Goal: Task Accomplishment & Management: Manage account settings

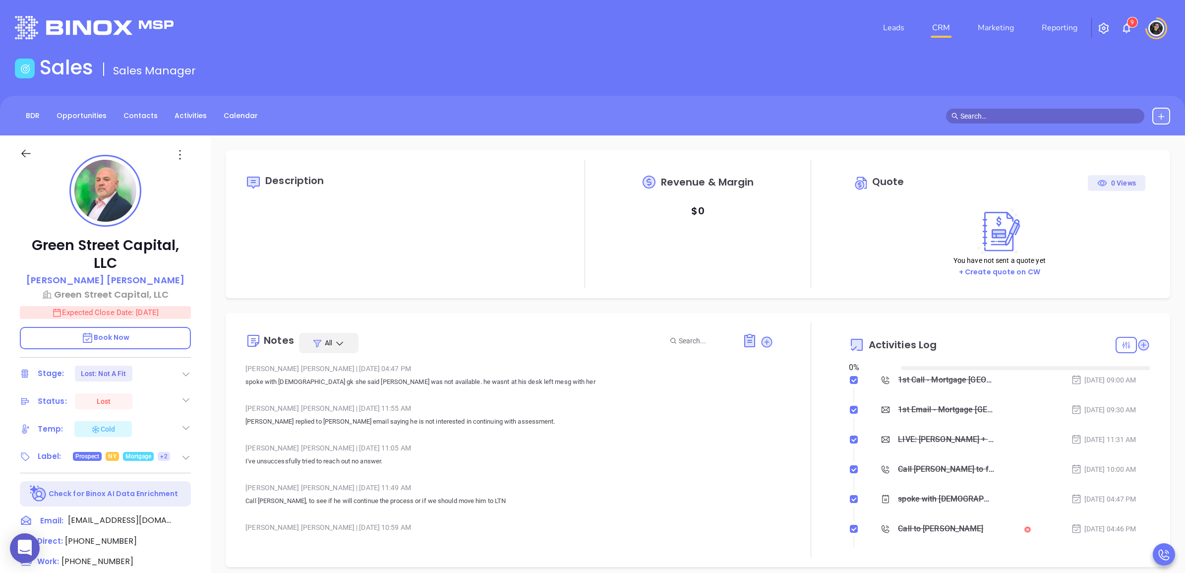
type input "[DATE]"
type input "[PERSON_NAME]"
click at [940, 30] on link "CRM" at bounding box center [941, 28] width 26 height 20
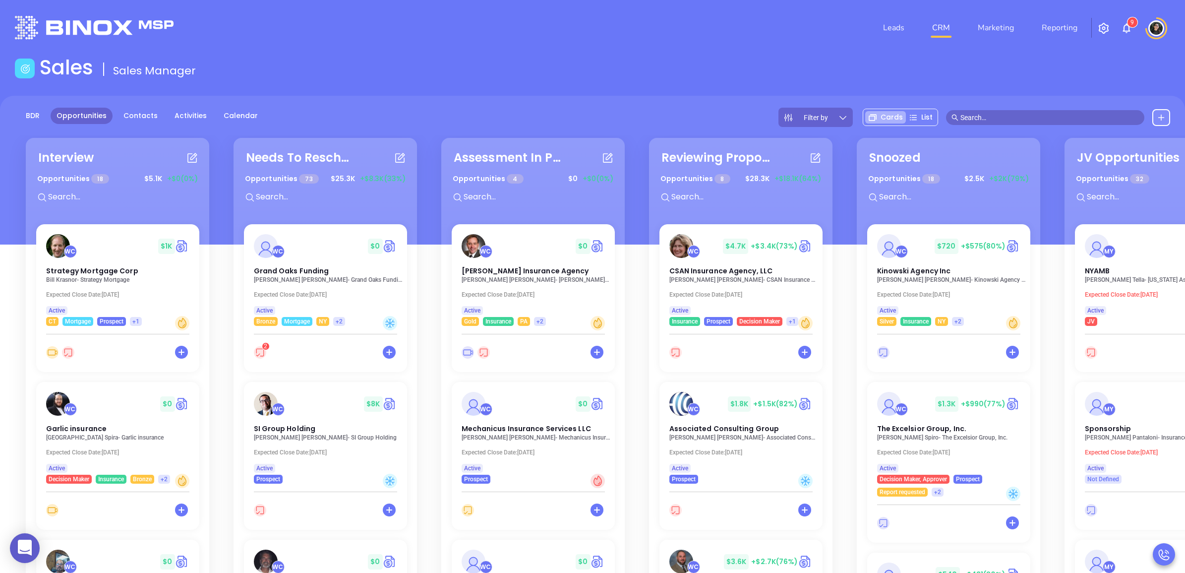
click at [84, 194] on input "text" at bounding box center [121, 196] width 149 height 13
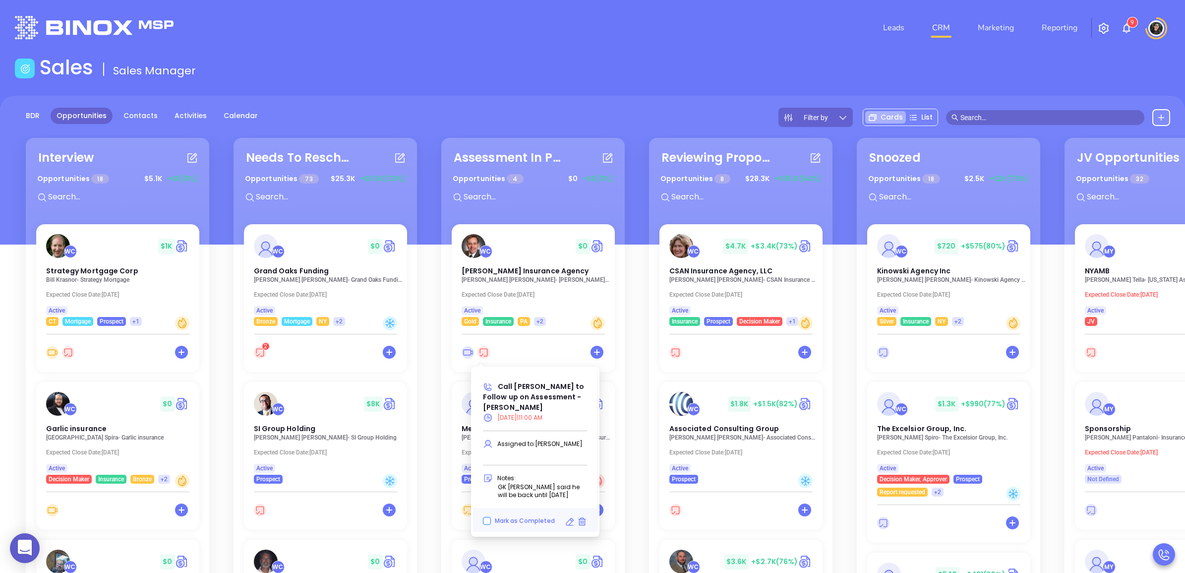
click at [485, 519] on input "Mark as Completed" at bounding box center [487, 521] width 8 height 8
checkbox input "true"
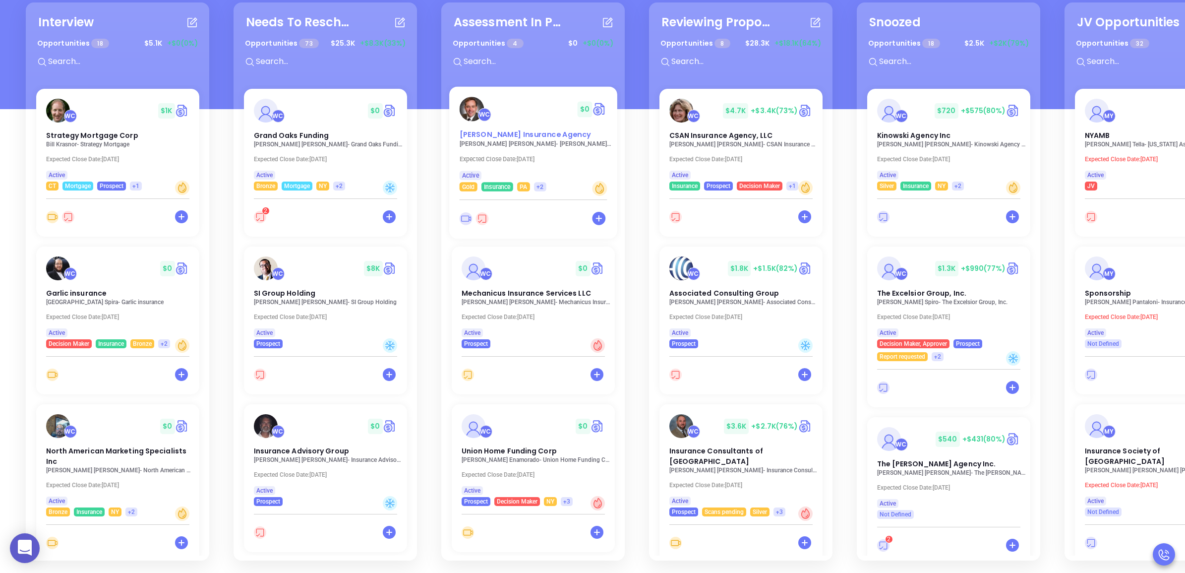
click at [527, 130] on span "[PERSON_NAME] Insurance Agency" at bounding box center [524, 134] width 131 height 10
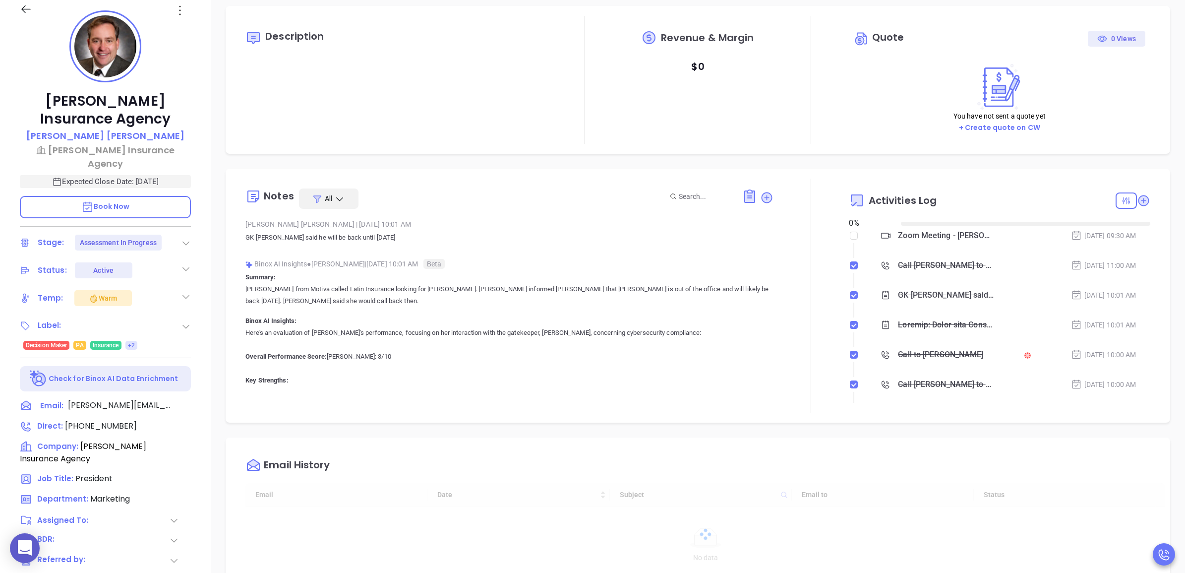
type input "[DATE]"
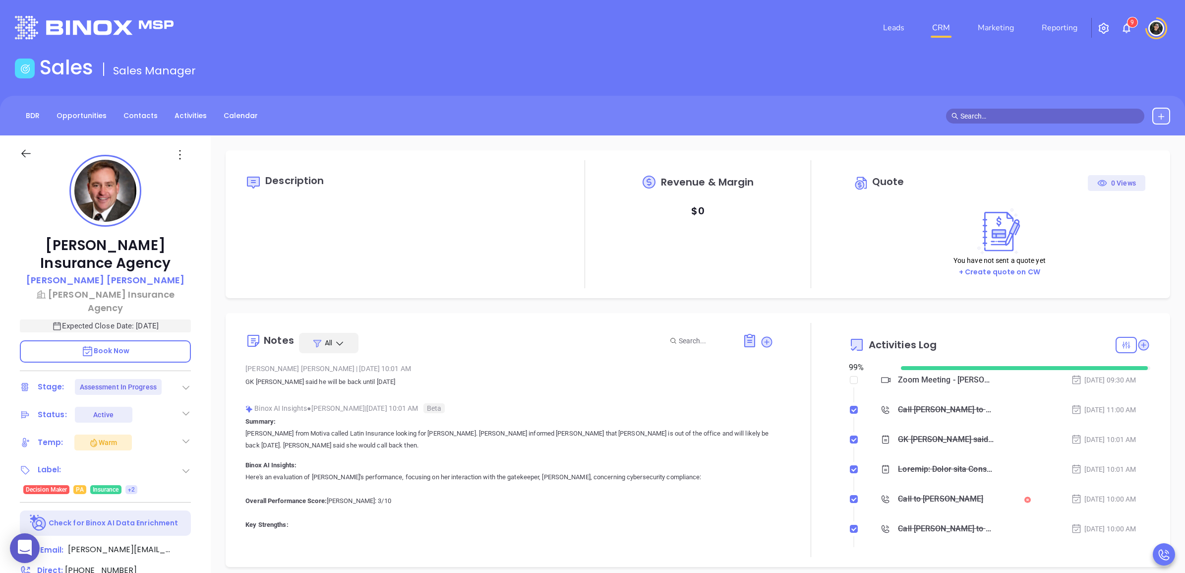
scroll to position [231, 0]
type input "[PERSON_NAME]"
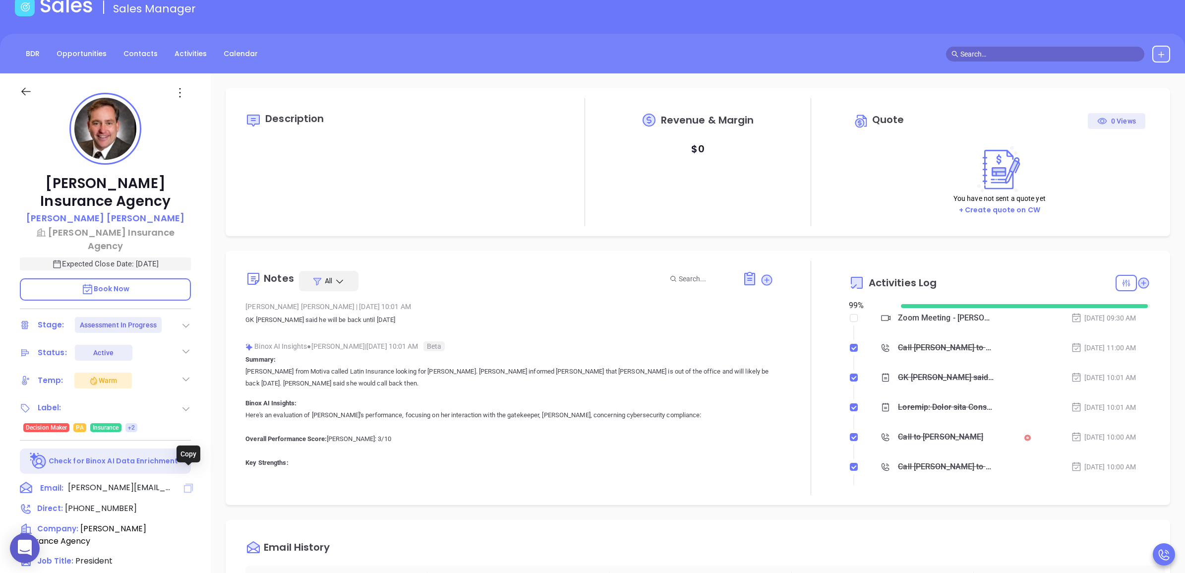
click at [190, 483] on icon at bounding box center [188, 487] width 9 height 9
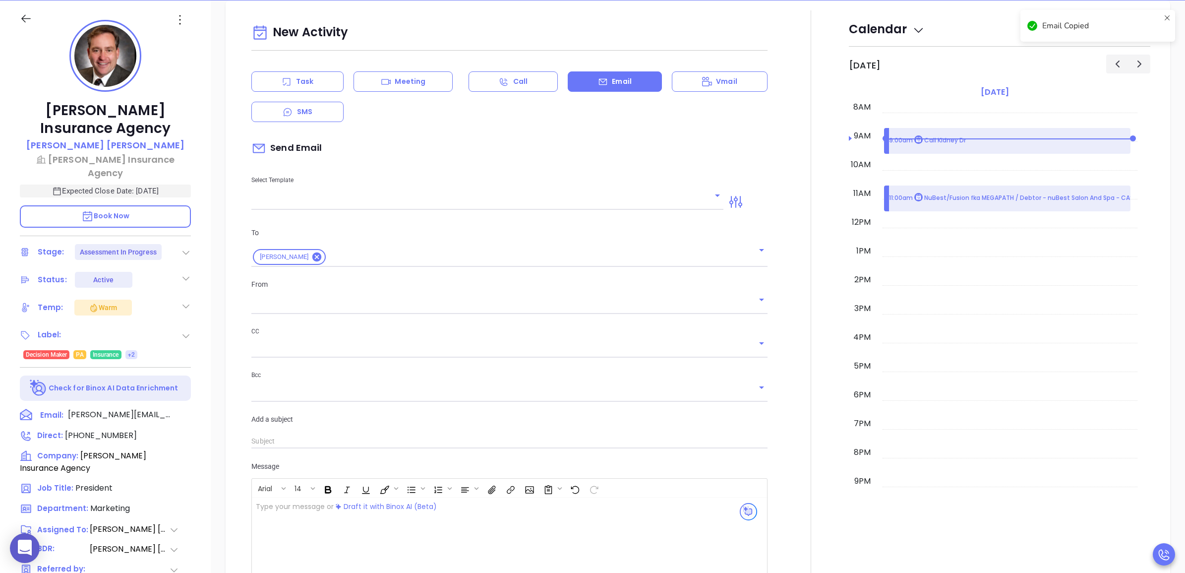
type input "[PERSON_NAME]"
click at [106, 429] on span "(570) 524-4200" at bounding box center [101, 434] width 72 height 11
type input "(570) 524-4200"
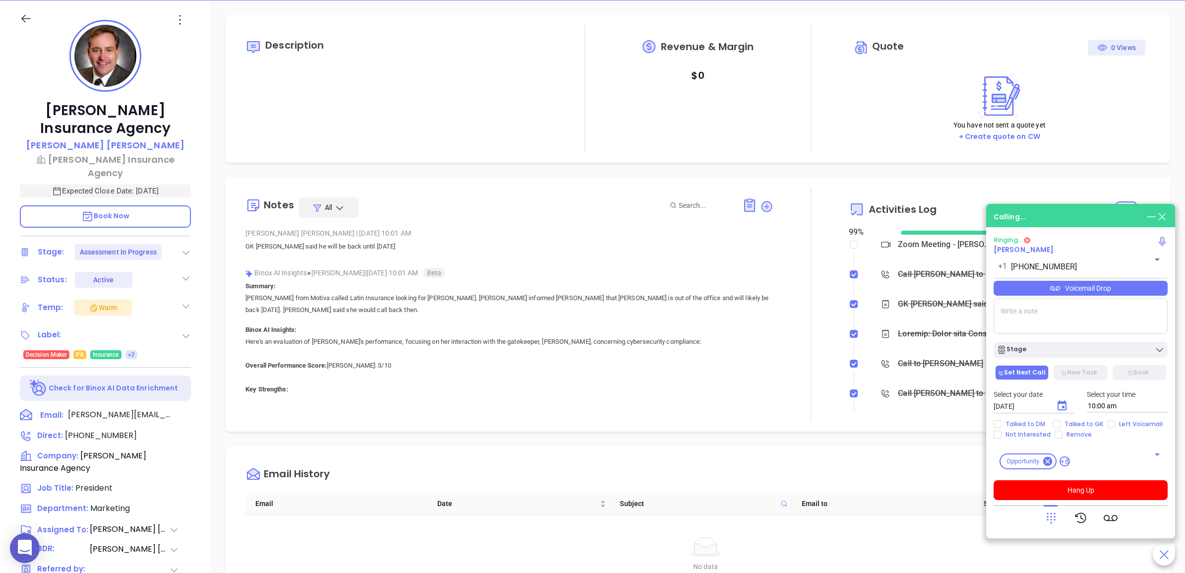
scroll to position [0, 0]
click at [1057, 497] on button "Hang Up" at bounding box center [1080, 490] width 174 height 20
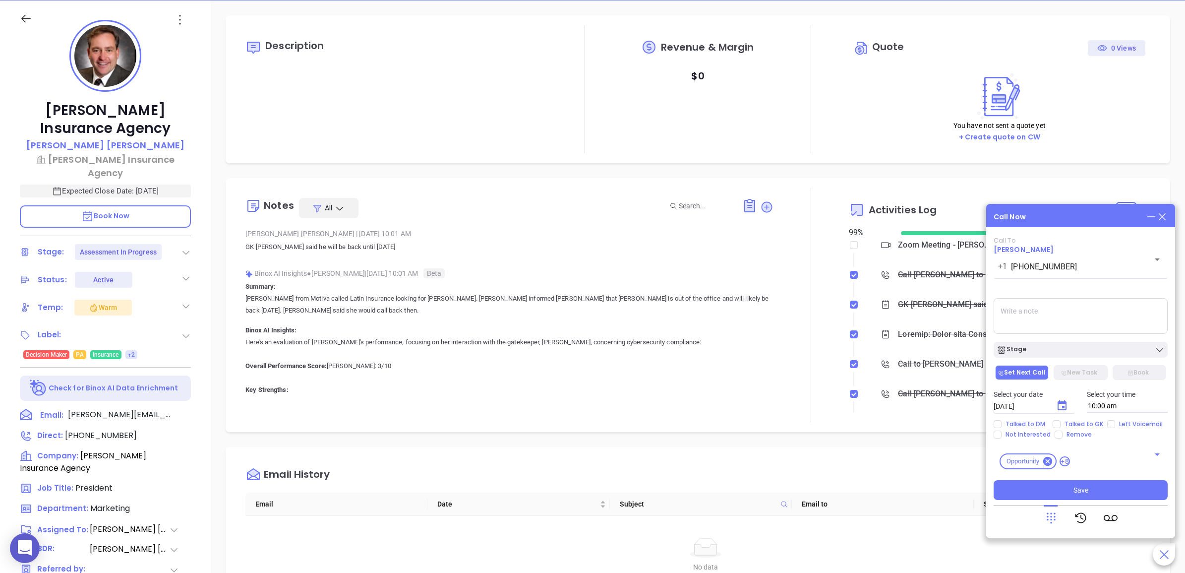
click at [1163, 216] on icon at bounding box center [1161, 216] width 11 height 11
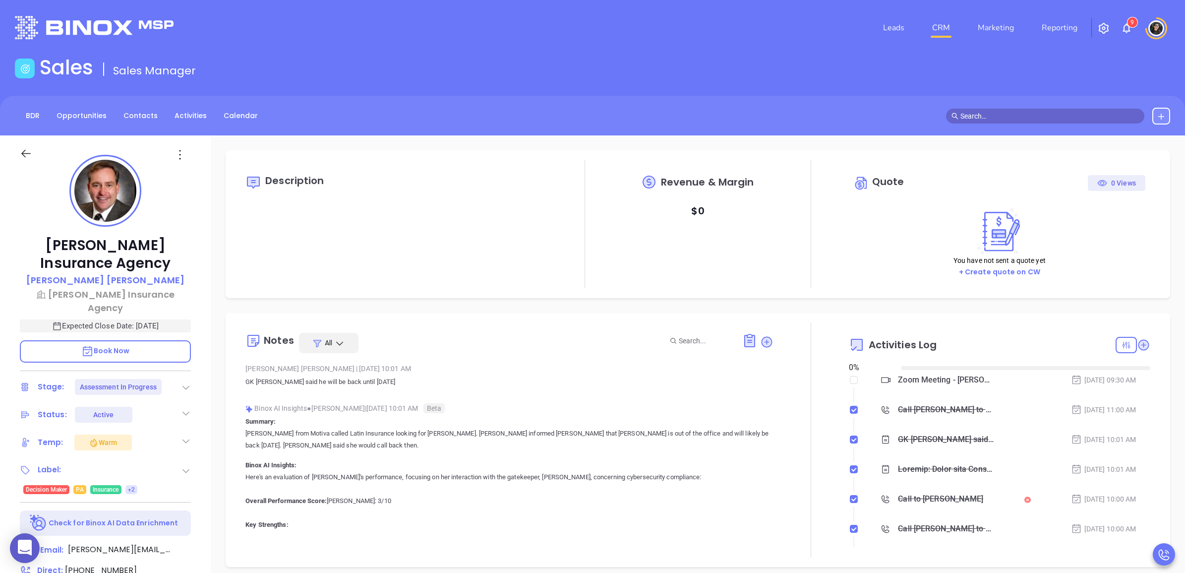
scroll to position [231, 0]
type input "[PERSON_NAME]"
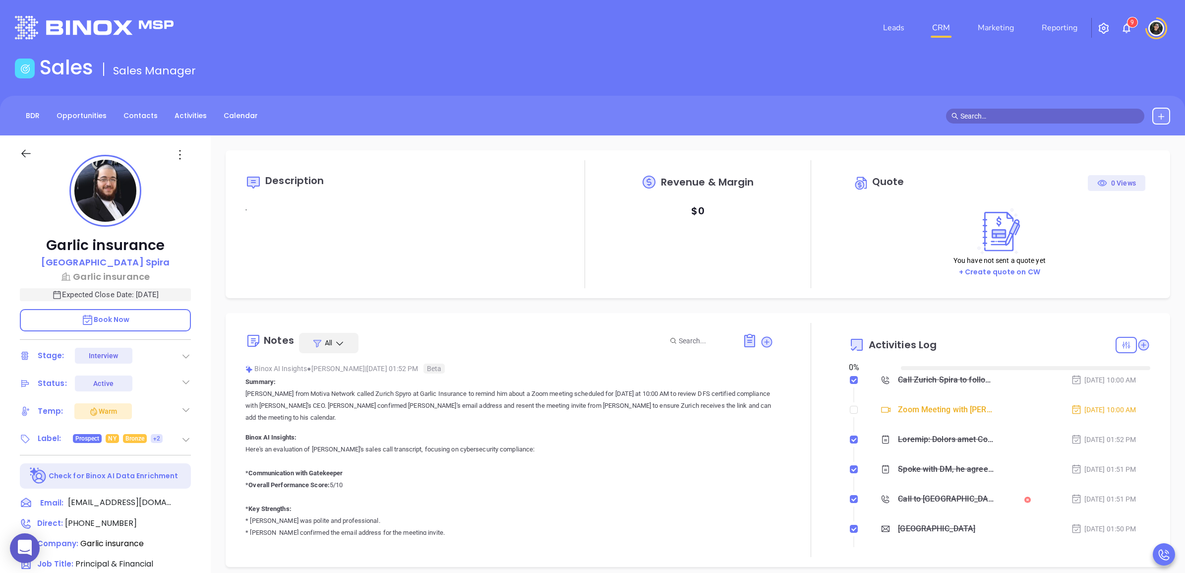
type input "[DATE]"
type input "[PERSON_NAME]"
click at [183, 499] on icon at bounding box center [188, 503] width 12 height 12
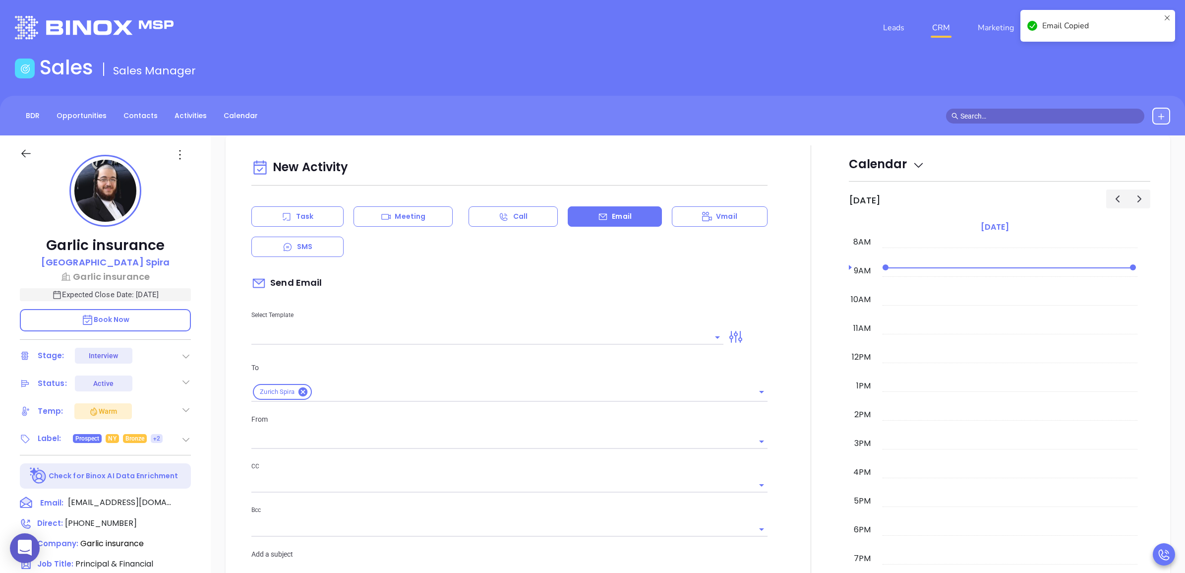
scroll to position [135, 0]
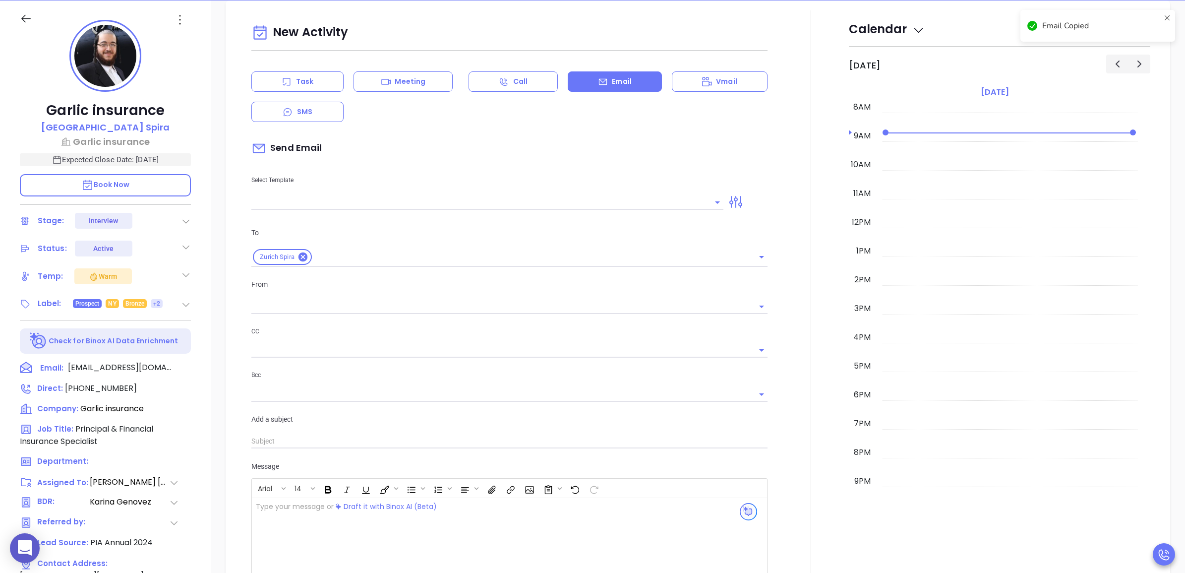
type input "[PERSON_NAME]"
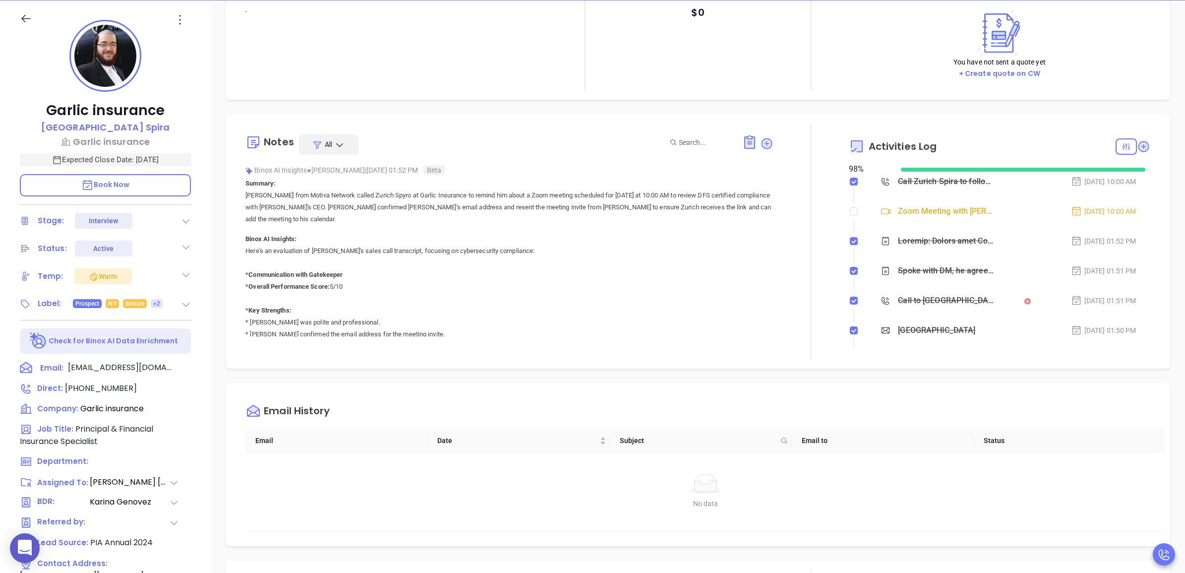
scroll to position [0, 0]
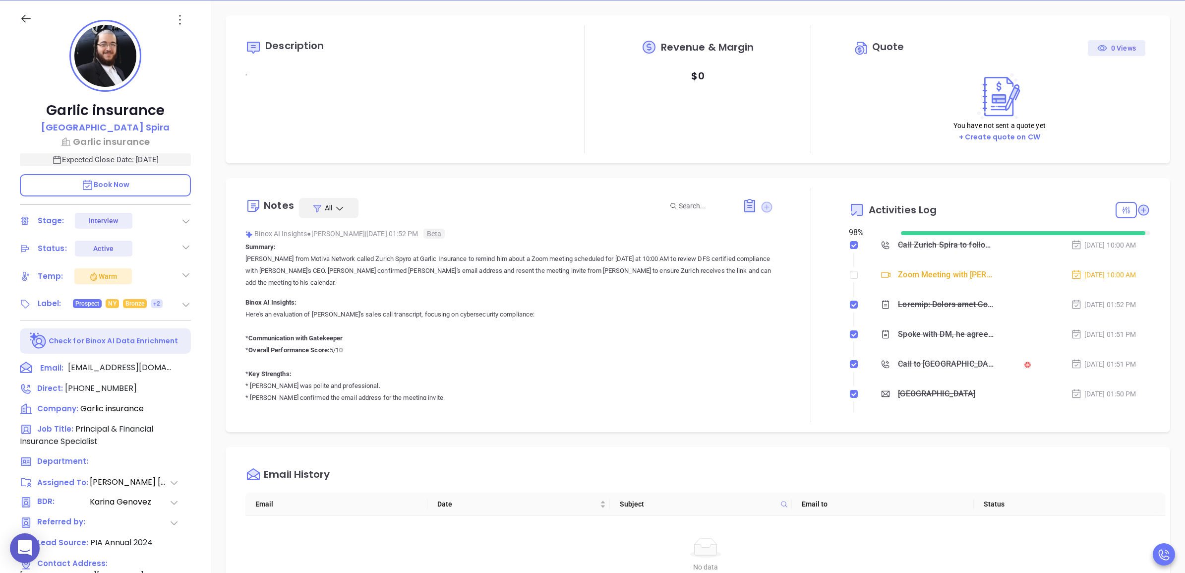
drag, startPoint x: 773, startPoint y: 207, endPoint x: 766, endPoint y: 206, distance: 7.5
click at [773, 206] on div at bounding box center [810, 305] width 75 height 234
click at [761, 207] on icon at bounding box center [766, 207] width 10 height 10
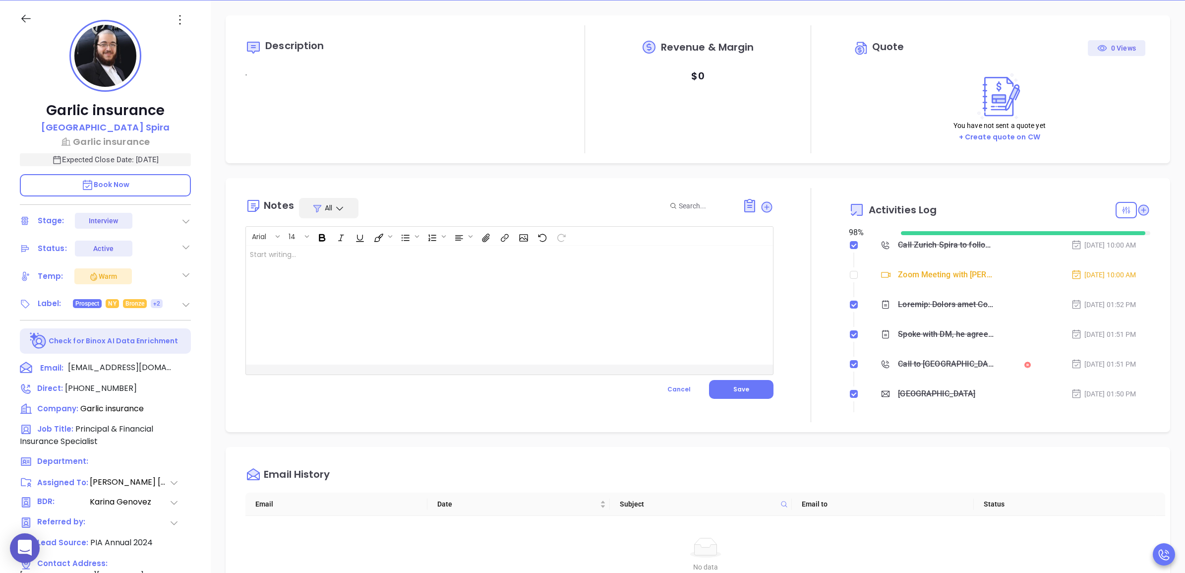
click at [627, 299] on div at bounding box center [491, 304] width 490 height 119
click at [743, 392] on span "Save" at bounding box center [741, 389] width 16 height 8
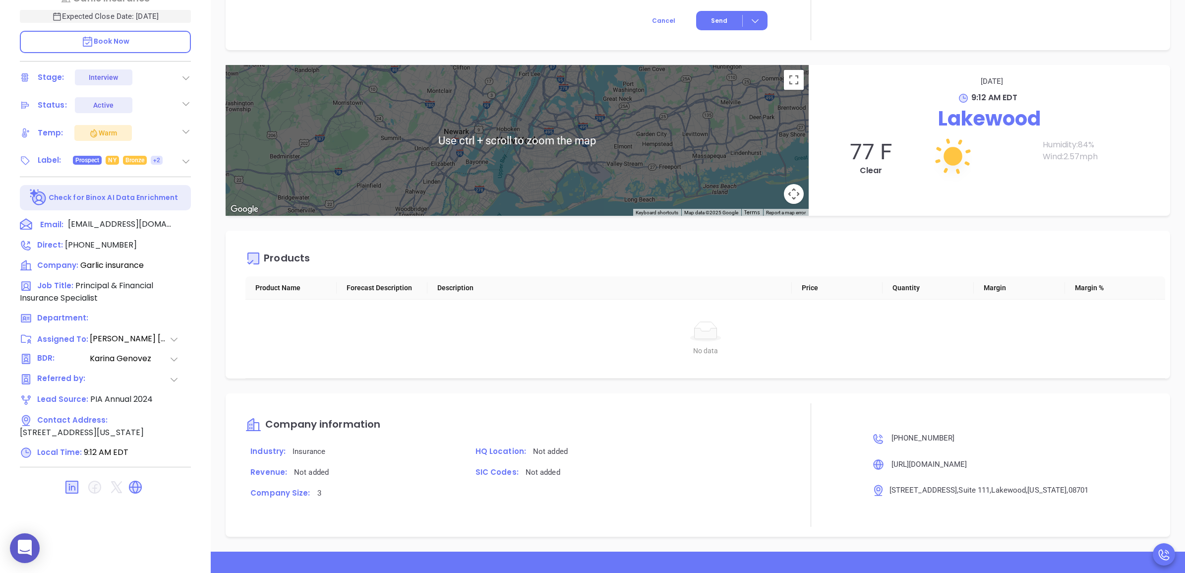
scroll to position [1115, 0]
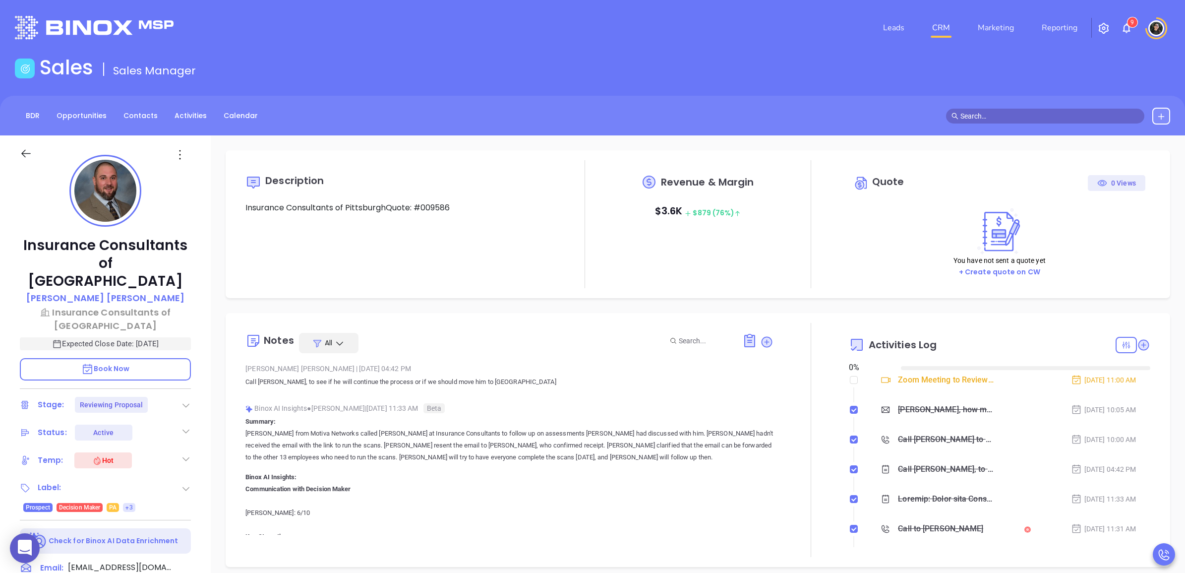
type input "[DATE]"
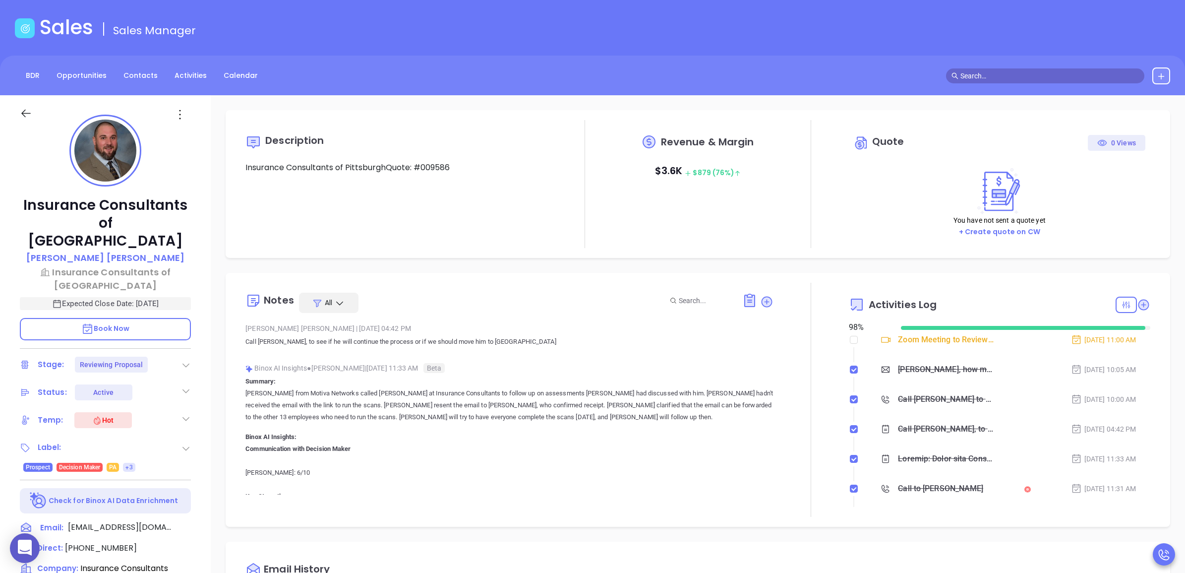
scroll to position [62, 0]
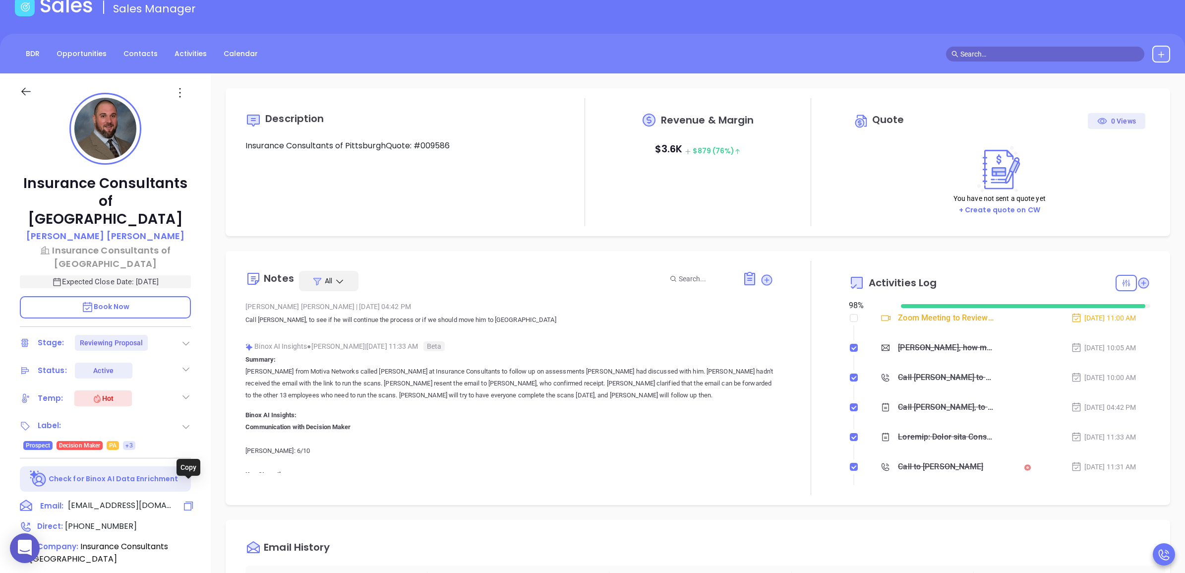
click at [186, 500] on icon at bounding box center [188, 506] width 12 height 12
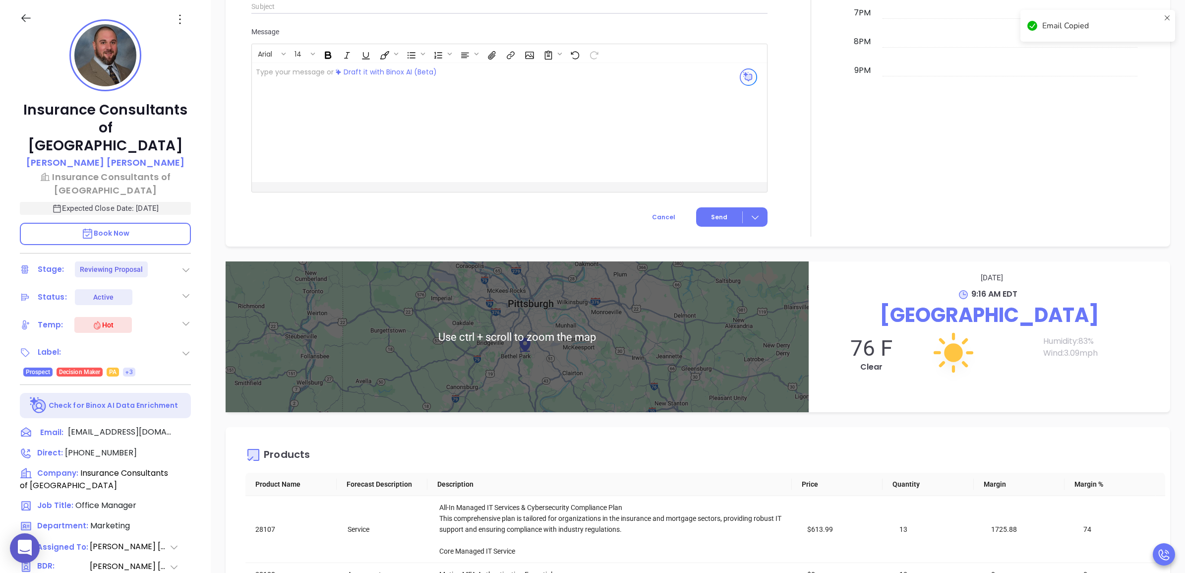
scroll to position [1362, 0]
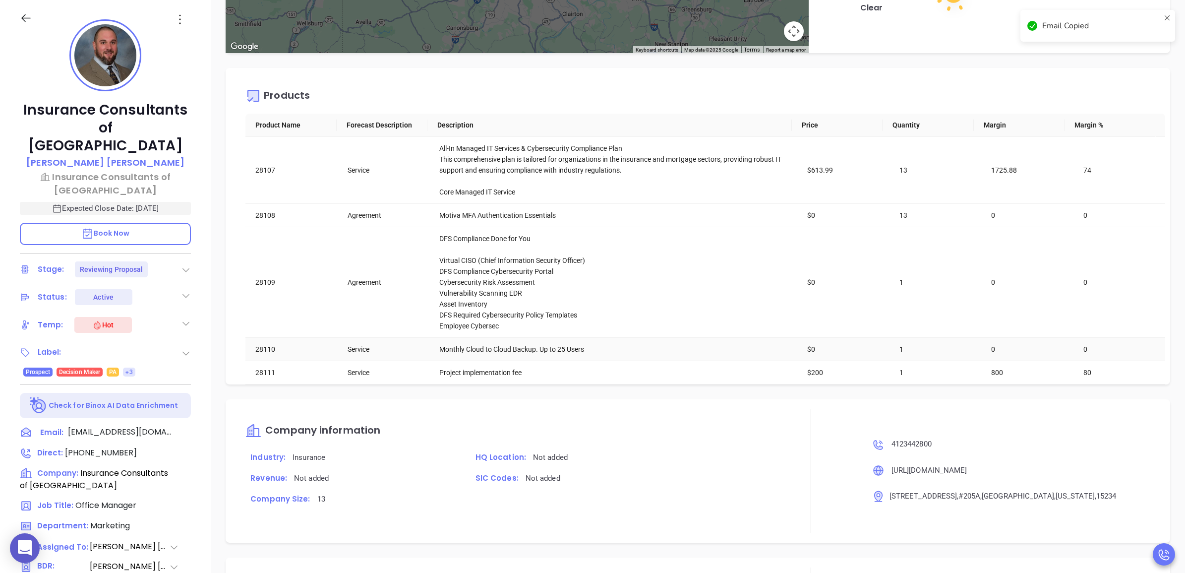
type input "[PERSON_NAME]"
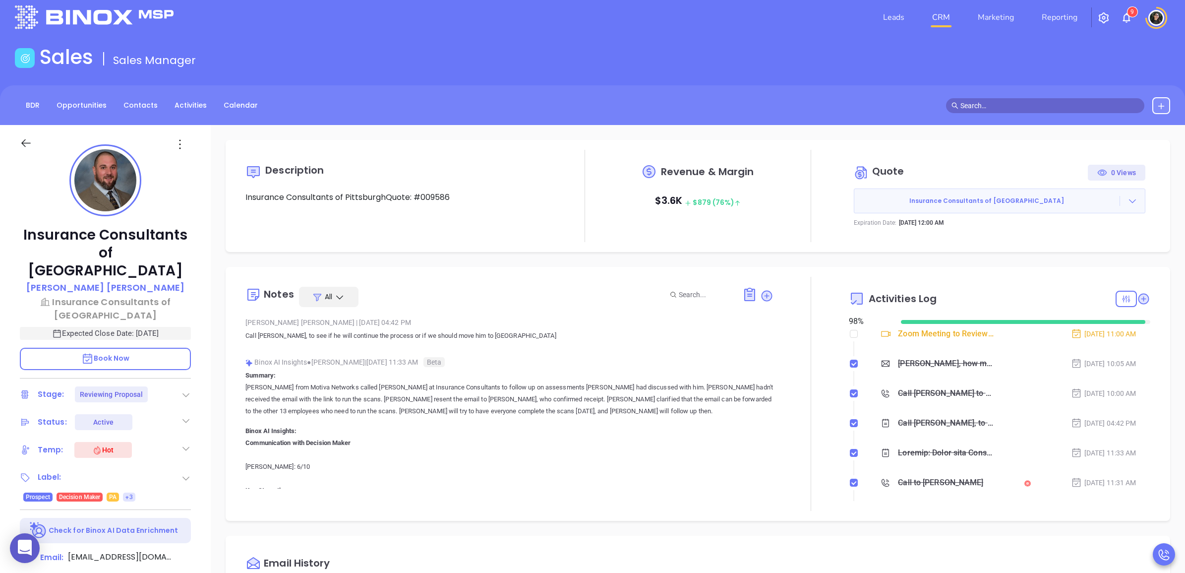
scroll to position [0, 0]
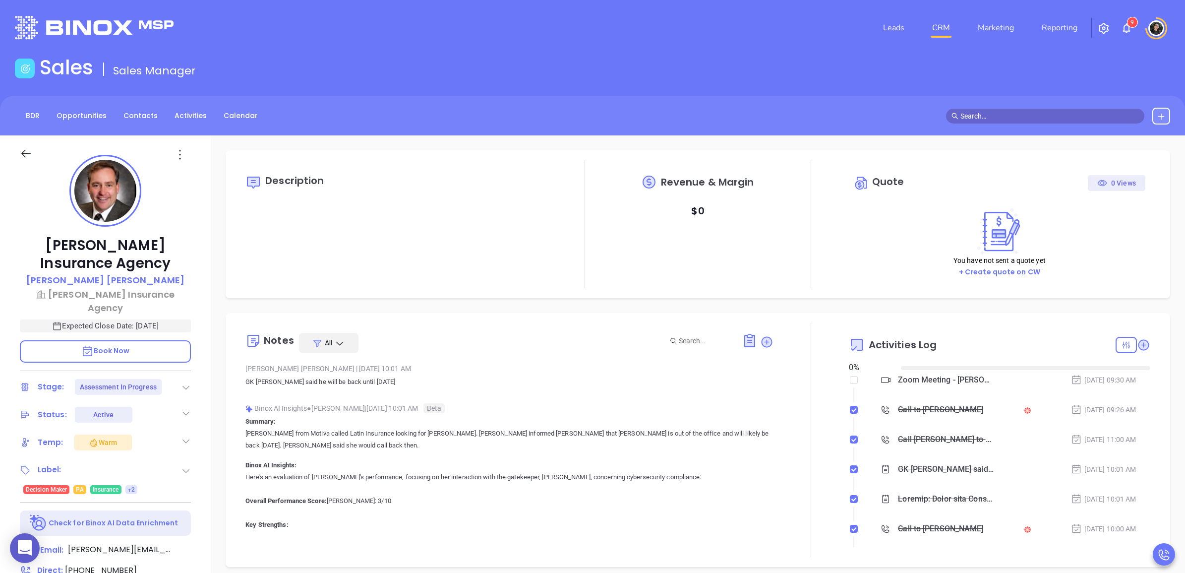
type input "[DATE]"
type input "[PERSON_NAME]"
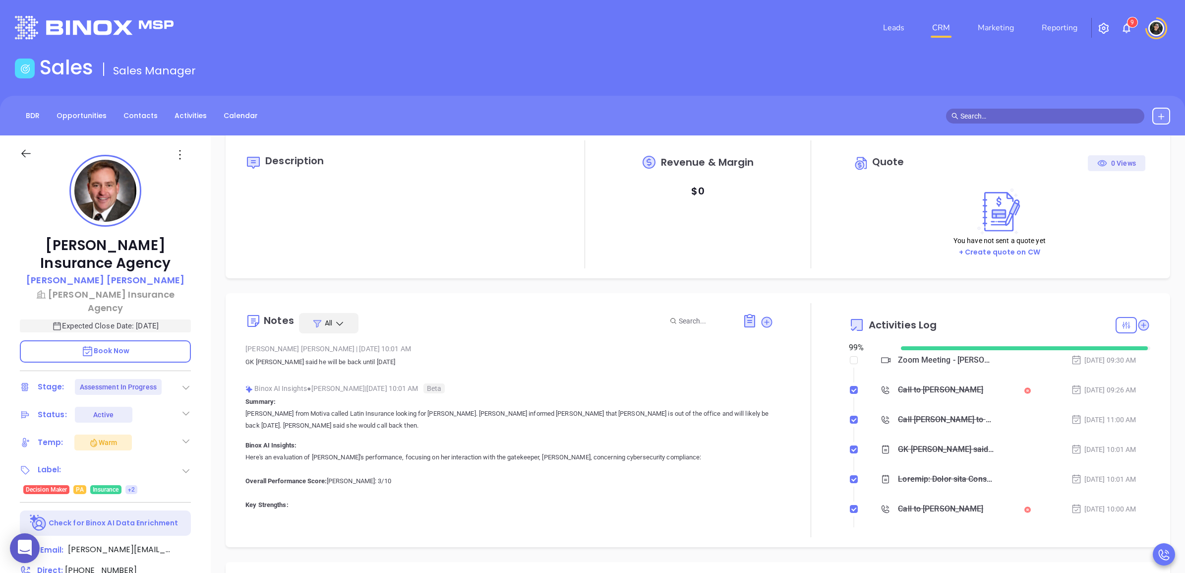
scroll to position [0, 0]
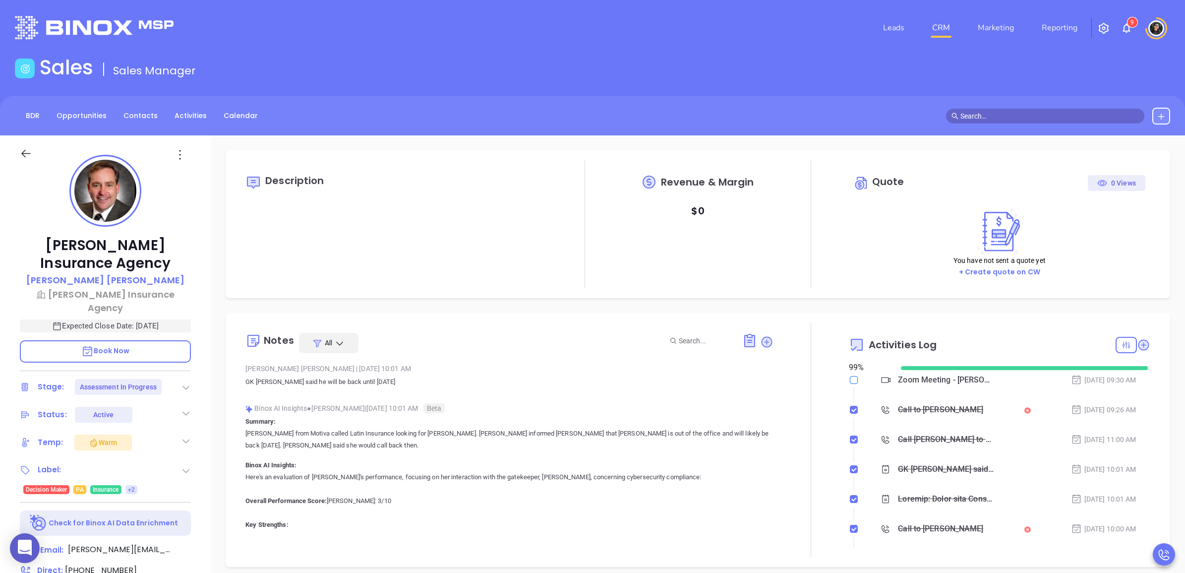
click at [850, 382] on input "checkbox" at bounding box center [854, 380] width 8 height 8
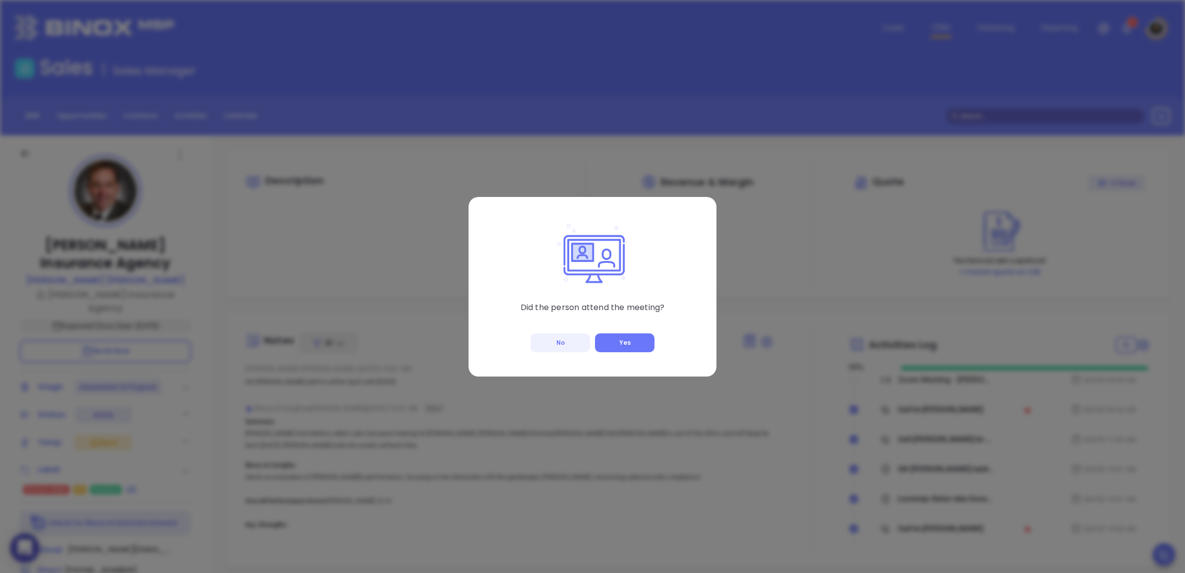
click at [563, 343] on button "No" at bounding box center [559, 342] width 59 height 19
checkbox input "true"
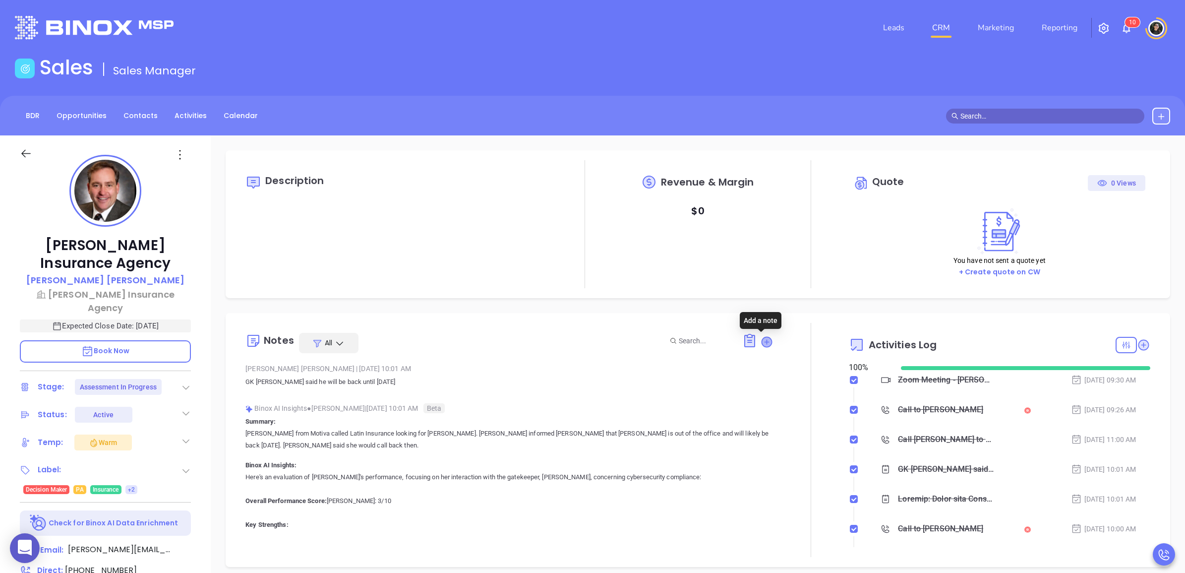
click at [761, 340] on icon at bounding box center [766, 342] width 10 height 10
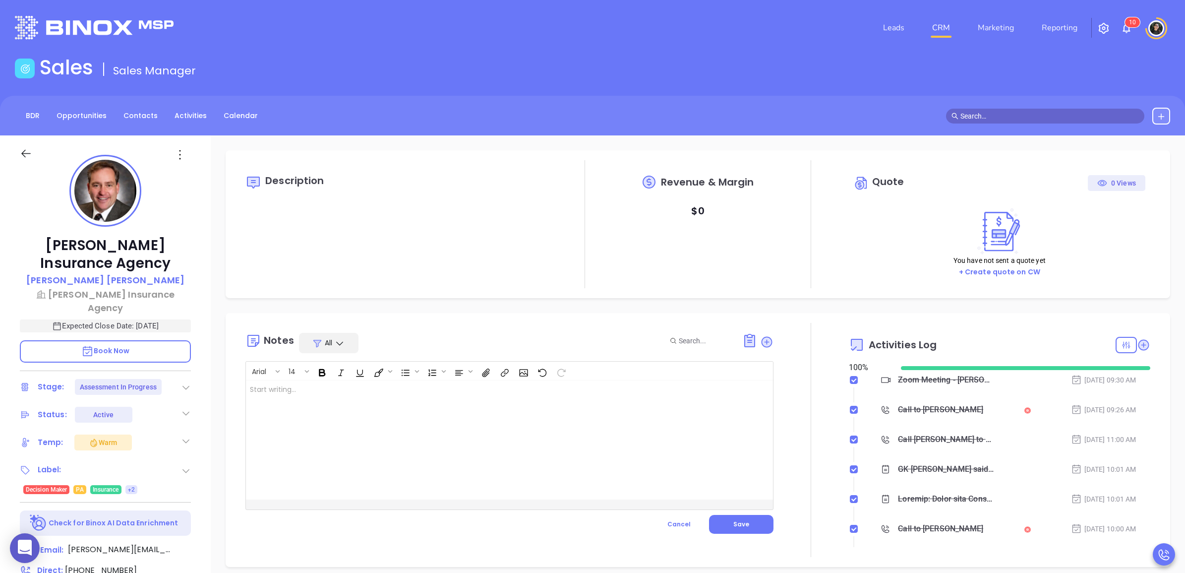
click at [474, 440] on div at bounding box center [491, 439] width 490 height 119
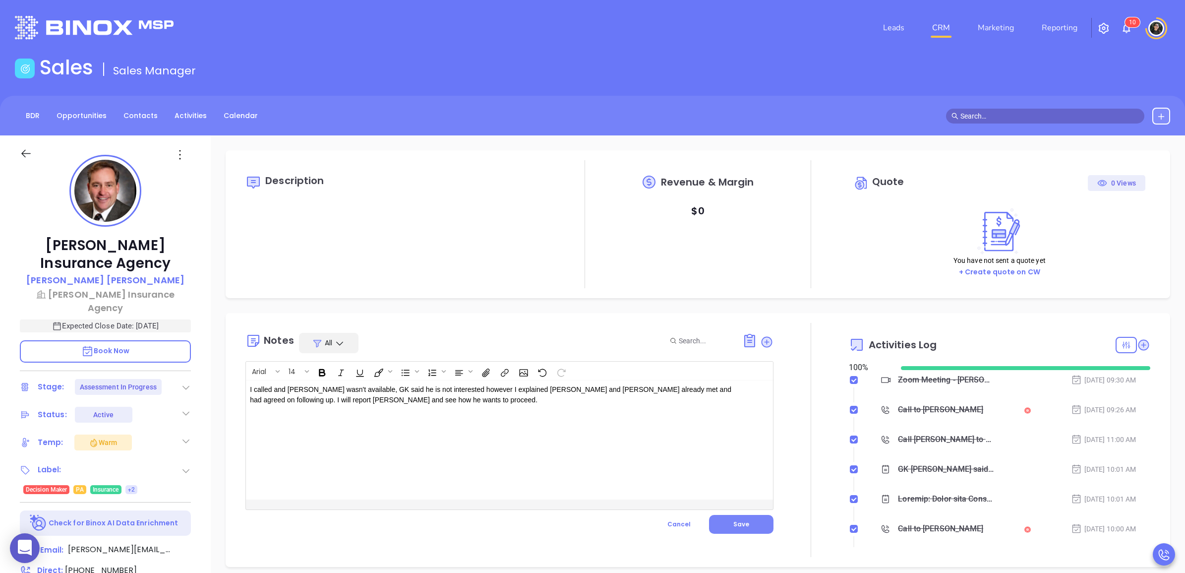
click at [735, 526] on span "Save" at bounding box center [741, 523] width 16 height 8
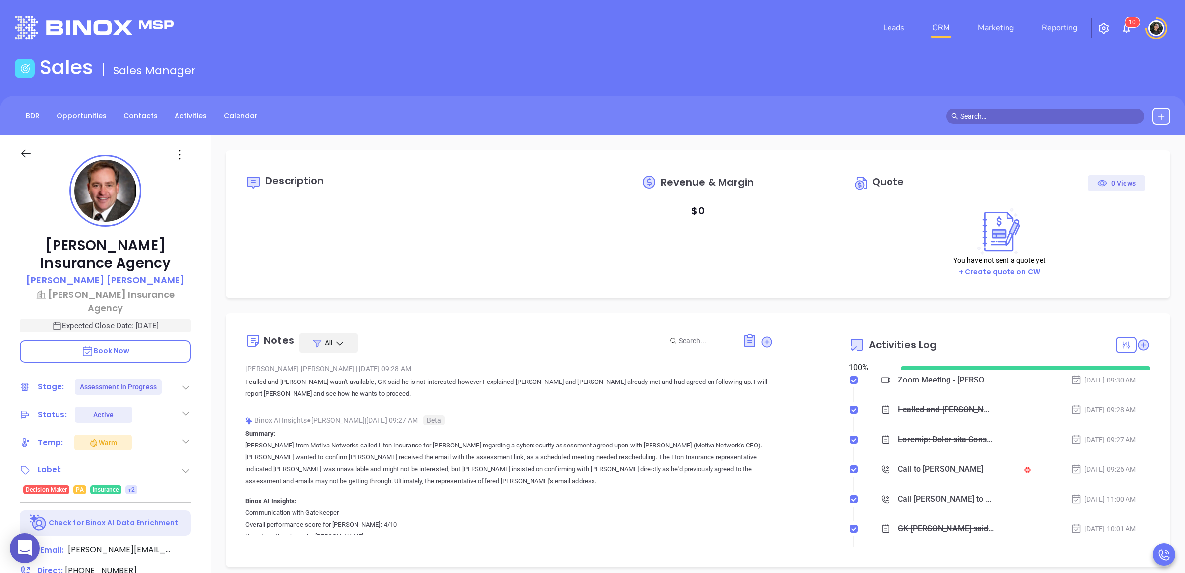
click at [939, 28] on link "CRM" at bounding box center [941, 28] width 26 height 20
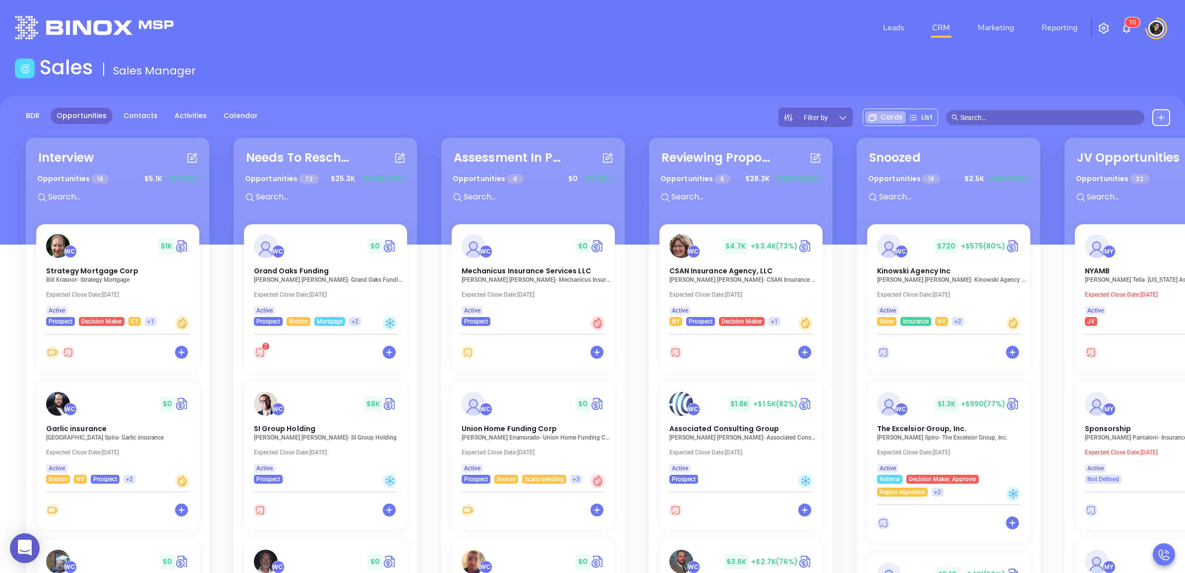
click at [139, 199] on input "text" at bounding box center [121, 196] width 149 height 13
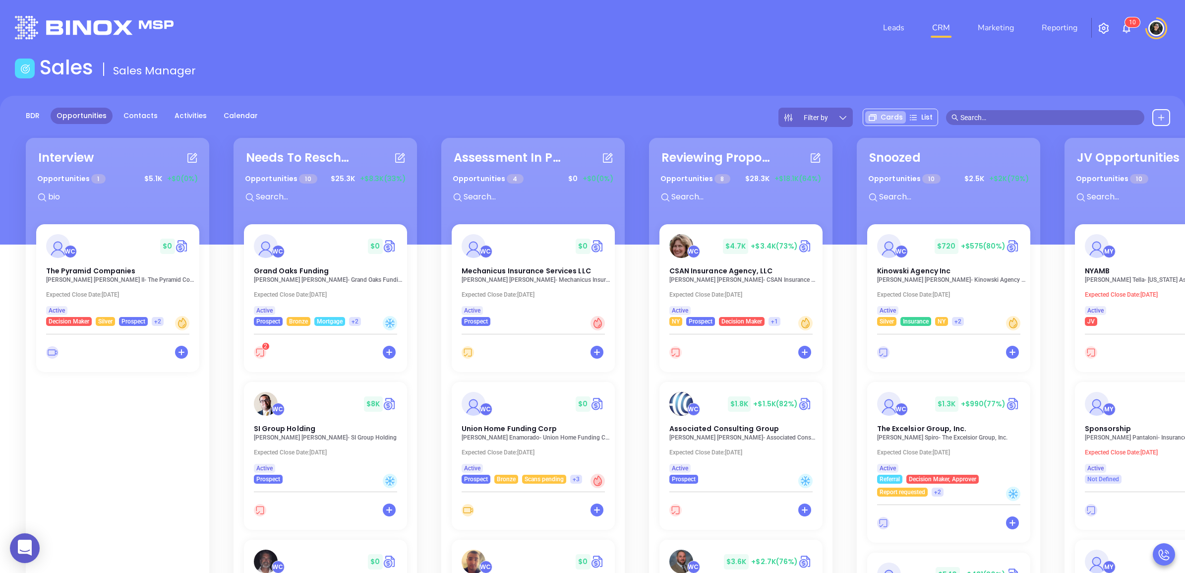
click at [72, 196] on input "bio" at bounding box center [121, 196] width 149 height 13
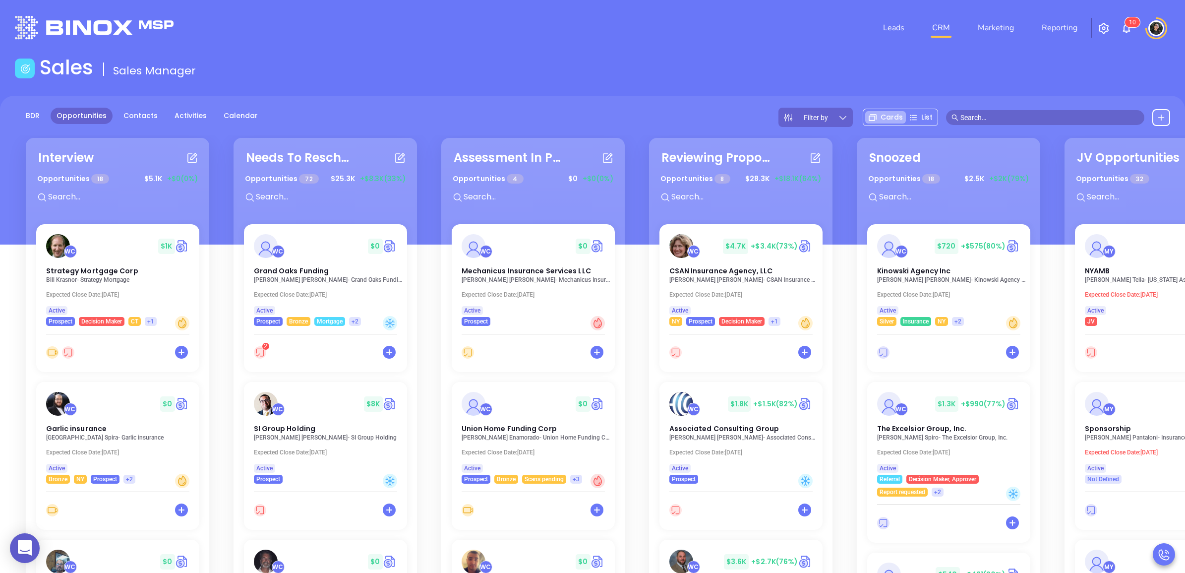
click at [144, 194] on input "text" at bounding box center [121, 196] width 149 height 13
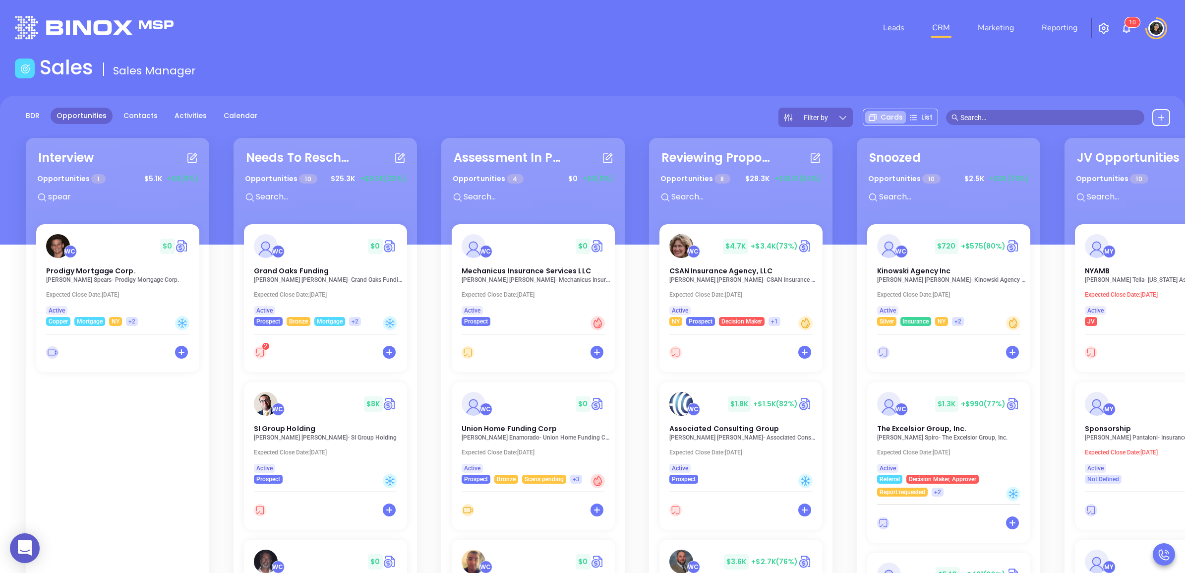
click at [99, 194] on input "spear" at bounding box center [121, 196] width 149 height 13
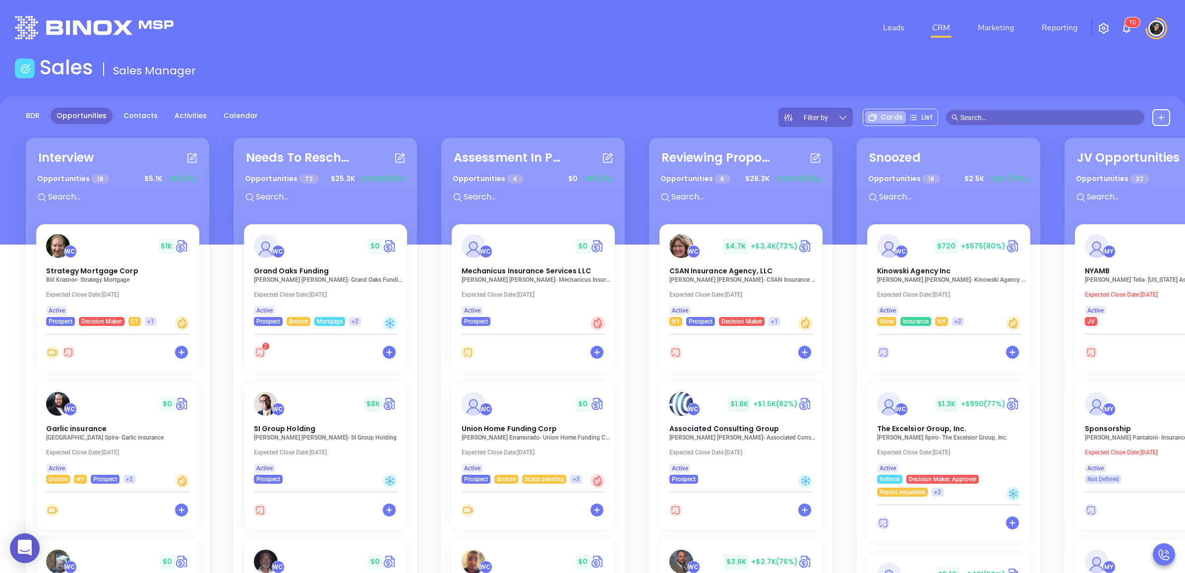
click at [129, 199] on input "text" at bounding box center [121, 196] width 149 height 13
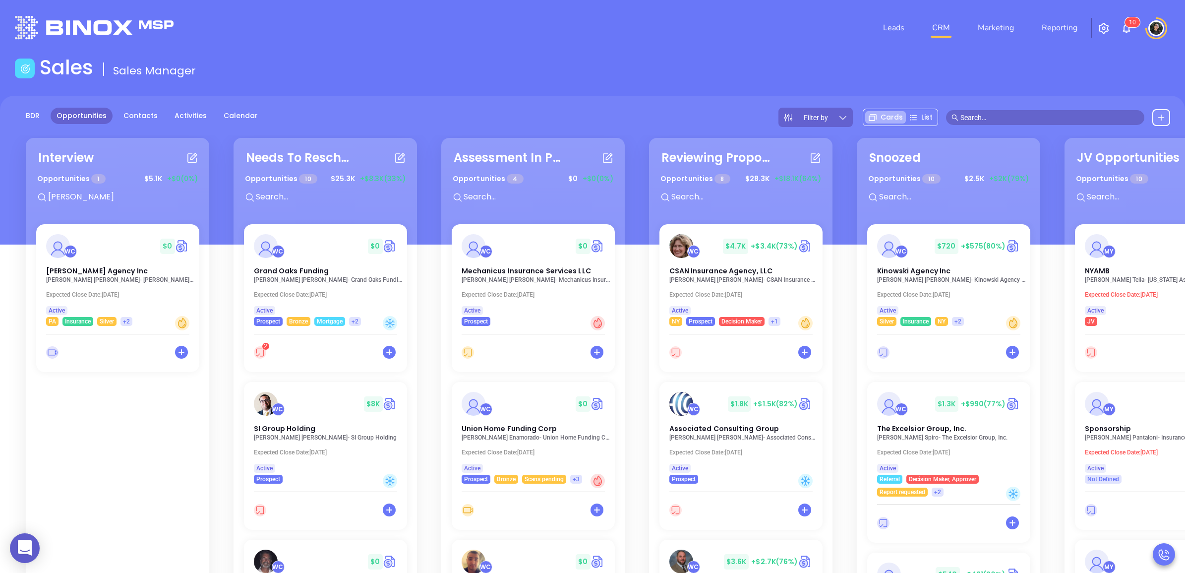
click at [115, 195] on input "ted" at bounding box center [121, 196] width 149 height 13
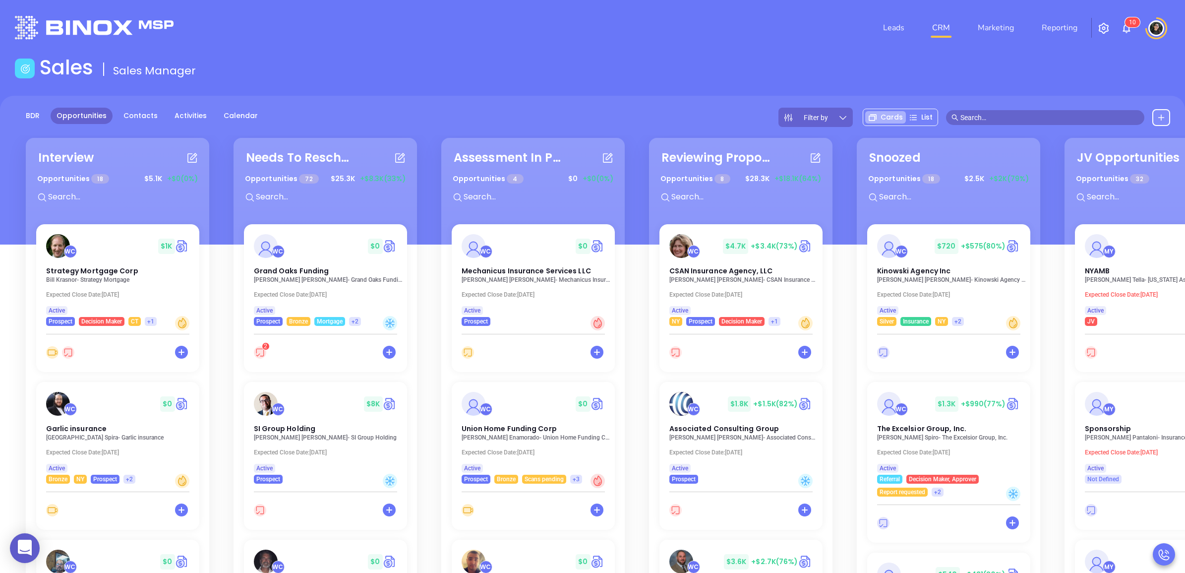
click at [106, 207] on div "Opportunities 18 $ 5.1K +$0 (0%)" at bounding box center [117, 191] width 185 height 42
click at [110, 197] on input "text" at bounding box center [121, 196] width 149 height 13
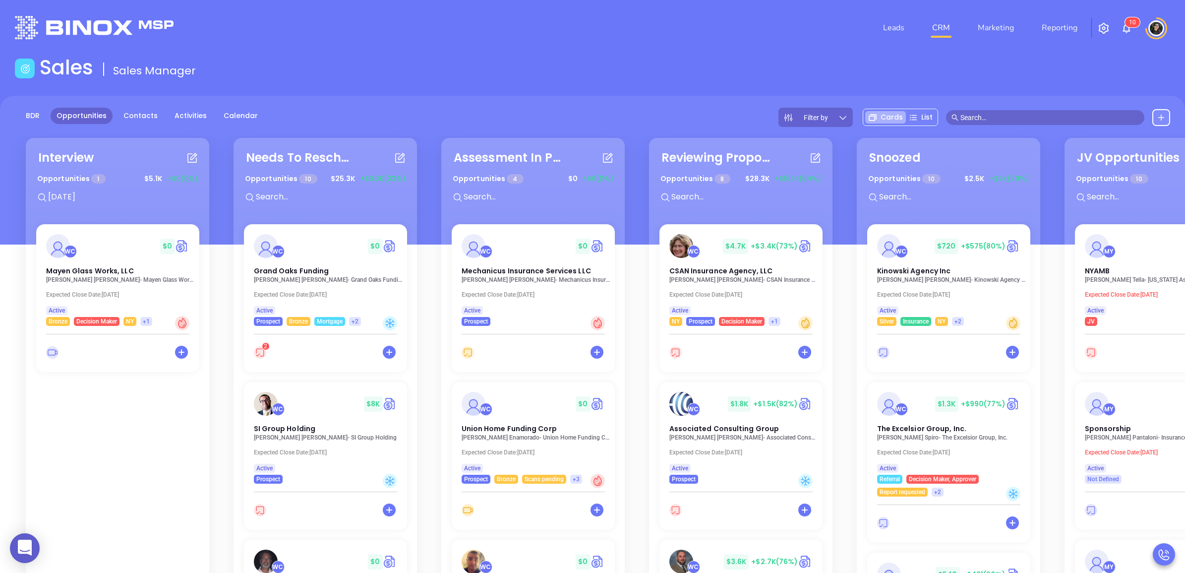
click at [100, 196] on input "jul" at bounding box center [121, 196] width 149 height 13
click at [143, 197] on input "murra" at bounding box center [121, 196] width 149 height 13
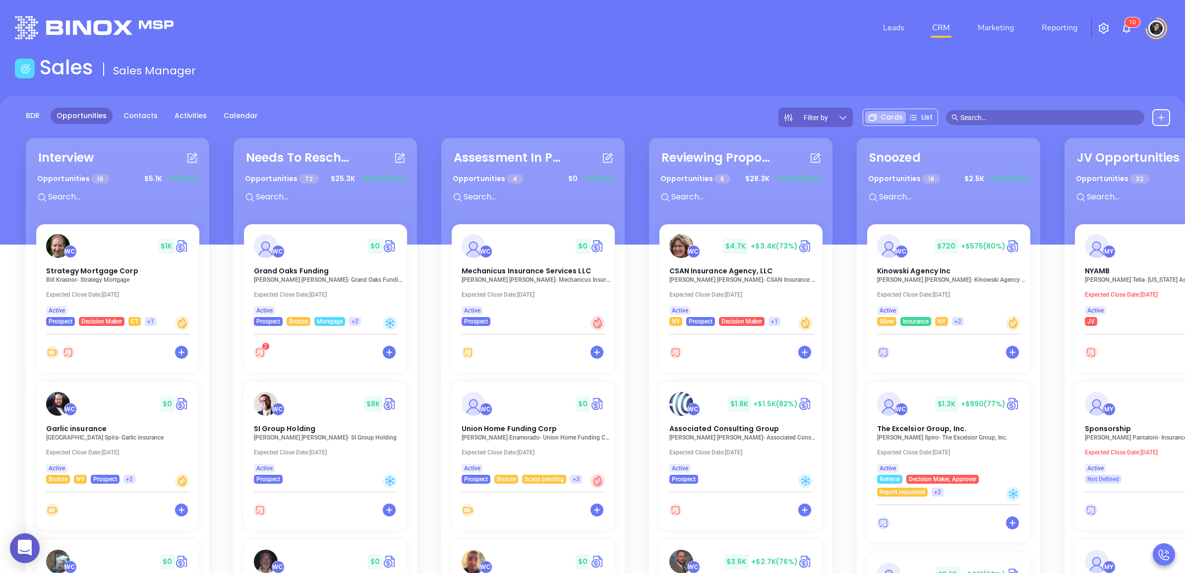
click at [412, 80] on div "Sales Sales Manager" at bounding box center [592, 70] width 1167 height 28
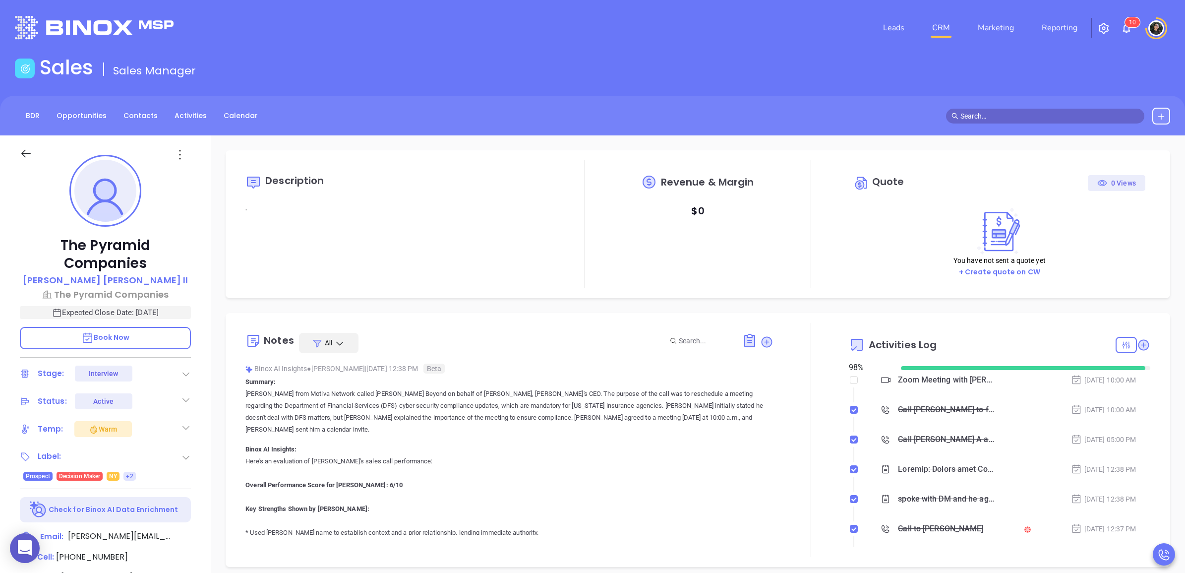
type input "[PERSON_NAME]"
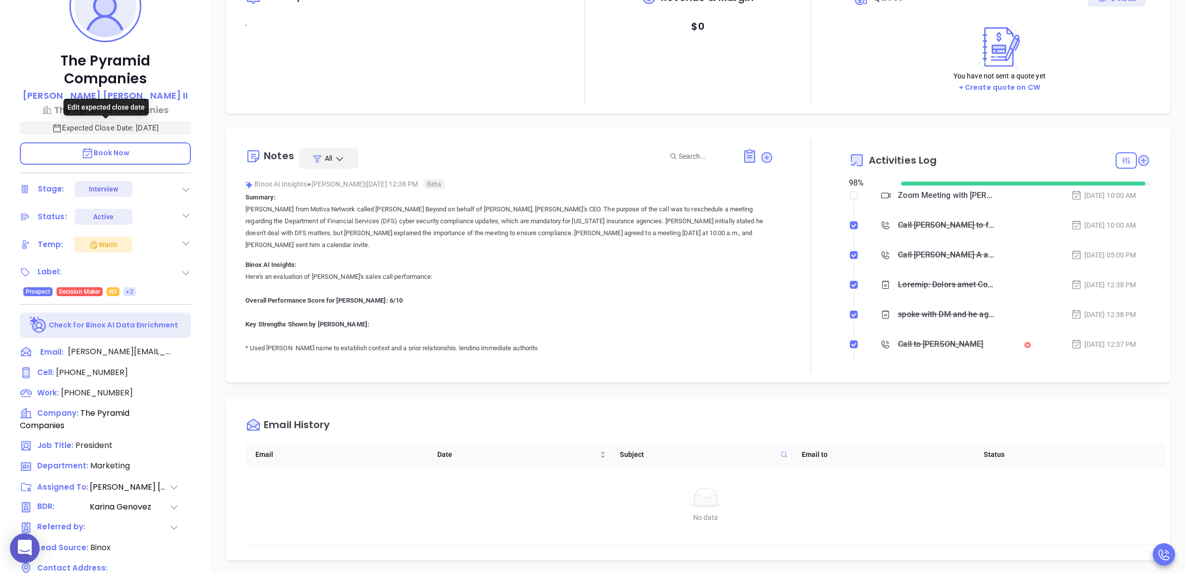
scroll to position [186, 0]
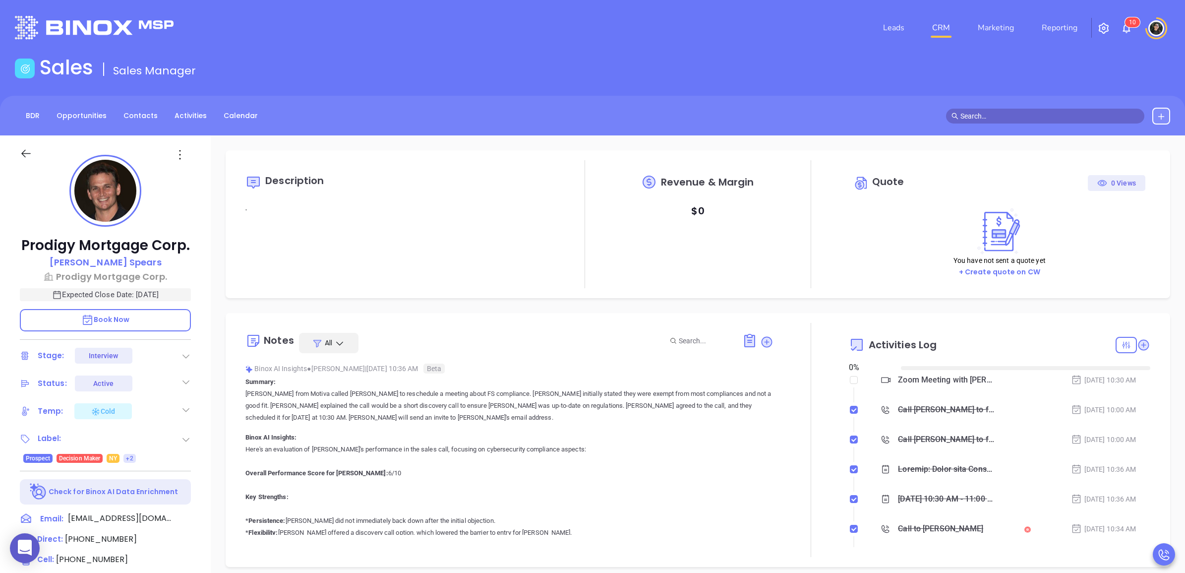
type input "[DATE]"
type input "[PERSON_NAME]"
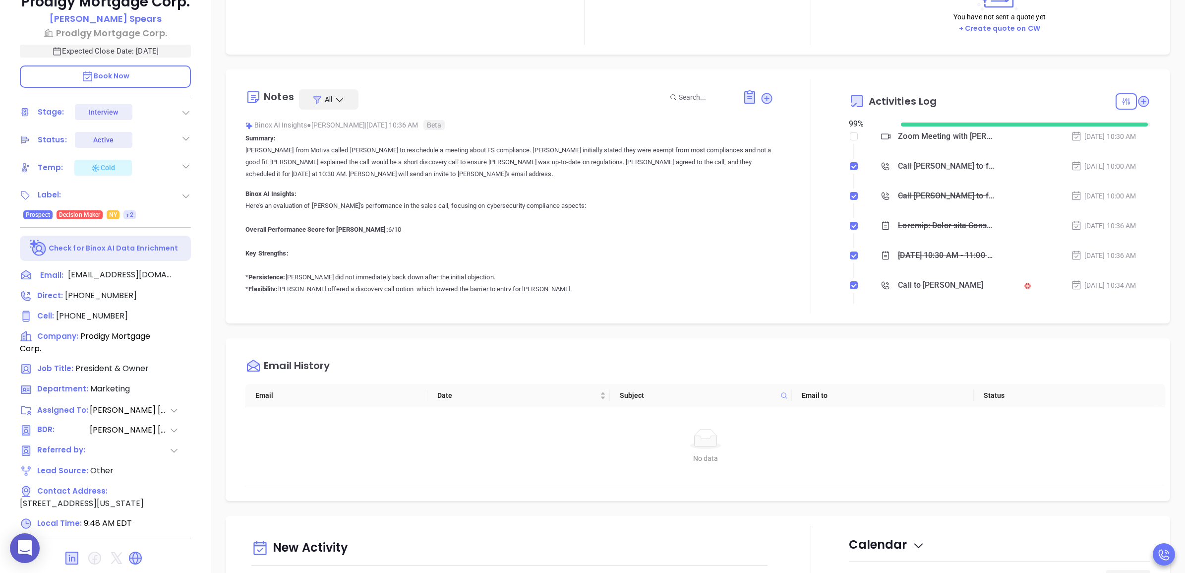
scroll to position [248, 0]
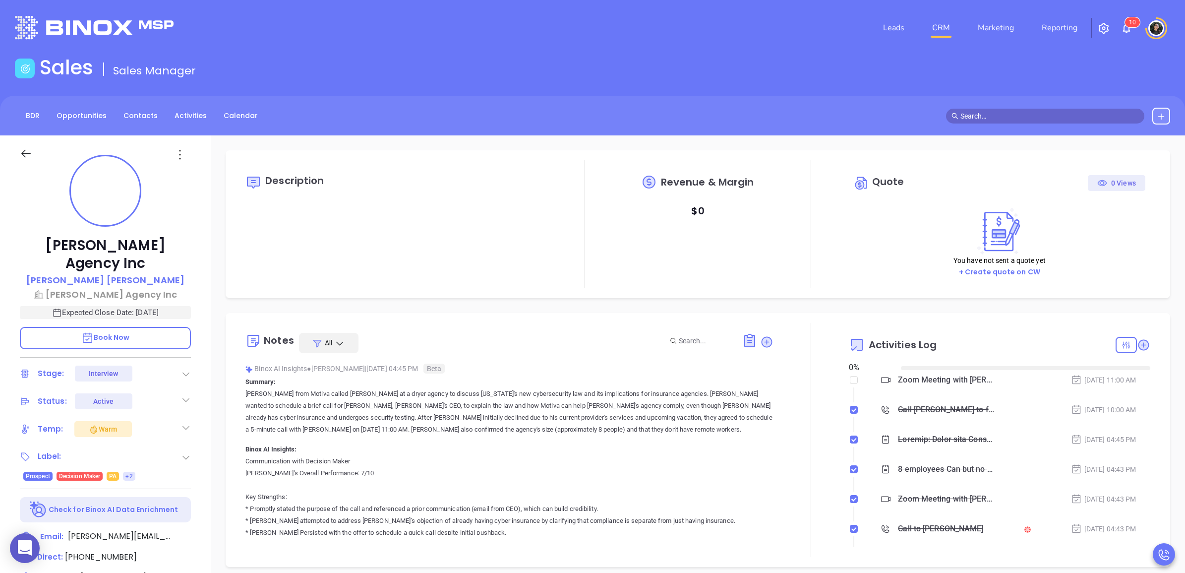
type input "[DATE]"
type input "[PERSON_NAME]"
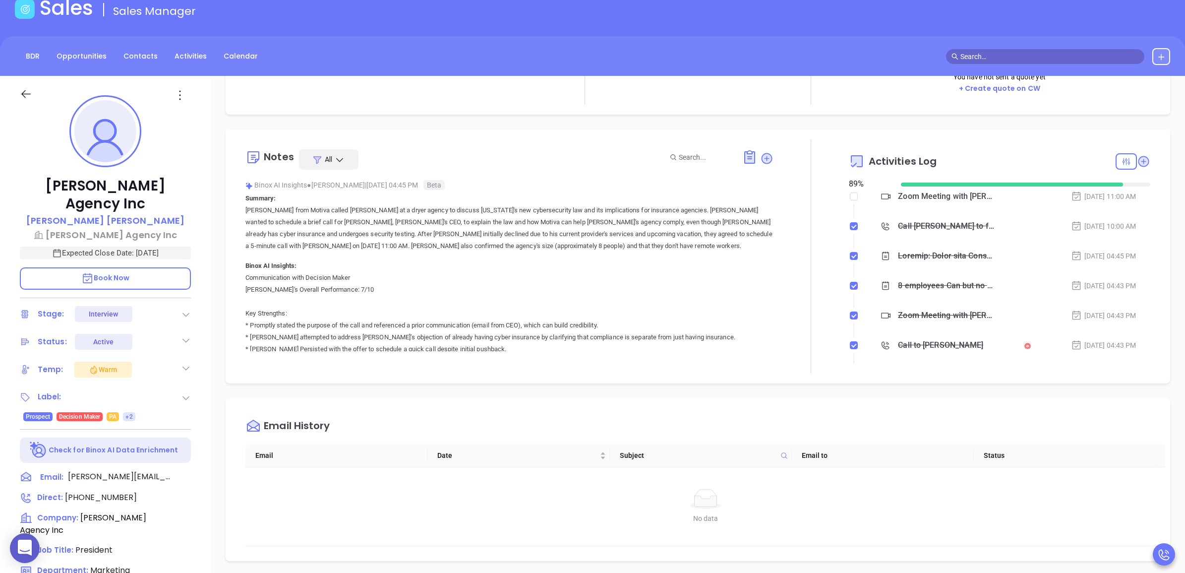
scroll to position [186, 0]
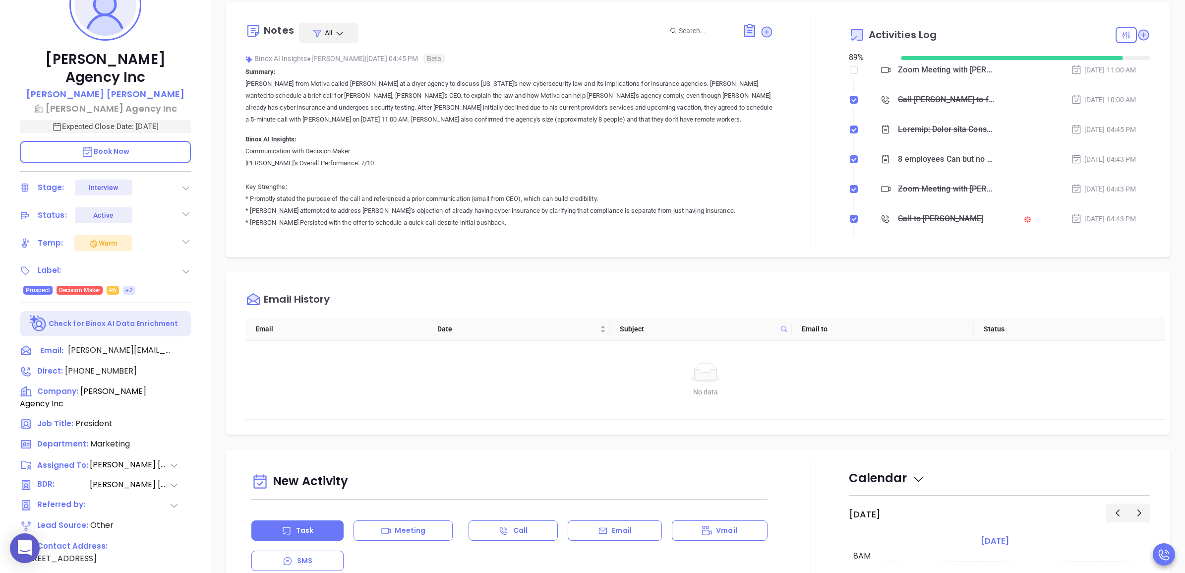
click at [461, 117] on p "[PERSON_NAME] from Motiva called [PERSON_NAME] at a dryer agency to discuss [US…" at bounding box center [508, 102] width 527 height 48
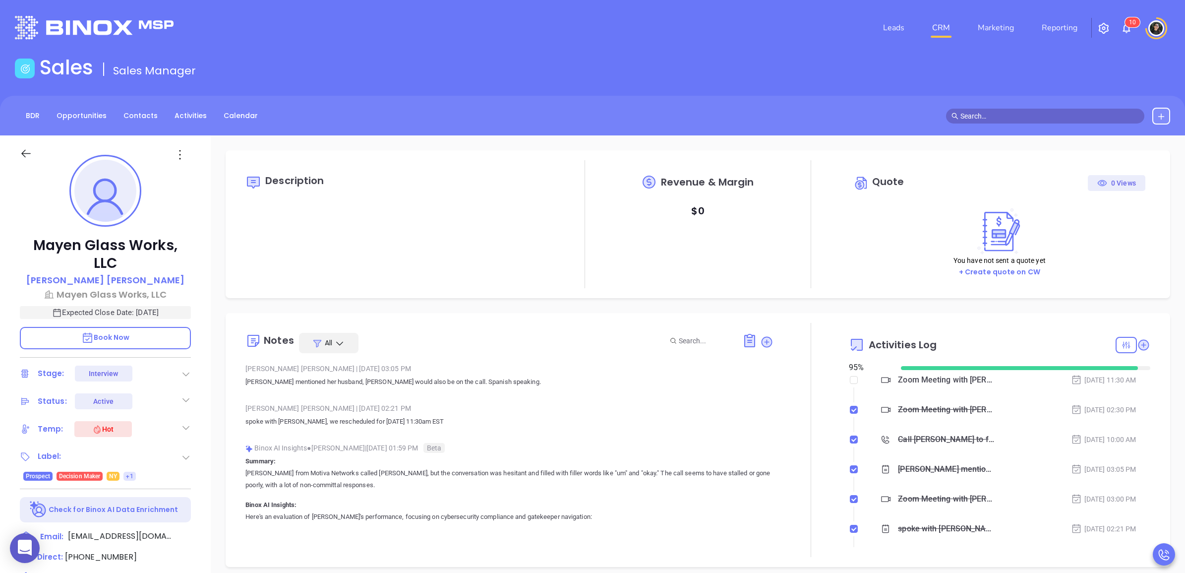
type input "[PERSON_NAME]"
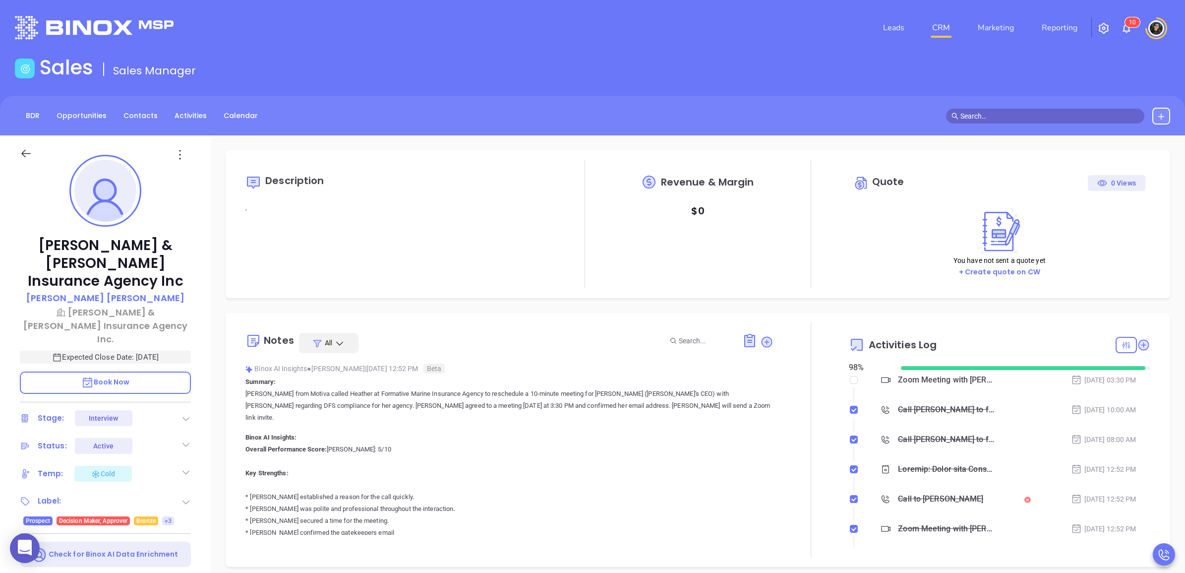
type input "[PERSON_NAME]"
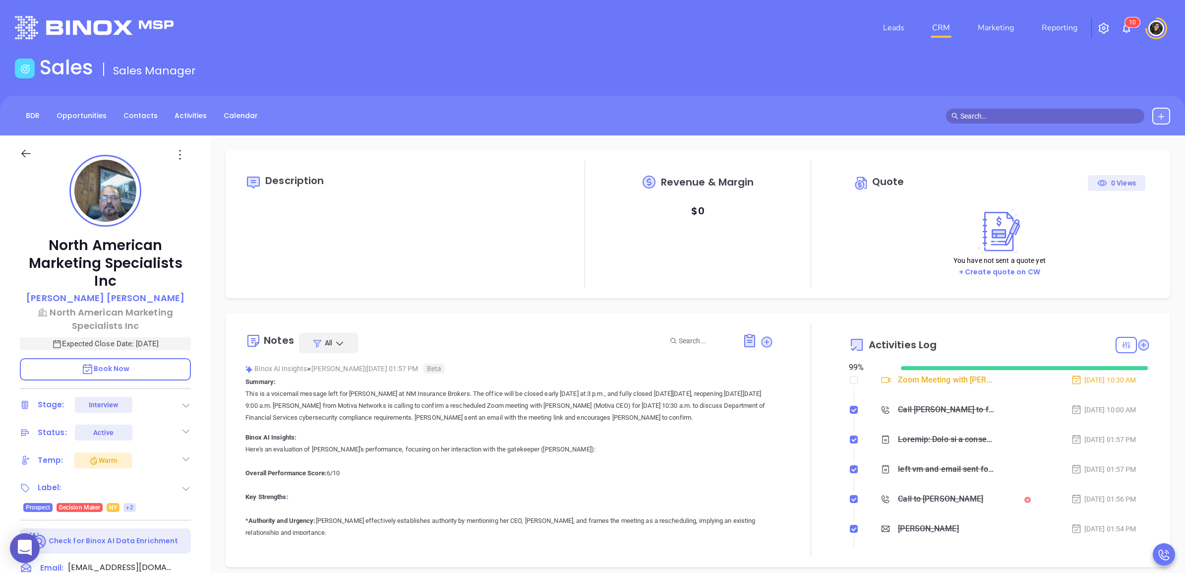
type input "[DATE]"
type input "[PERSON_NAME]"
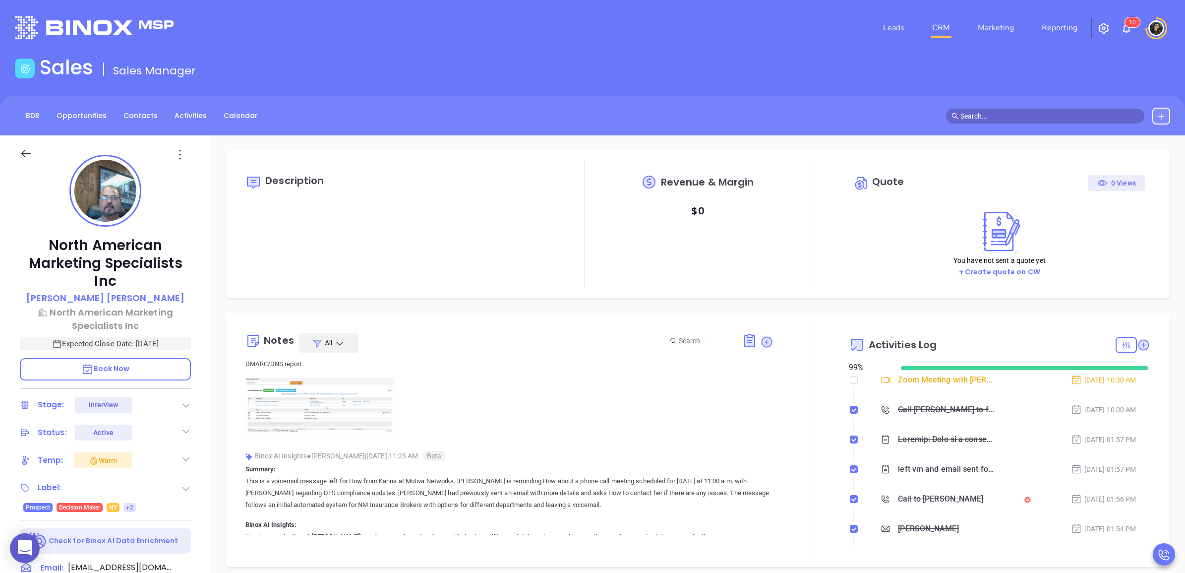
scroll to position [2479, 0]
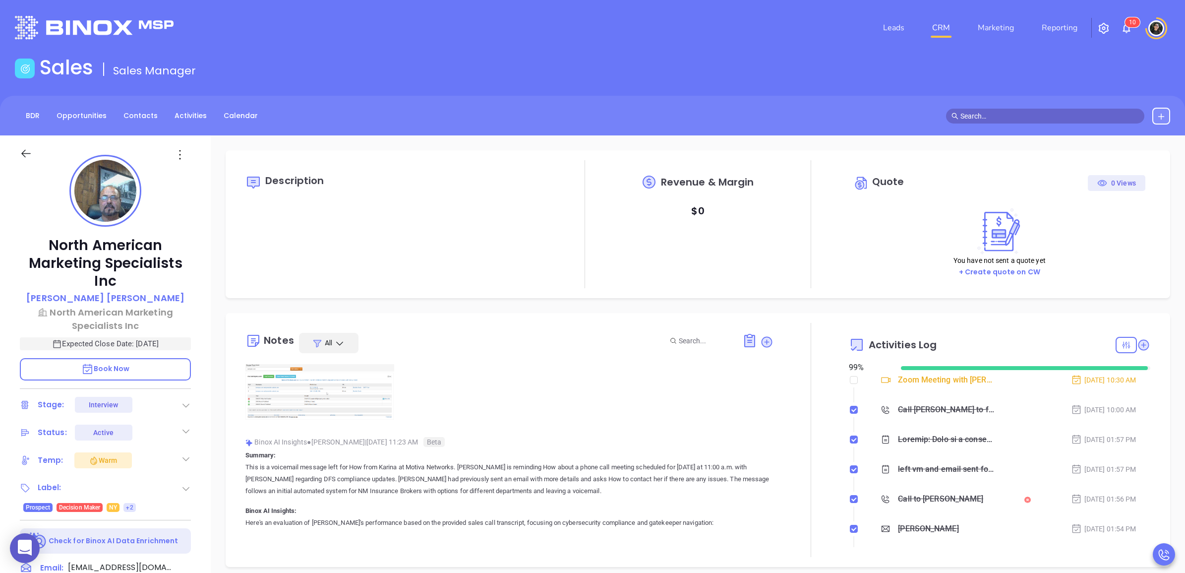
click at [353, 375] on img at bounding box center [319, 393] width 149 height 58
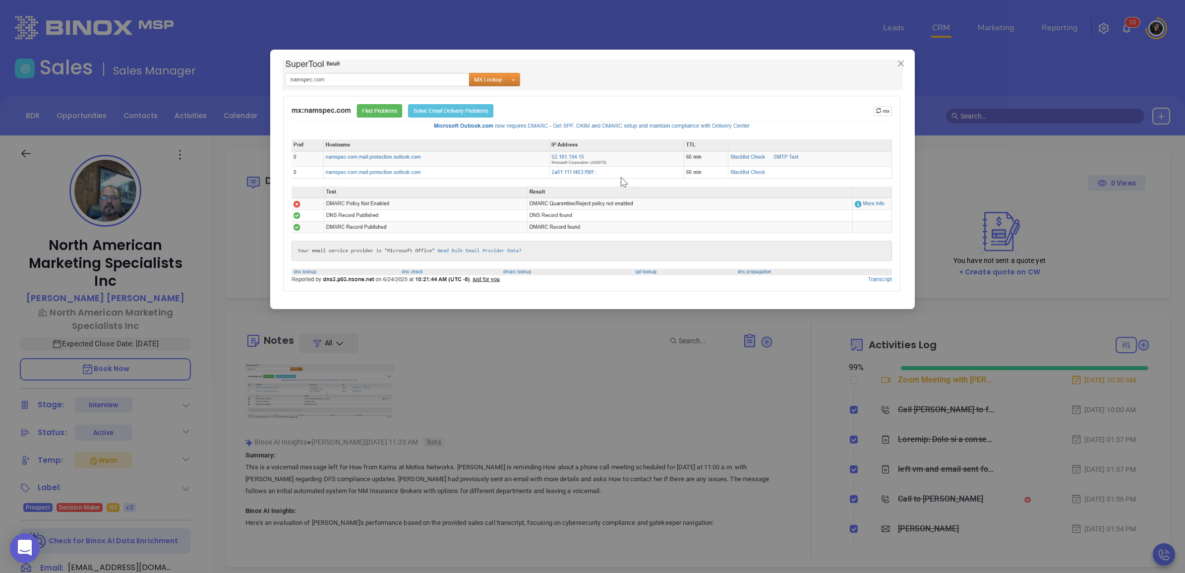
click at [635, 382] on div at bounding box center [592, 286] width 1185 height 573
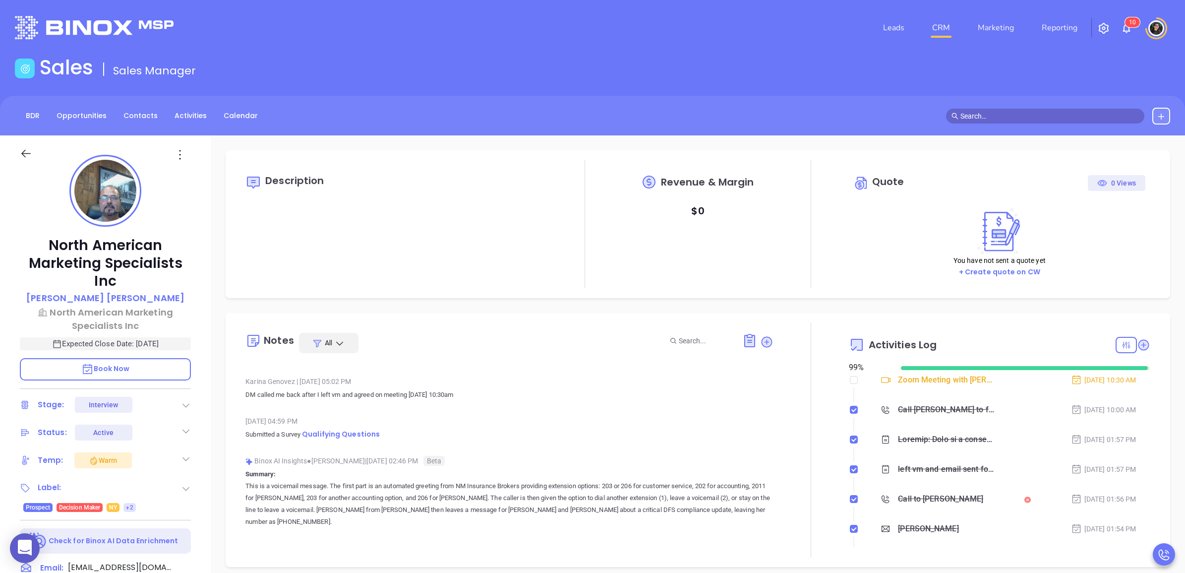
scroll to position [5515, 0]
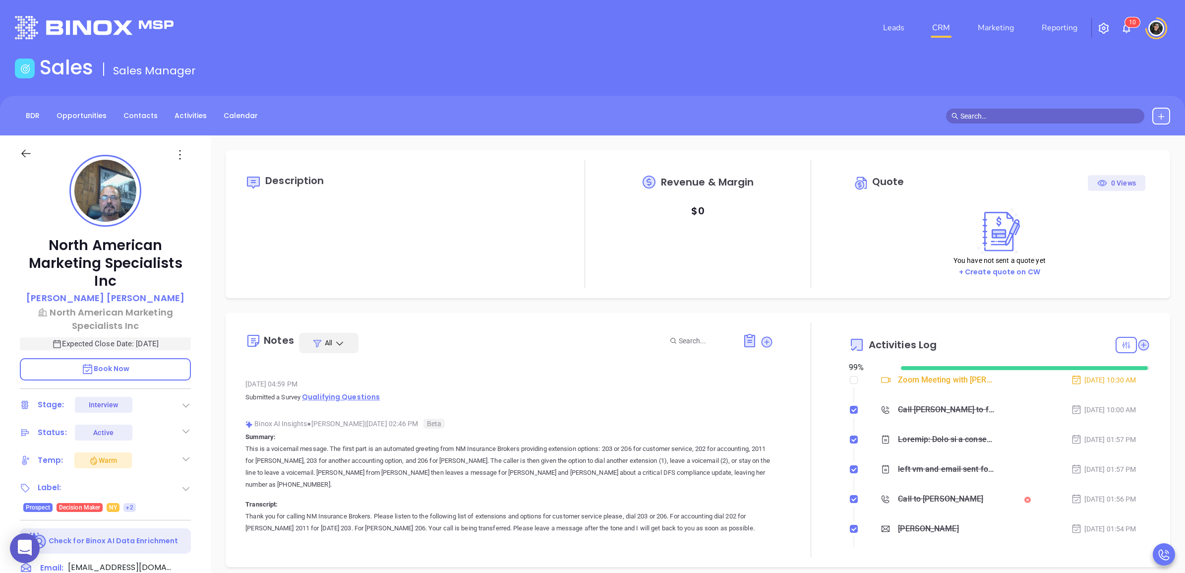
click at [360, 392] on span "Qualifying Questions" at bounding box center [341, 397] width 78 height 10
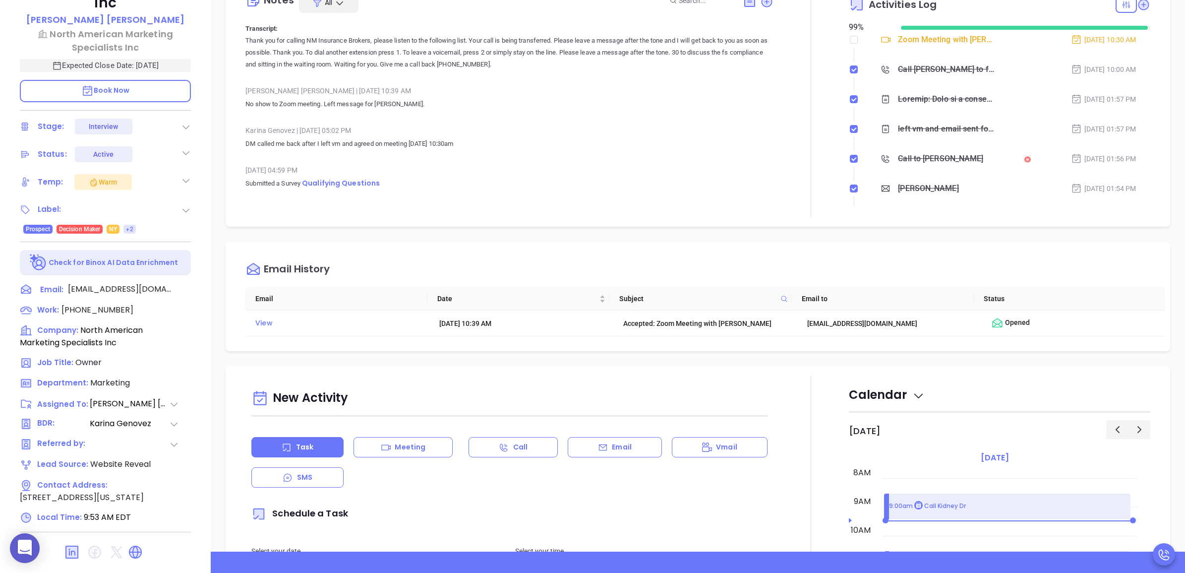
scroll to position [5512, 0]
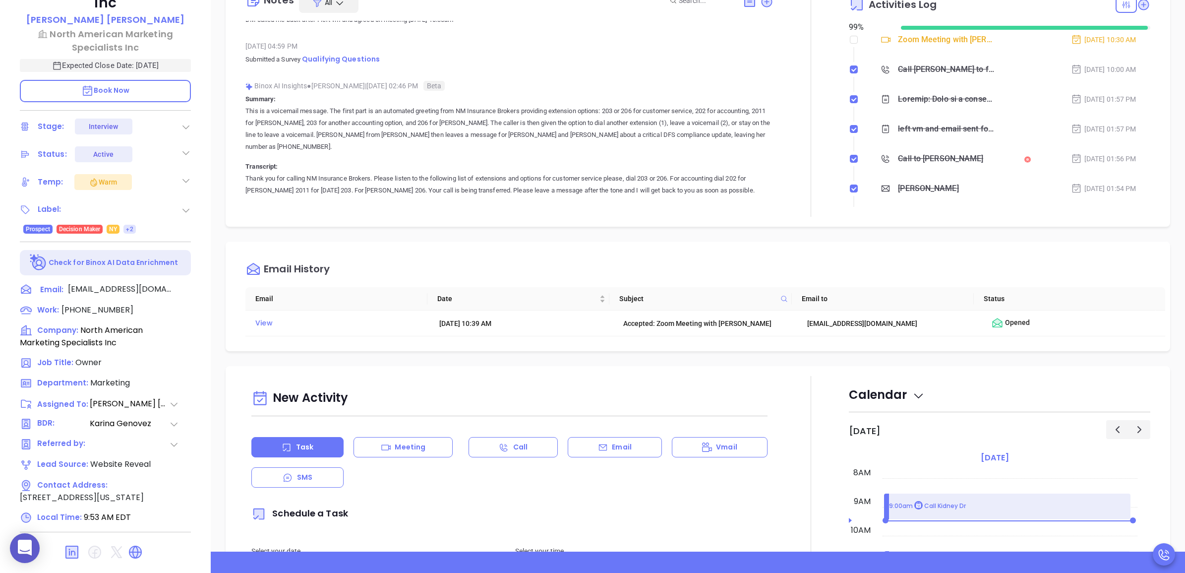
click at [346, 55] on div "May 30, 2025 04:59 PM Submitted a Survey Qualifying Questions" at bounding box center [508, 56] width 527 height 35
click at [355, 54] on span "Qualifying Questions" at bounding box center [341, 59] width 78 height 10
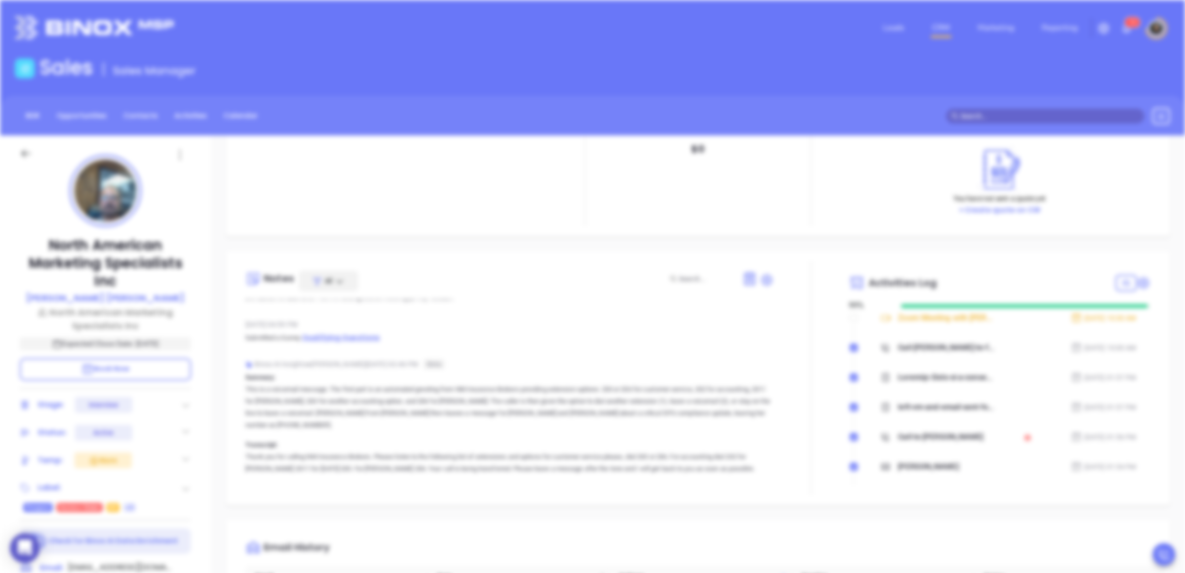
scroll to position [0, 0]
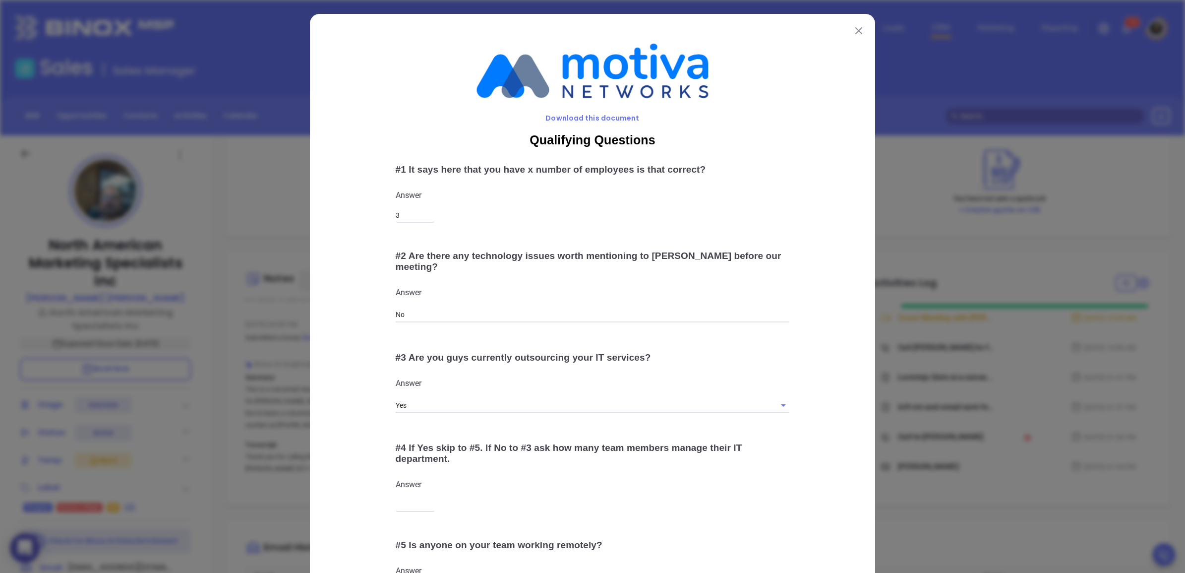
click at [867, 35] on div "Download this document Qualifying Questions # 1 It says here that you have x nu…" at bounding box center [592, 333] width 565 height 639
click at [859, 32] on button at bounding box center [858, 30] width 13 height 13
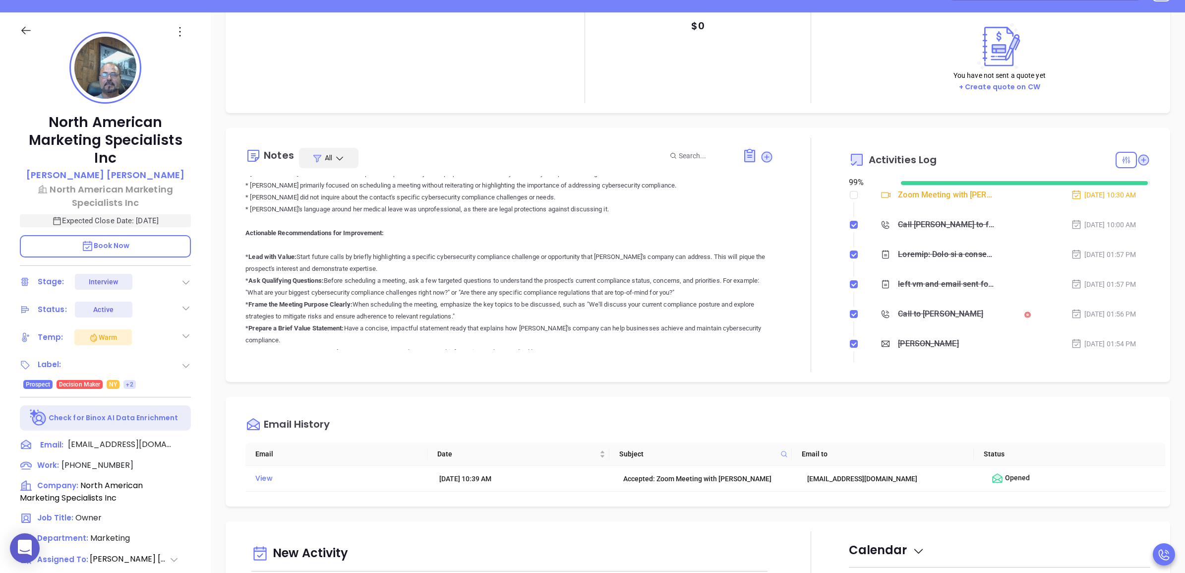
scroll to position [124, 0]
click at [188, 440] on icon at bounding box center [188, 443] width 9 height 9
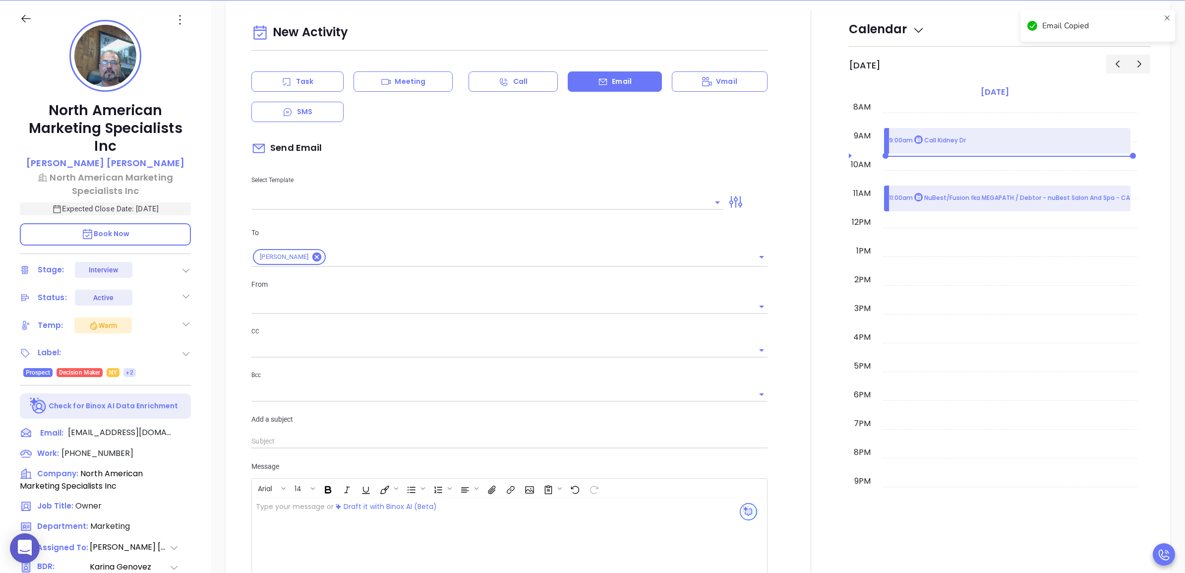
type input "[PERSON_NAME]"
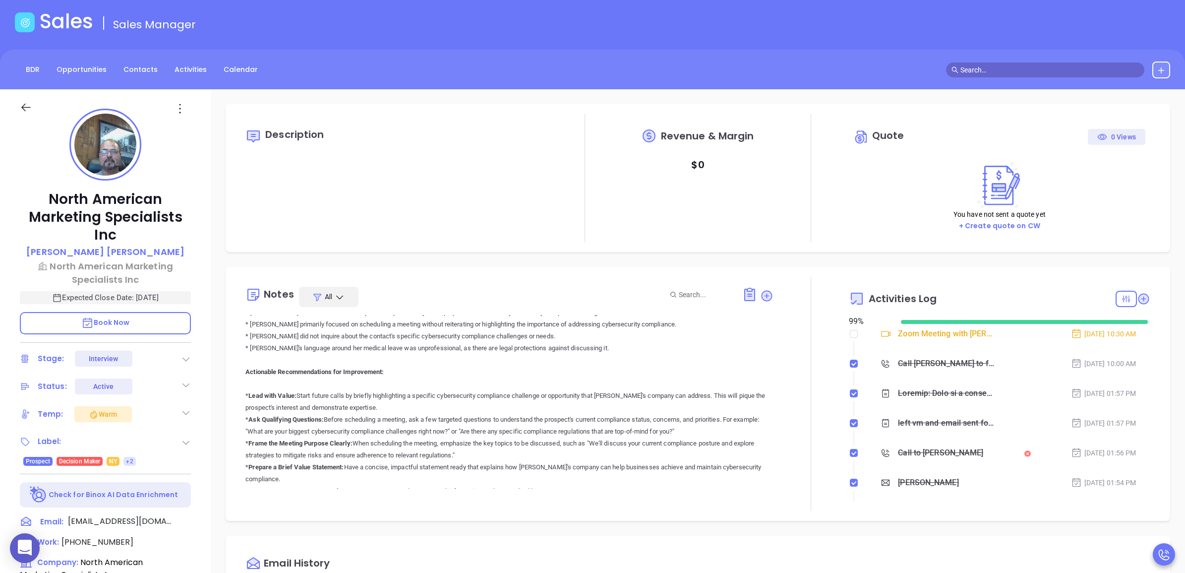
scroll to position [0, 0]
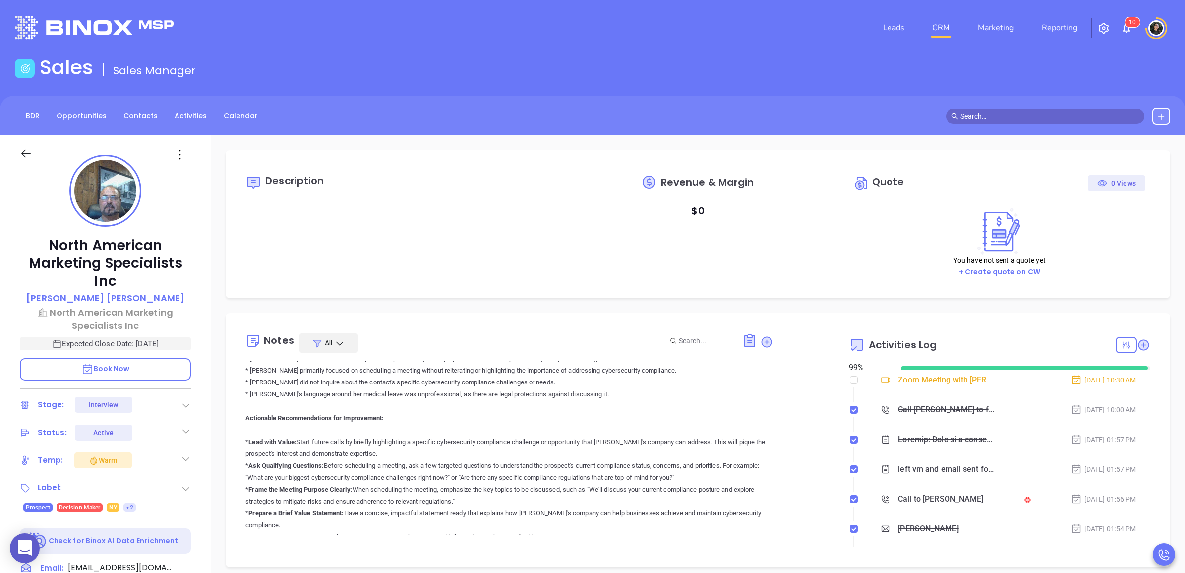
click at [951, 30] on link "CRM" at bounding box center [941, 28] width 26 height 20
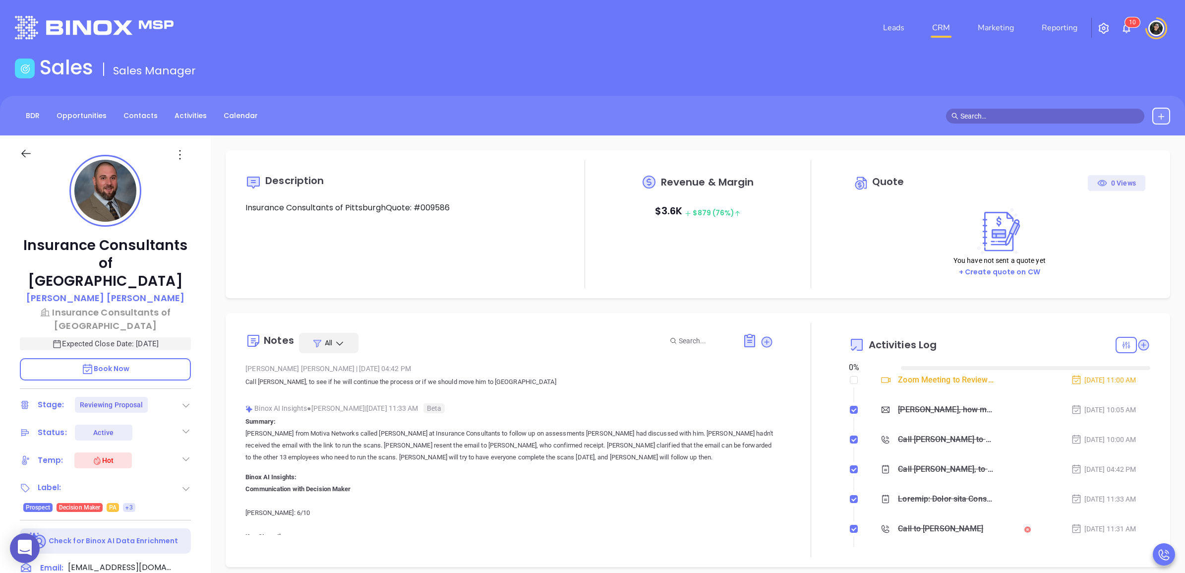
type input "[DATE]"
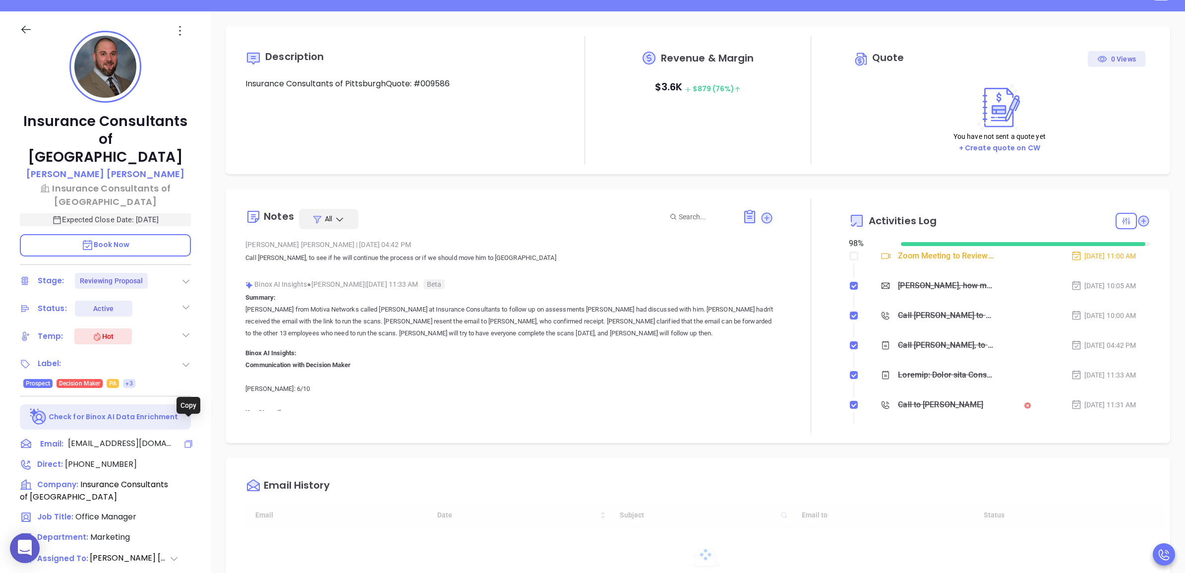
click at [186, 439] on icon at bounding box center [188, 444] width 10 height 10
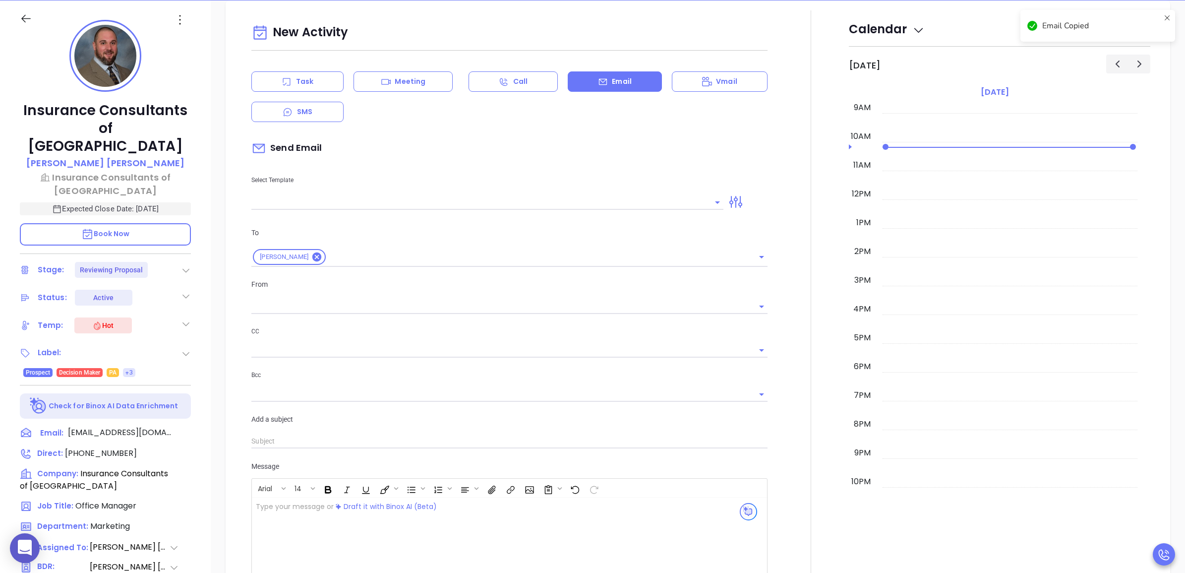
scroll to position [605, 0]
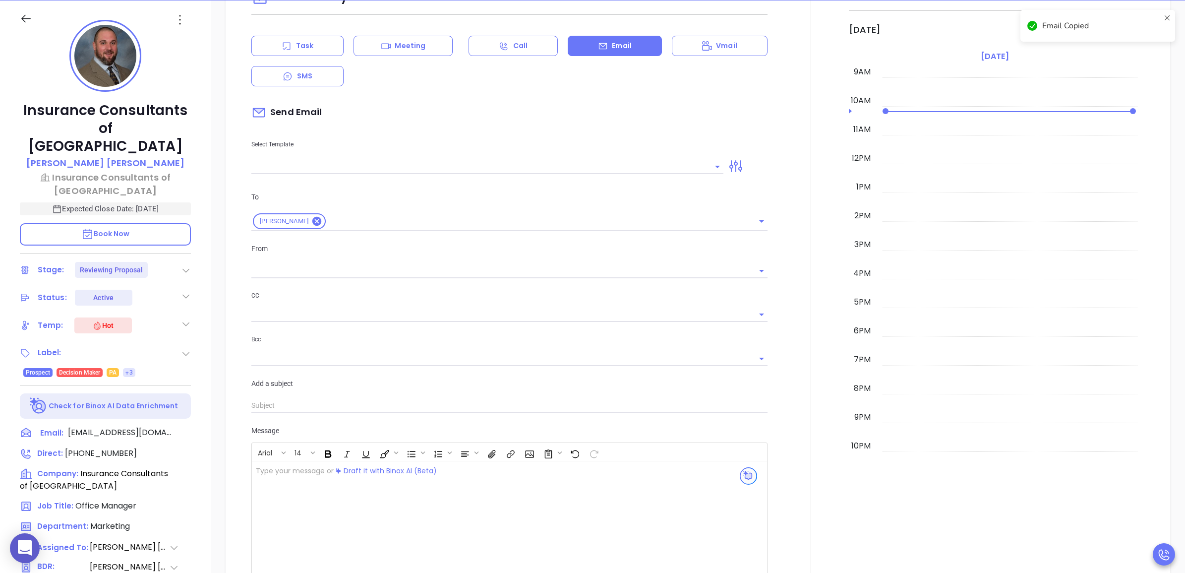
type input "[PERSON_NAME]"
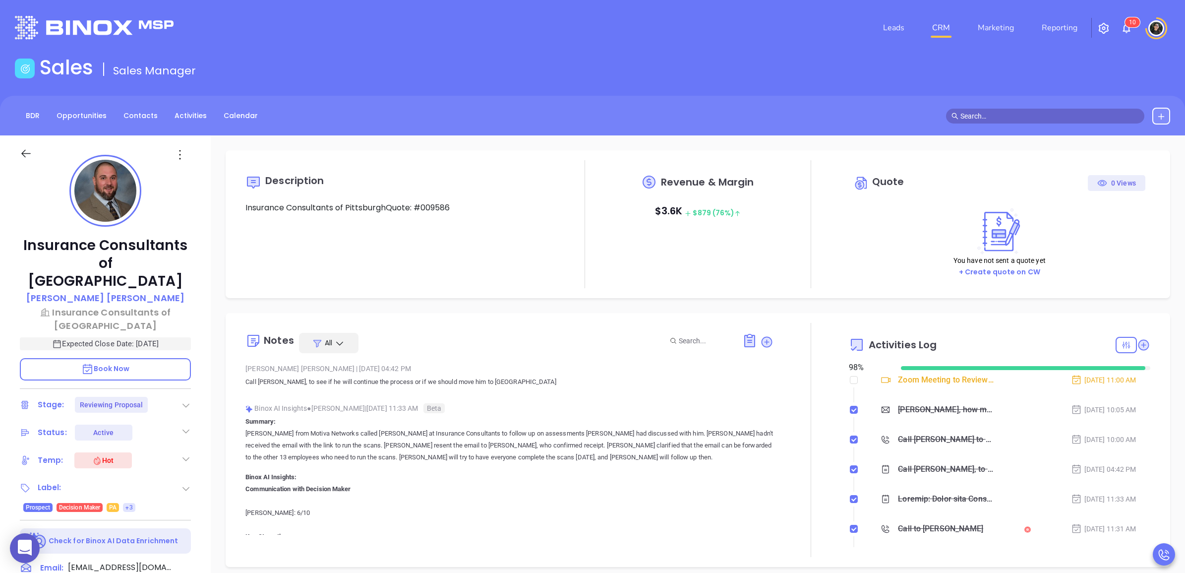
type input "[DATE]"
click at [115, 305] on p "Insurance Consultants of [GEOGRAPHIC_DATA]" at bounding box center [105, 318] width 171 height 27
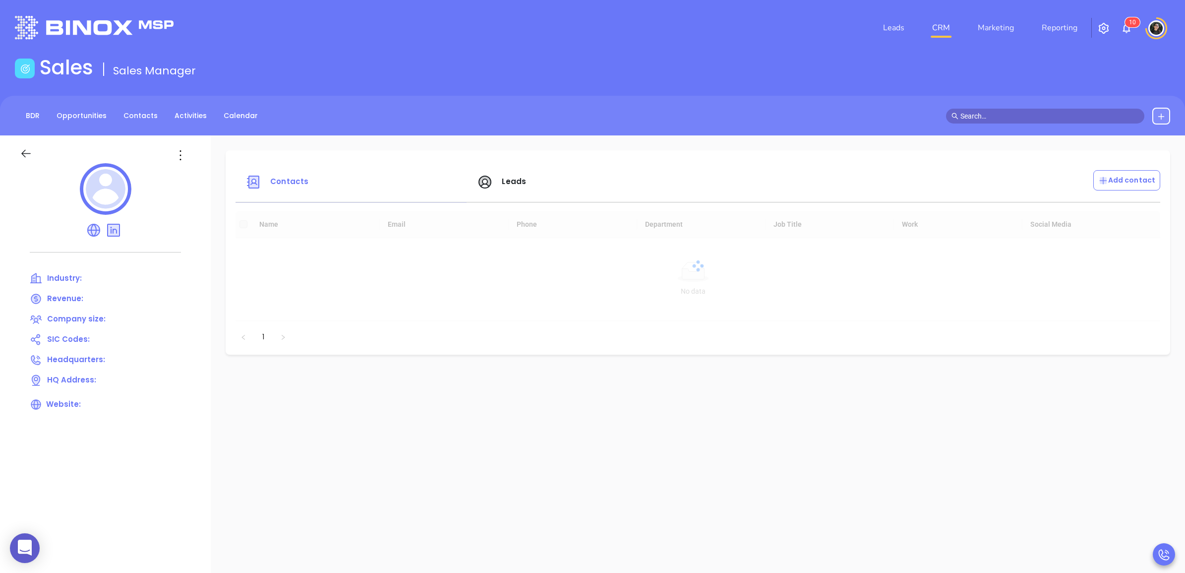
click at [527, 184] on div "Leads" at bounding box center [586, 182] width 231 height 24
click at [519, 184] on span "Leads" at bounding box center [514, 181] width 24 height 10
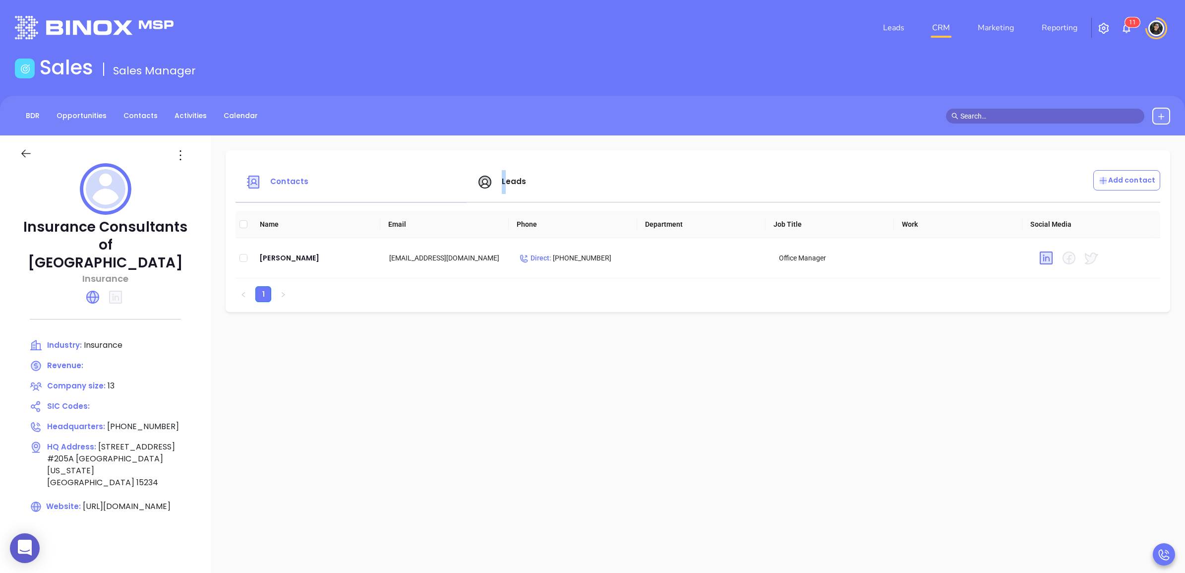
click at [502, 185] on span "Leads" at bounding box center [514, 181] width 24 height 10
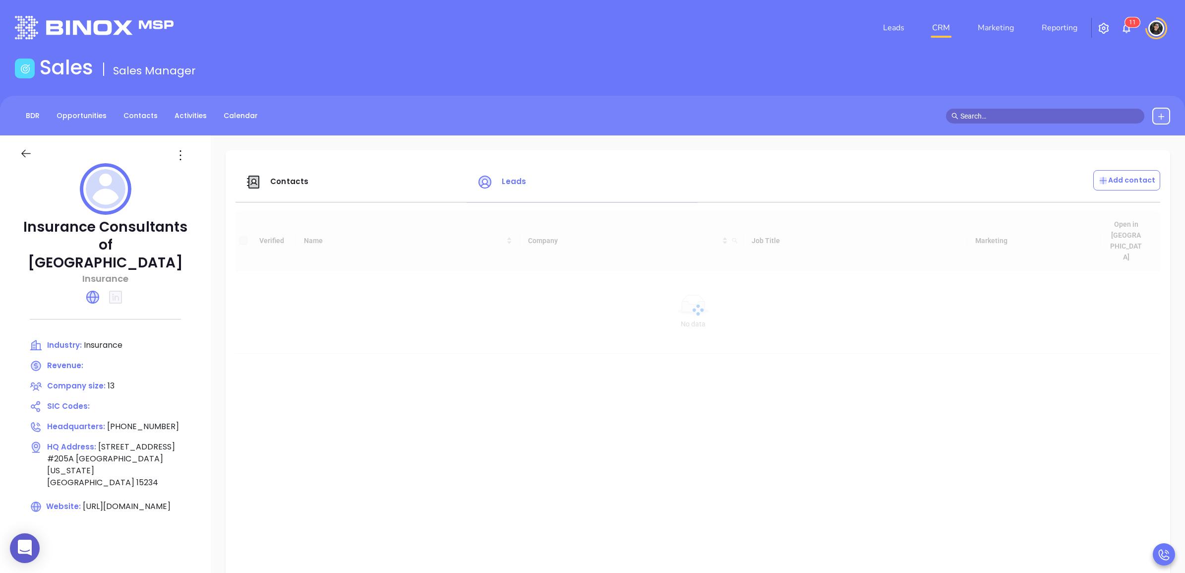
drag, startPoint x: 501, startPoint y: 185, endPoint x: 502, endPoint y: 109, distance: 75.8
click at [502, 109] on div "BDR Opportunities Contacts Activities Calendar" at bounding box center [592, 116] width 1185 height 17
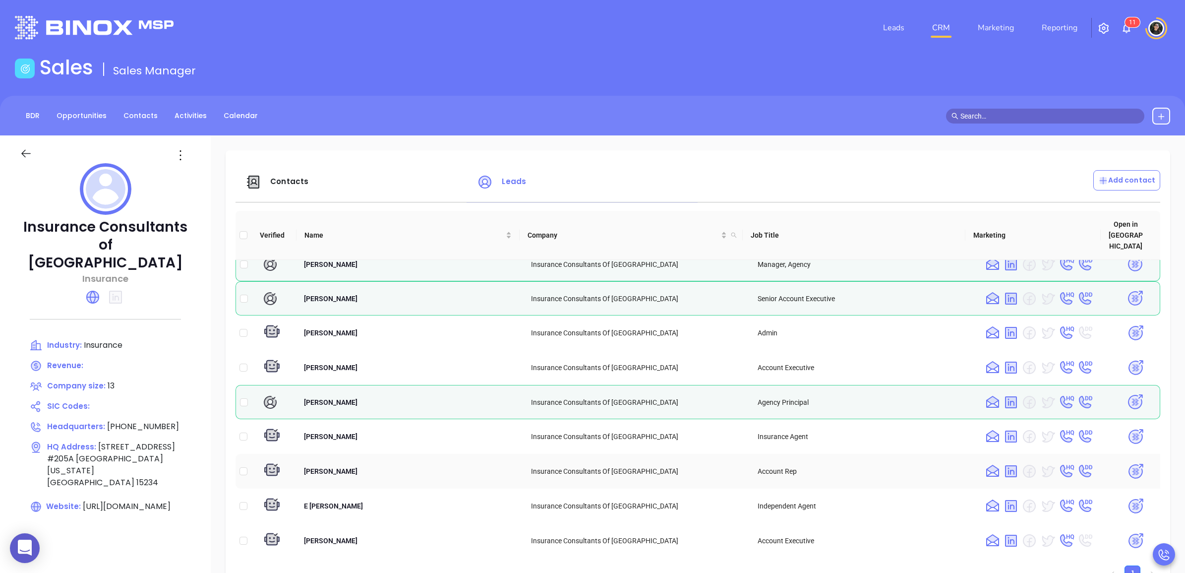
scroll to position [13, 0]
click at [1003, 462] on img at bounding box center [1011, 470] width 16 height 16
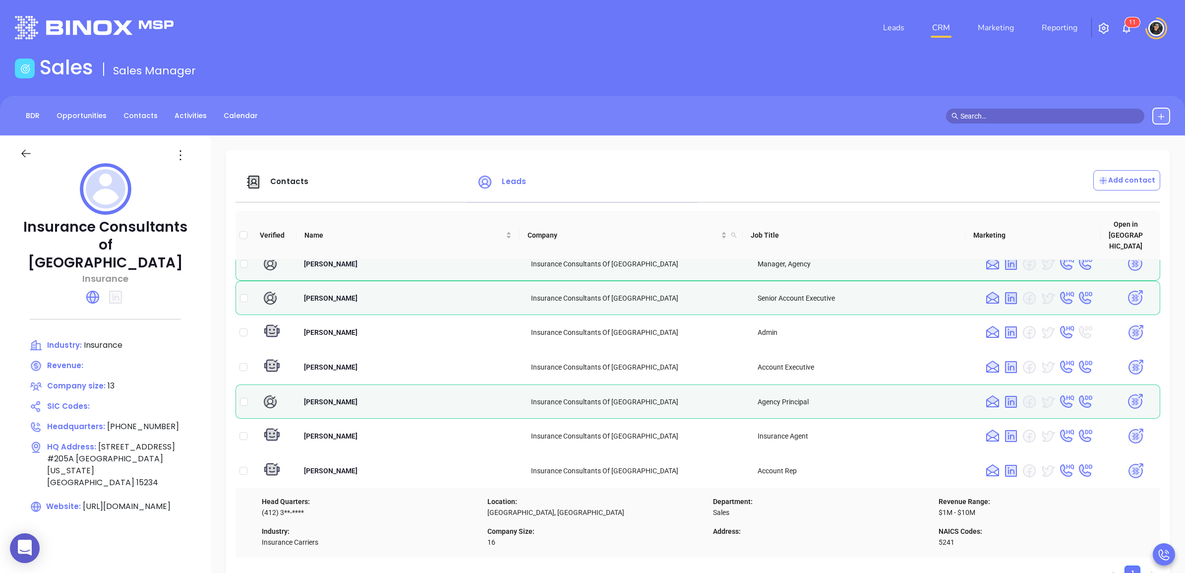
click at [31, 155] on icon at bounding box center [26, 153] width 12 height 12
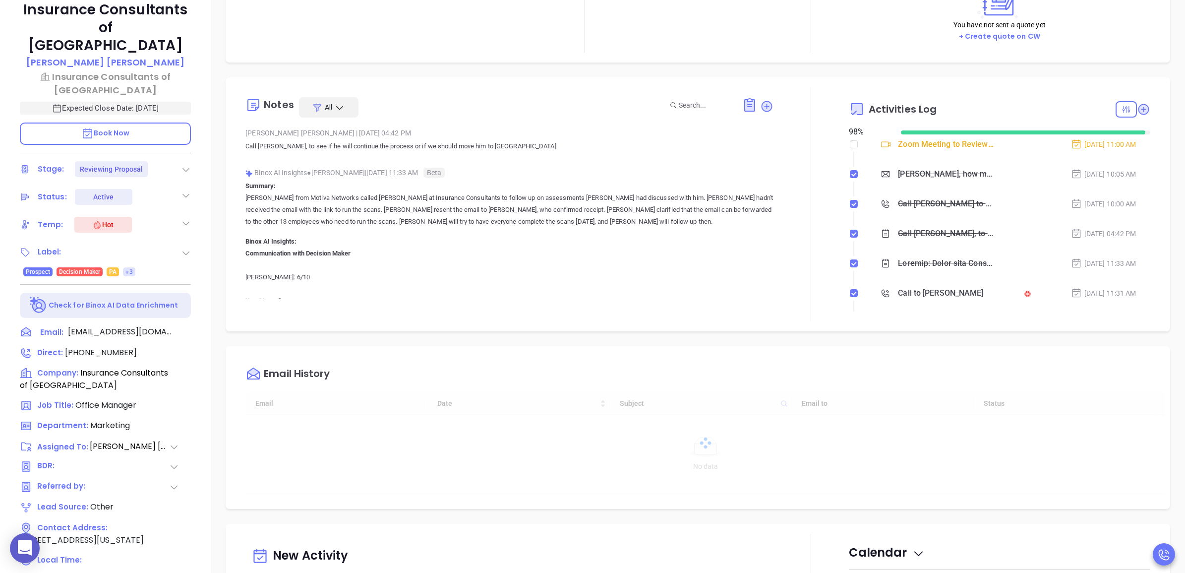
scroll to position [278, 0]
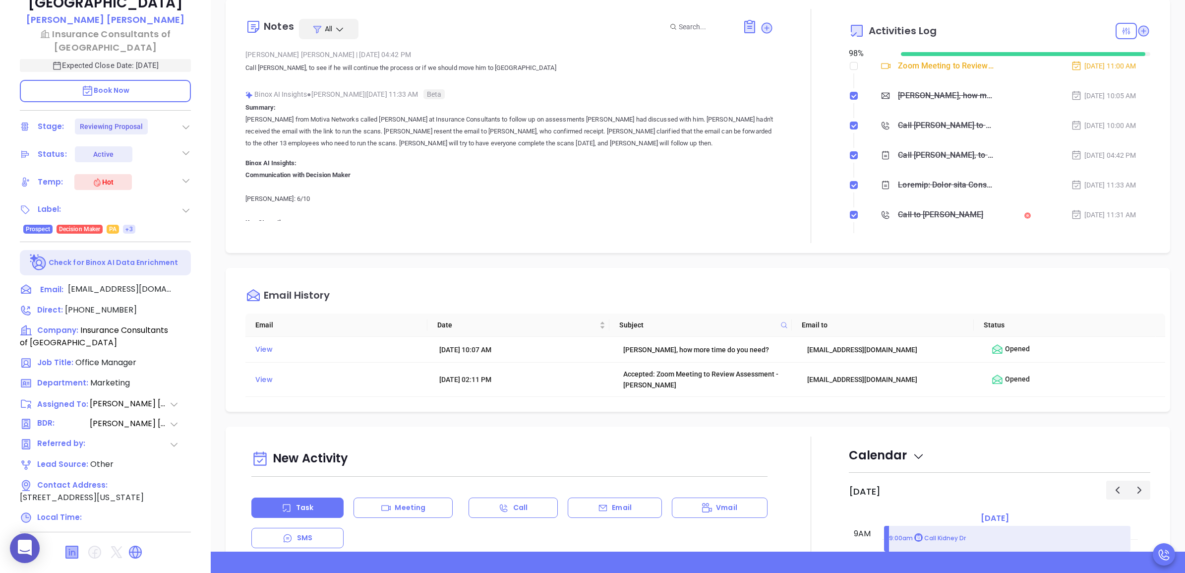
drag, startPoint x: 58, startPoint y: 545, endPoint x: 70, endPoint y: 543, distance: 12.1
click at [63, 544] on div at bounding box center [105, 552] width 171 height 24
click at [73, 546] on icon at bounding box center [72, 552] width 12 height 12
type input "[PERSON_NAME]"
click at [138, 546] on icon at bounding box center [135, 552] width 12 height 12
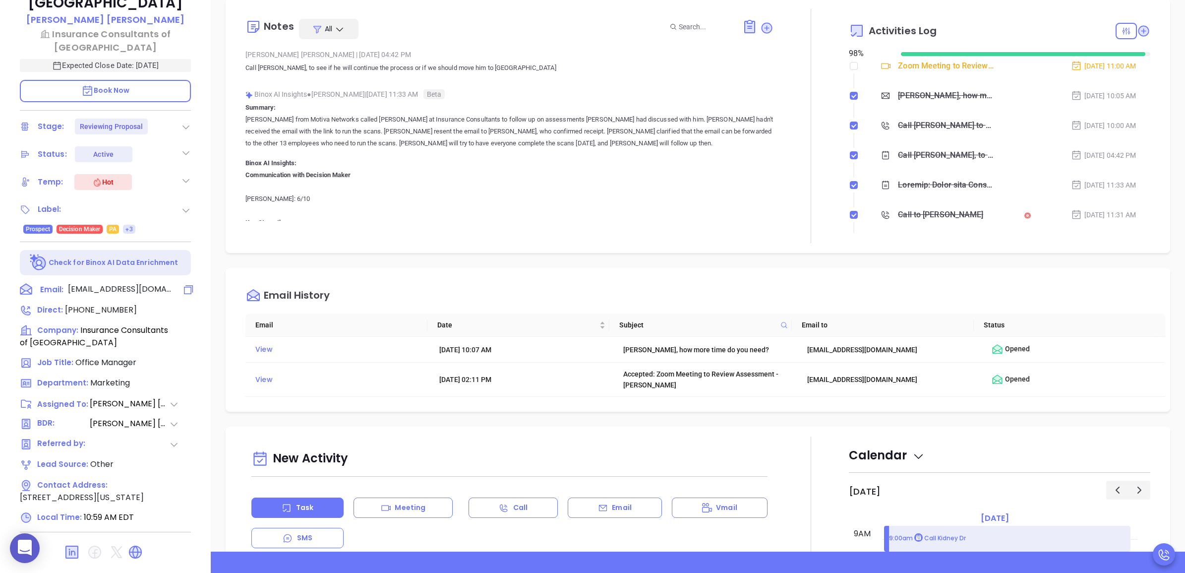
click at [189, 284] on icon at bounding box center [188, 290] width 12 height 12
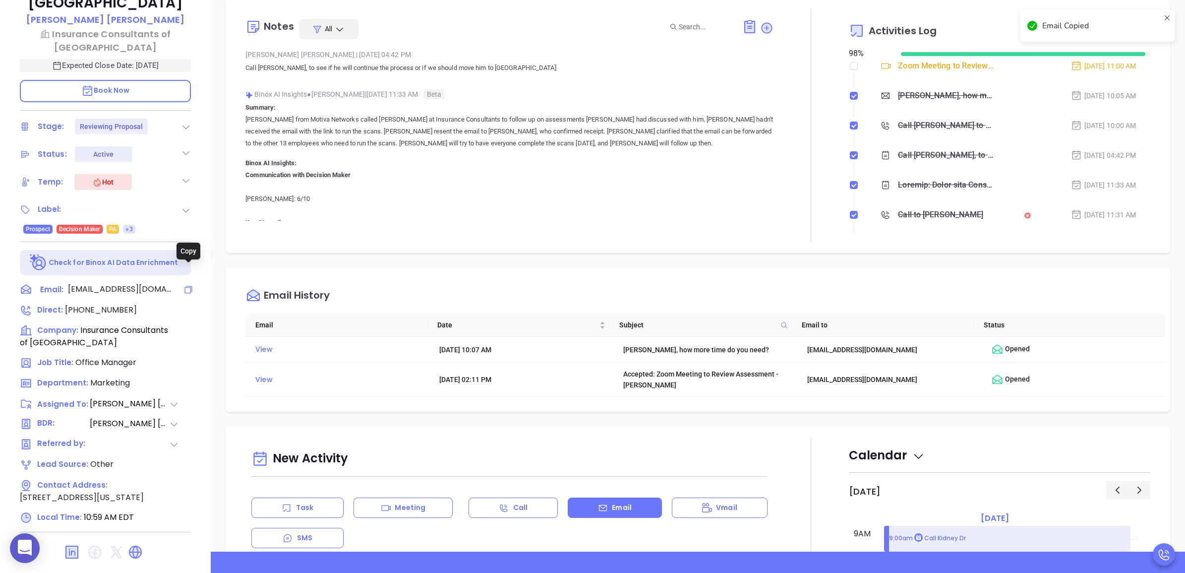
scroll to position [569, 0]
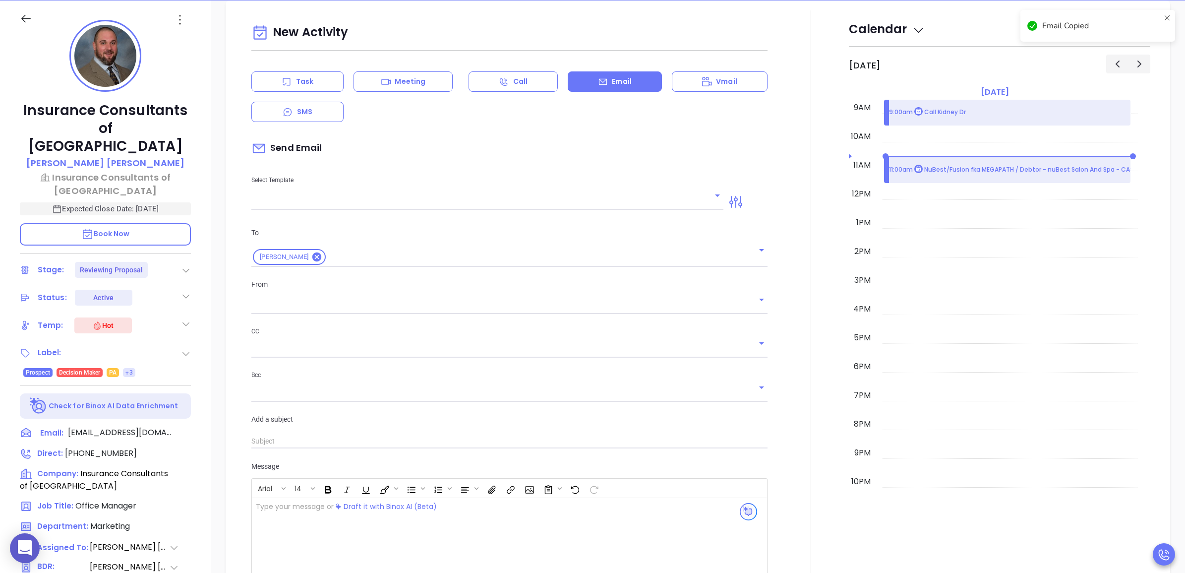
type input "[PERSON_NAME]"
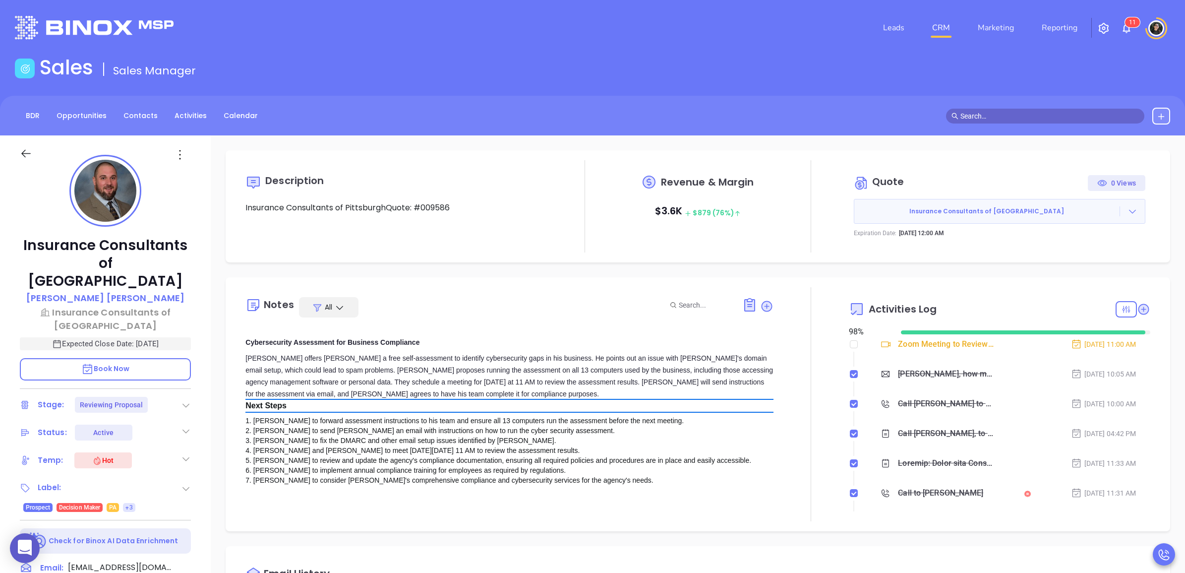
scroll to position [1053, 0]
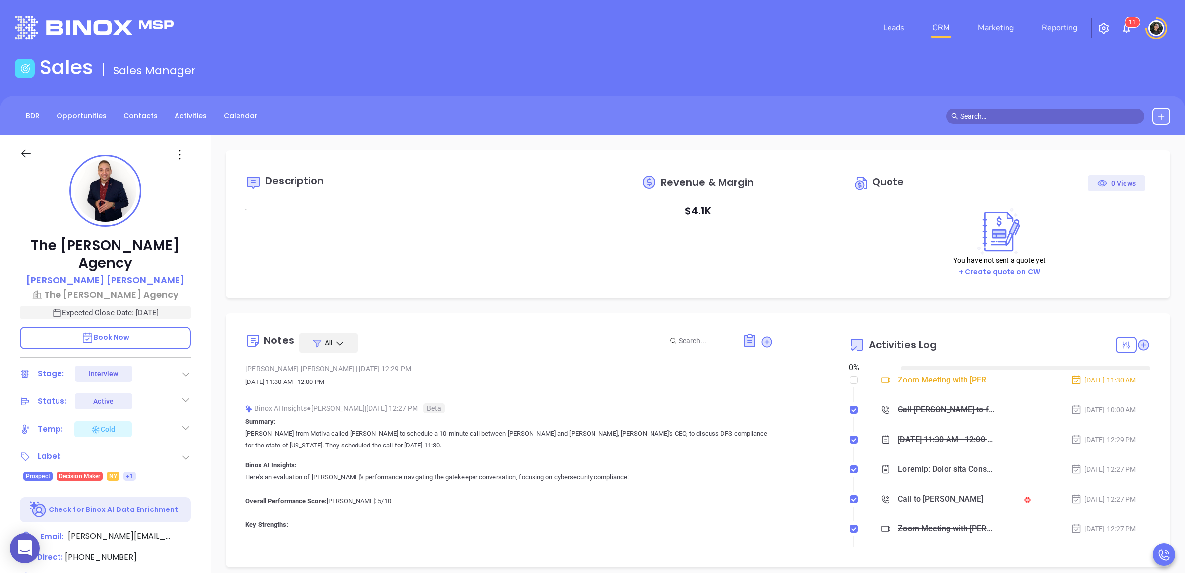
type input "[DATE]"
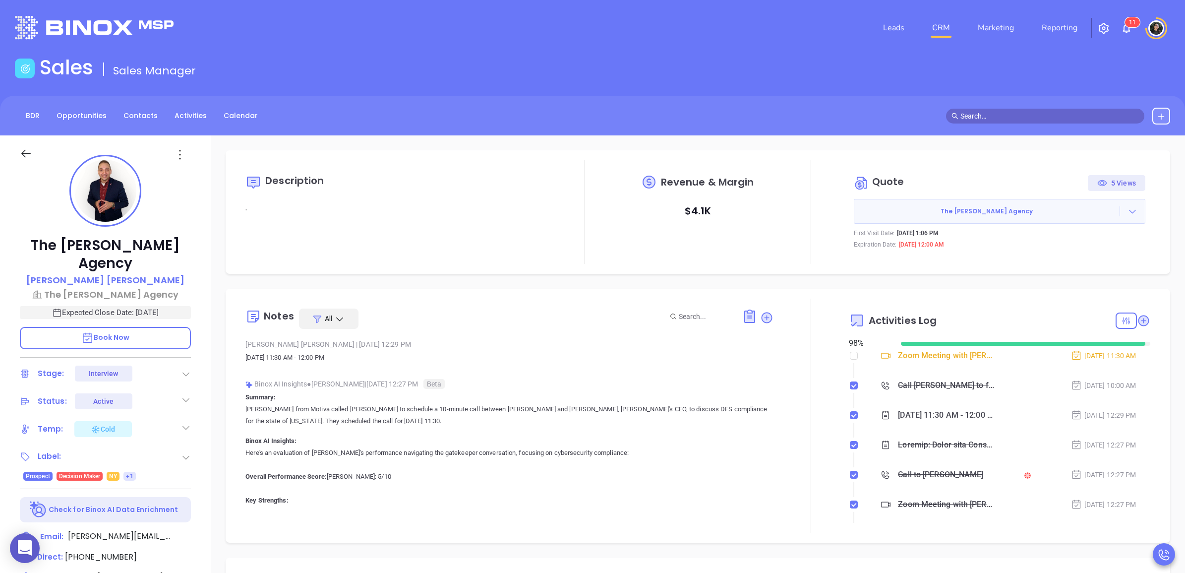
type input "[PERSON_NAME]"
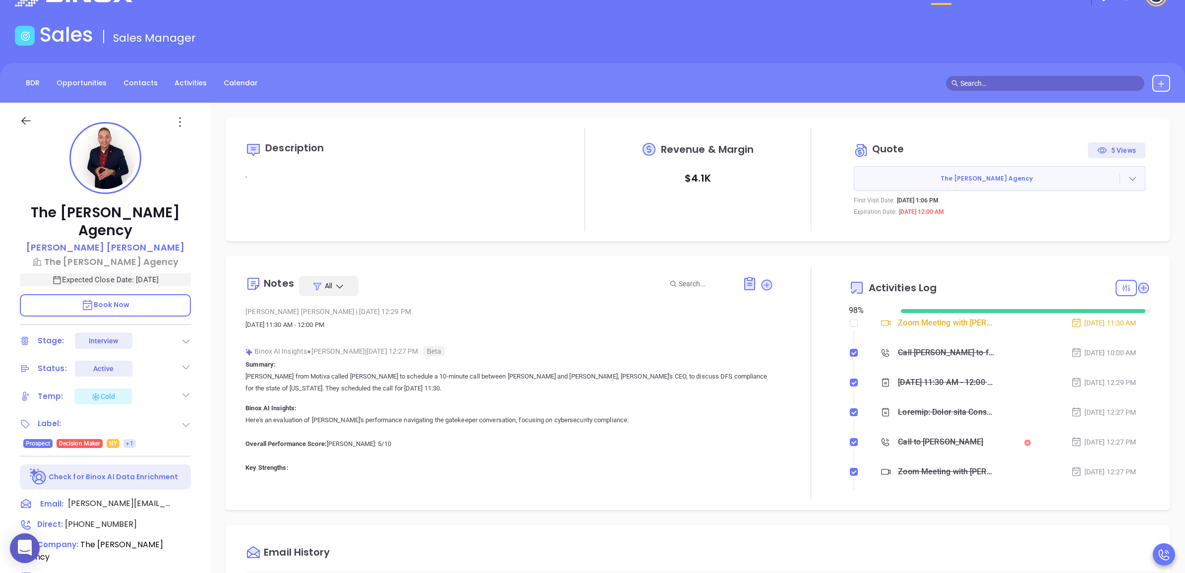
scroll to position [124, 0]
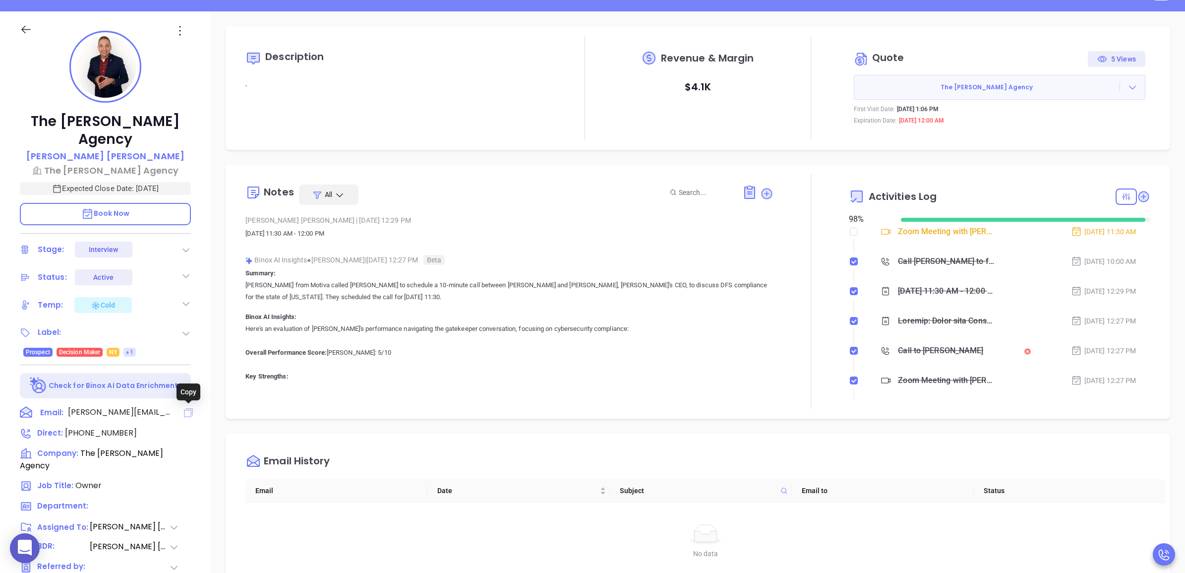
click at [191, 412] on icon at bounding box center [188, 412] width 9 height 9
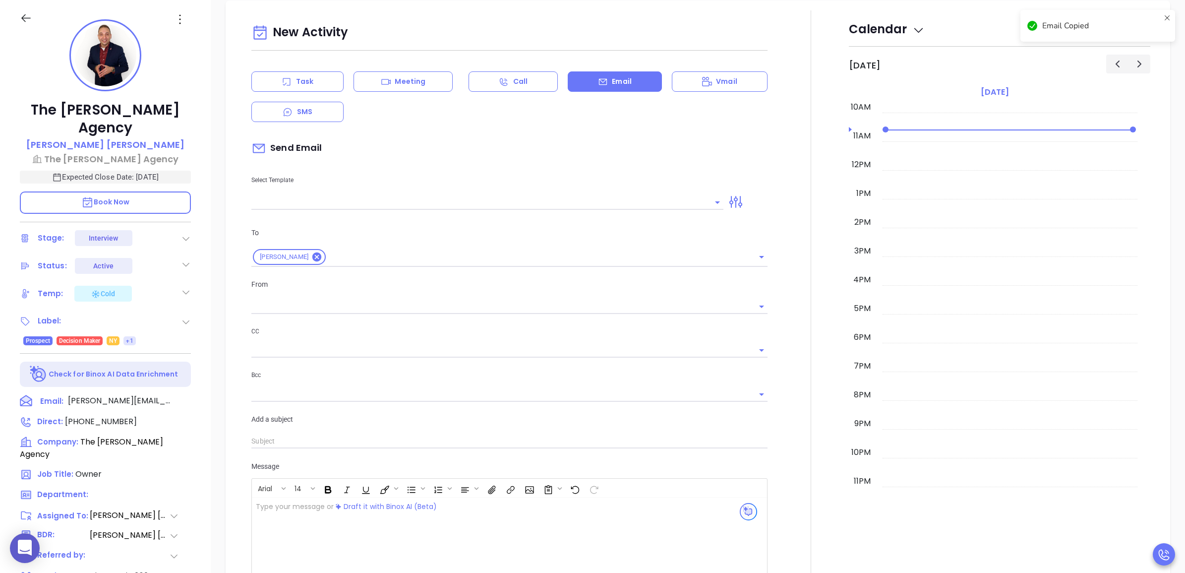
type input "[PERSON_NAME]"
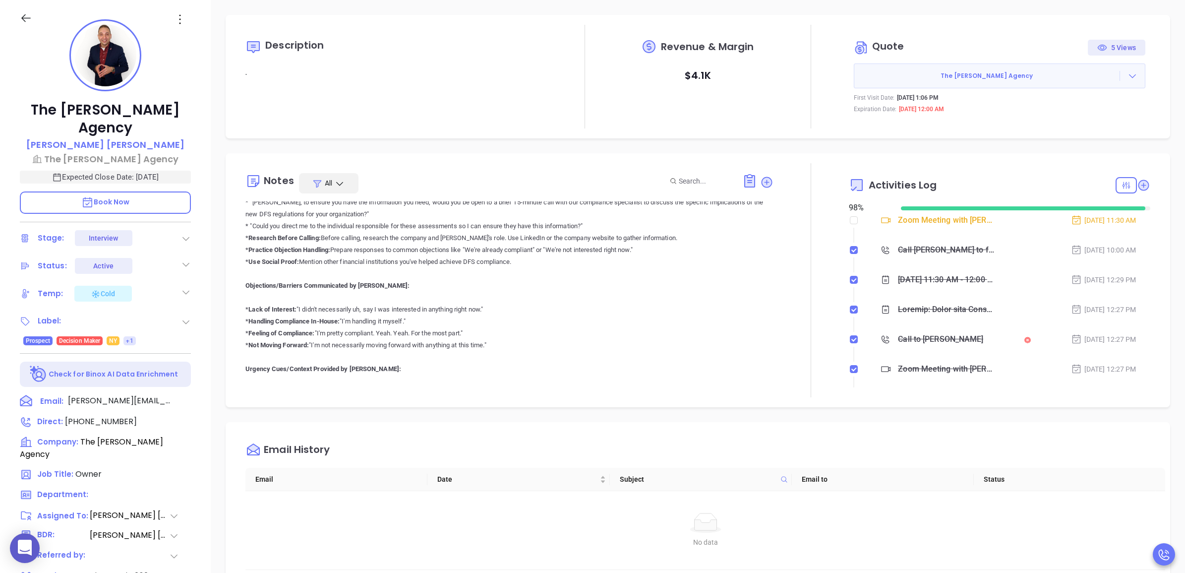
scroll to position [1487, 0]
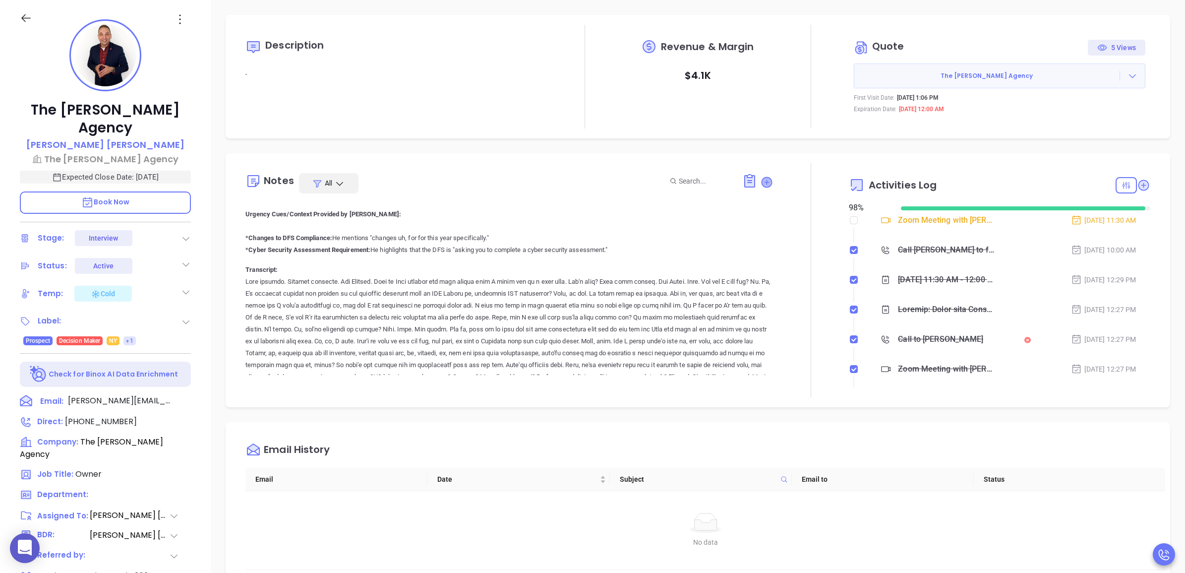
click at [761, 182] on icon at bounding box center [766, 182] width 10 height 10
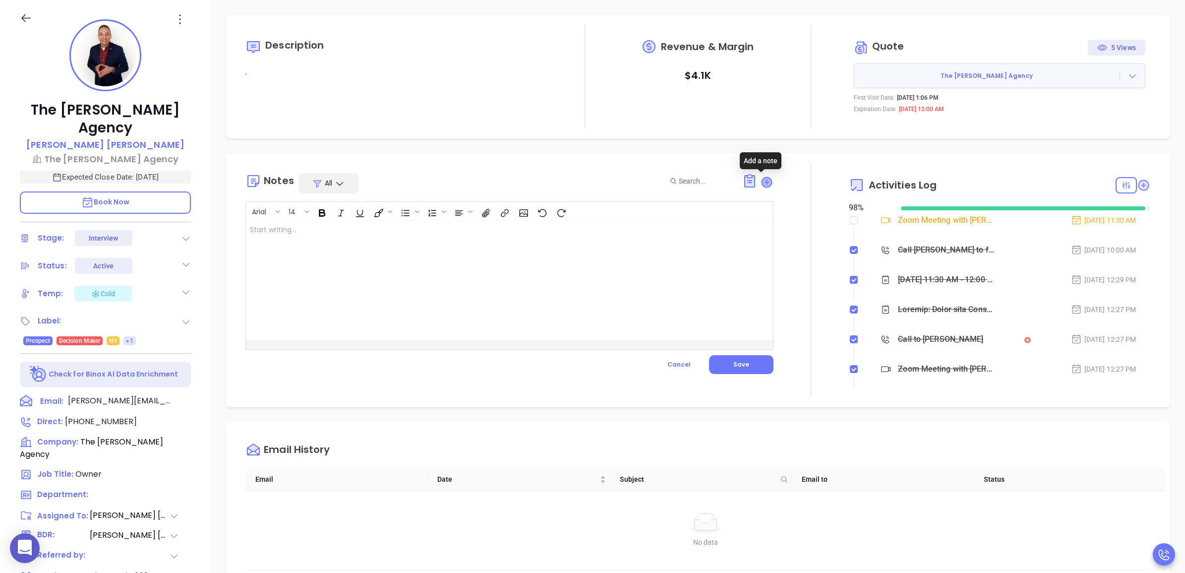
scroll to position [0, 0]
click at [450, 290] on div at bounding box center [491, 280] width 490 height 119
click at [751, 357] on button "Save" at bounding box center [741, 364] width 64 height 19
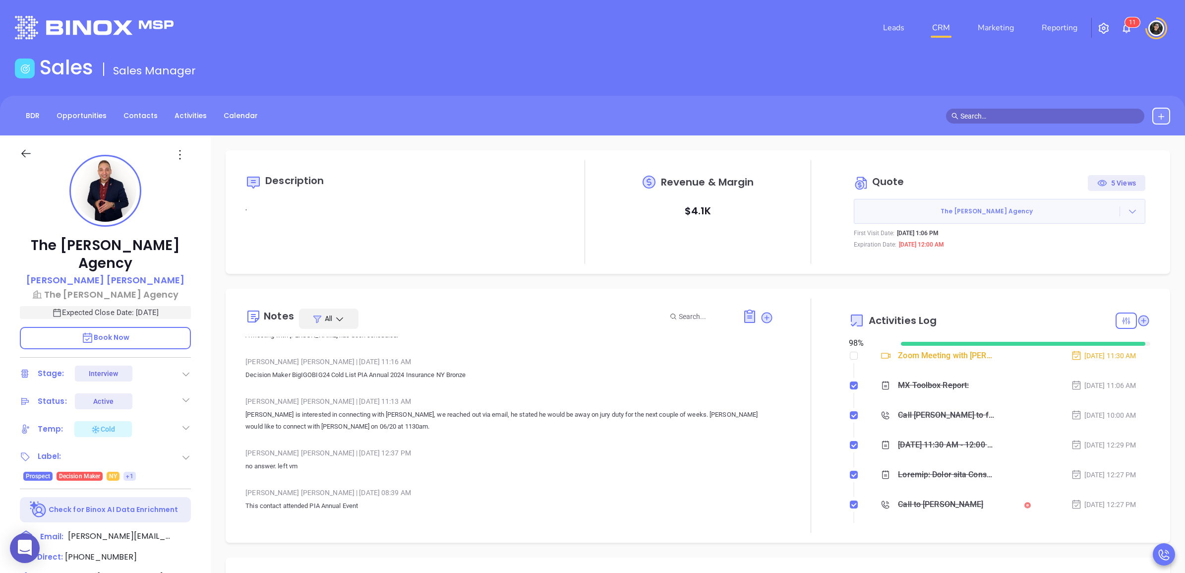
click at [1131, 207] on div at bounding box center [1132, 211] width 25 height 10
click at [1094, 252] on link "View Order Porter" at bounding box center [1076, 257] width 102 height 10
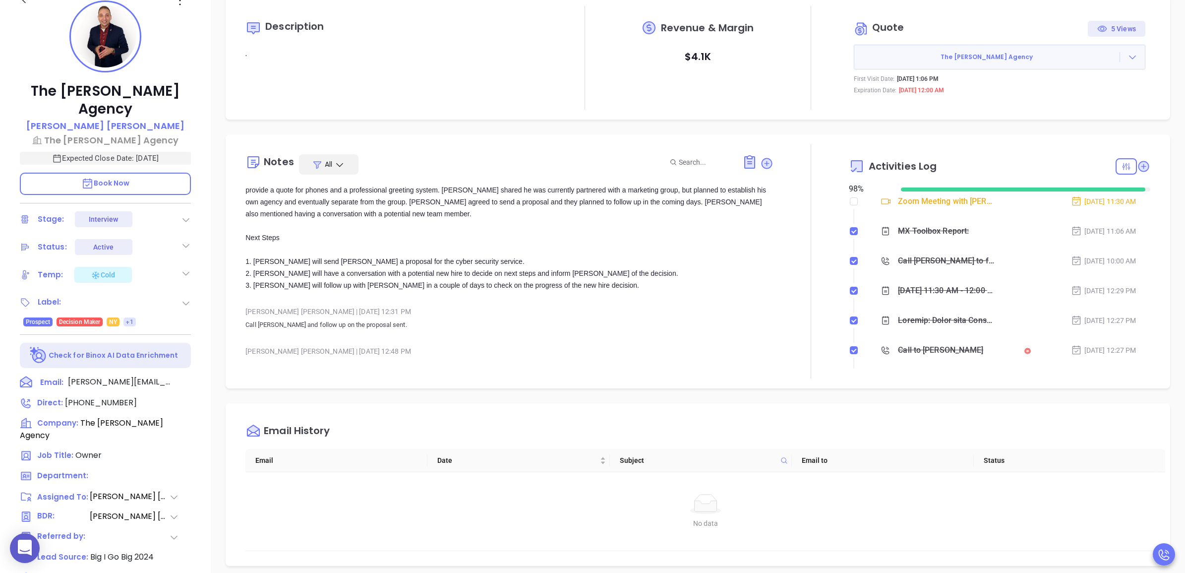
scroll to position [2542, 0]
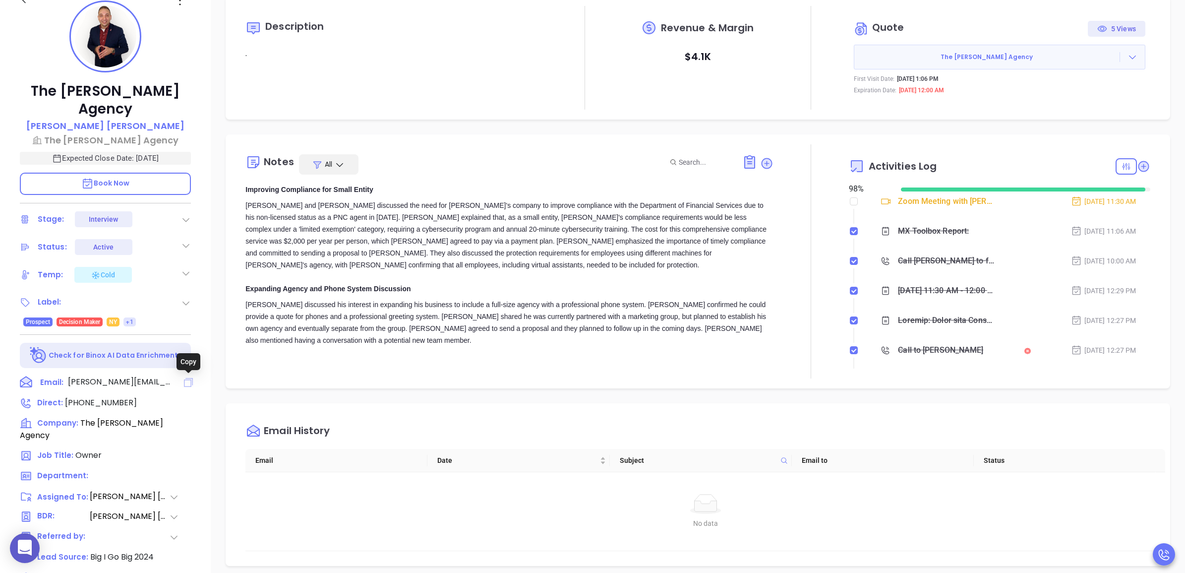
click at [184, 379] on icon at bounding box center [188, 382] width 9 height 9
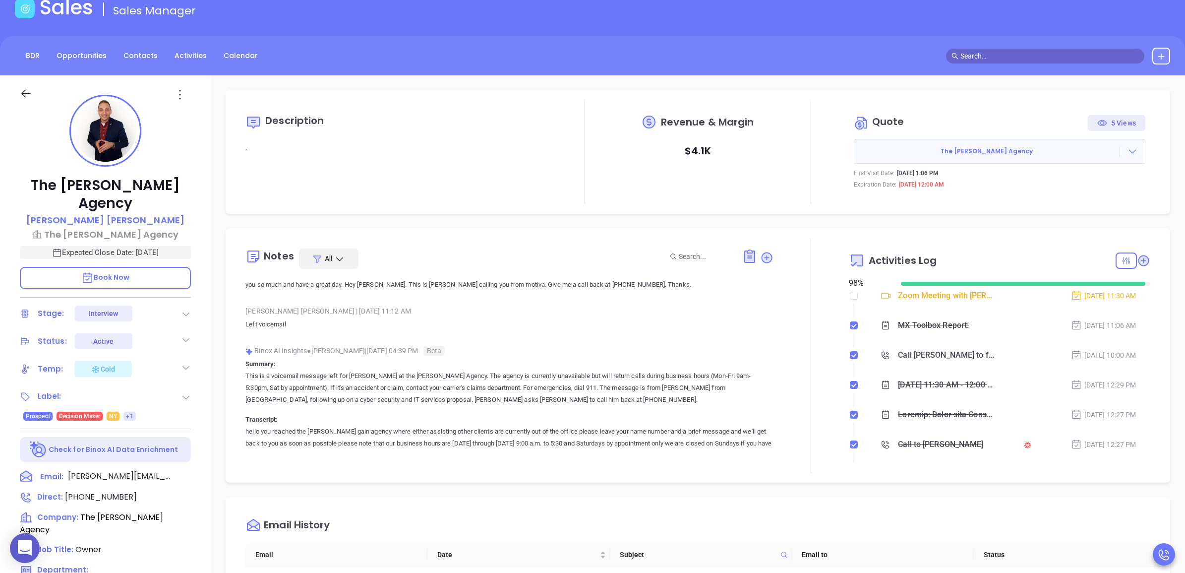
scroll to position [0, 0]
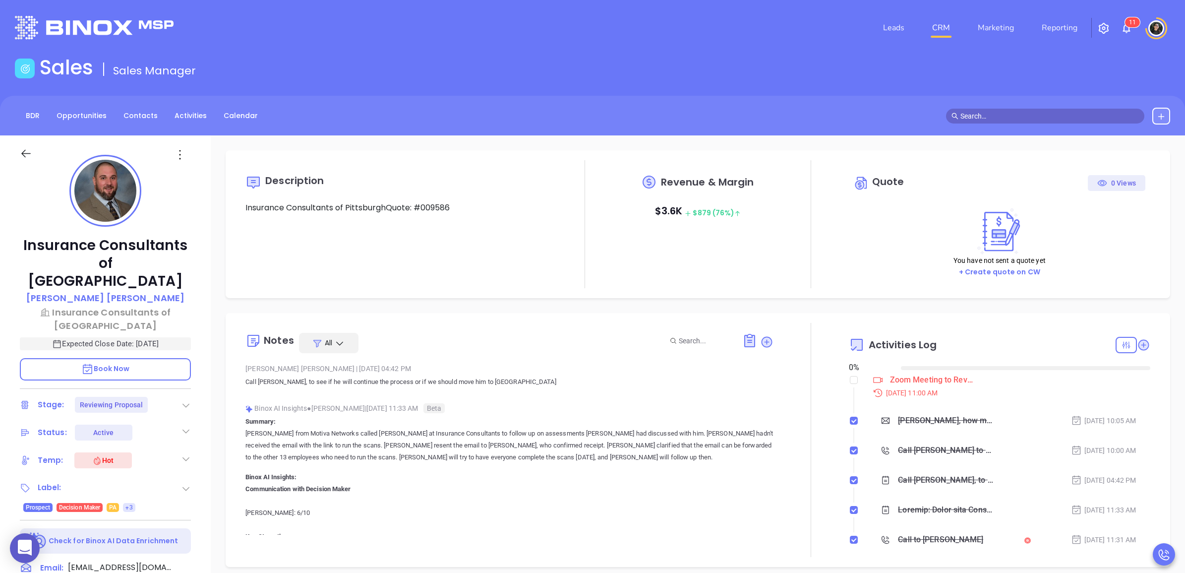
type input "[DATE]"
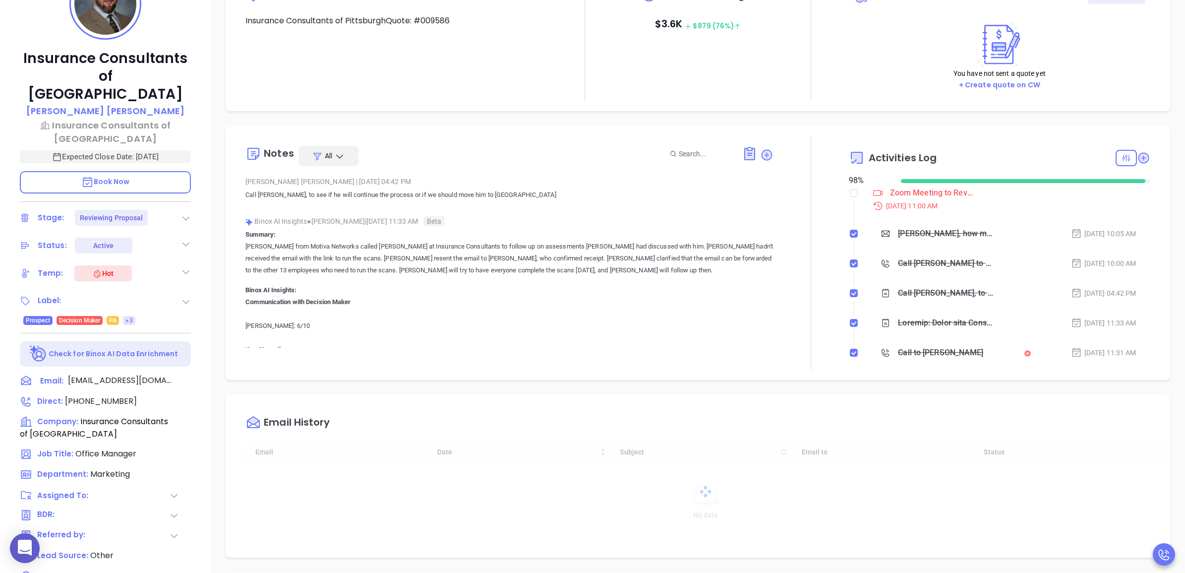
scroll to position [278, 0]
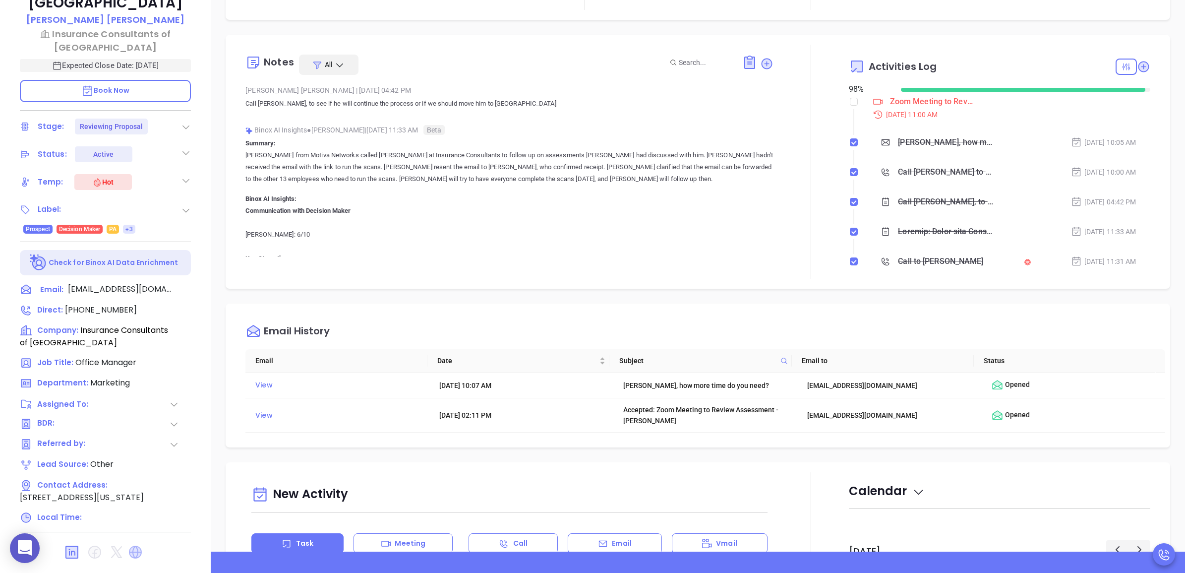
click at [134, 546] on icon at bounding box center [135, 551] width 13 height 13
type input "[PERSON_NAME]"
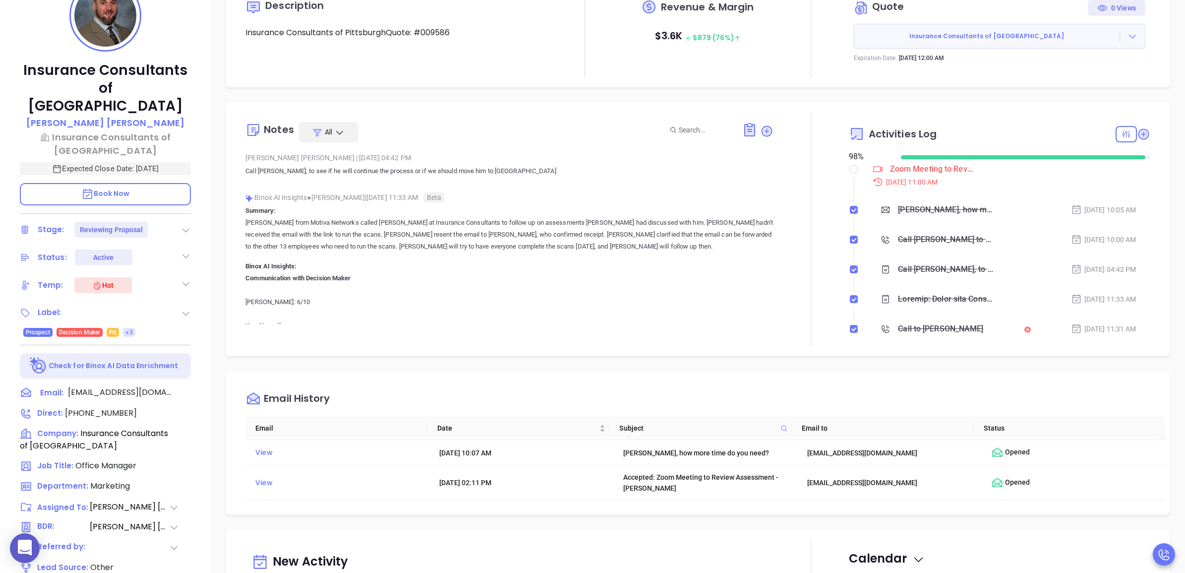
scroll to position [92, 0]
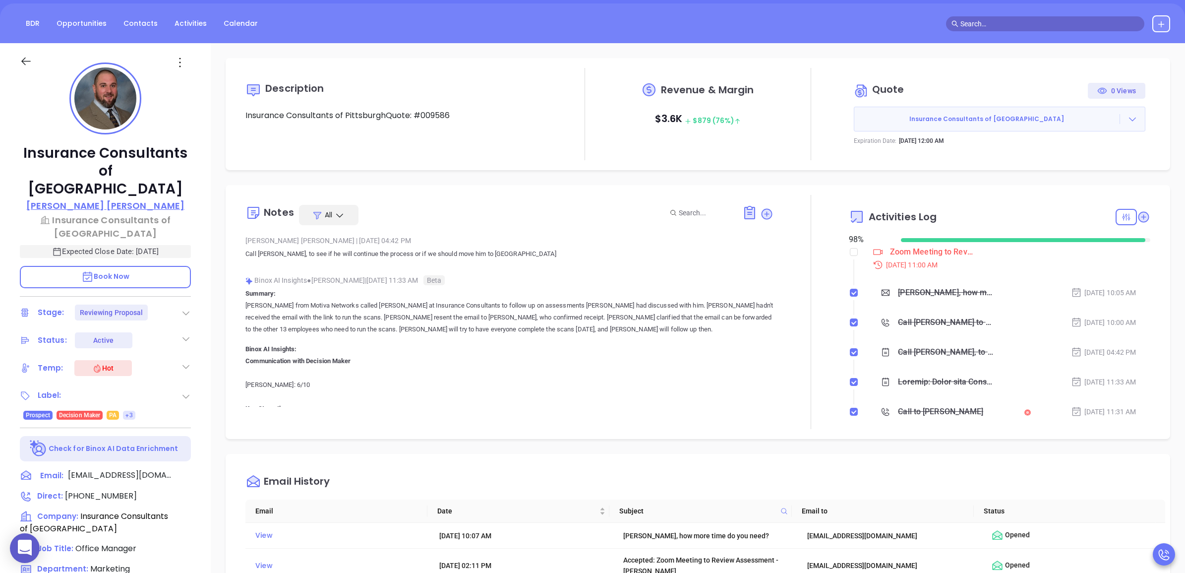
click at [112, 199] on p "[PERSON_NAME]" at bounding box center [105, 205] width 158 height 13
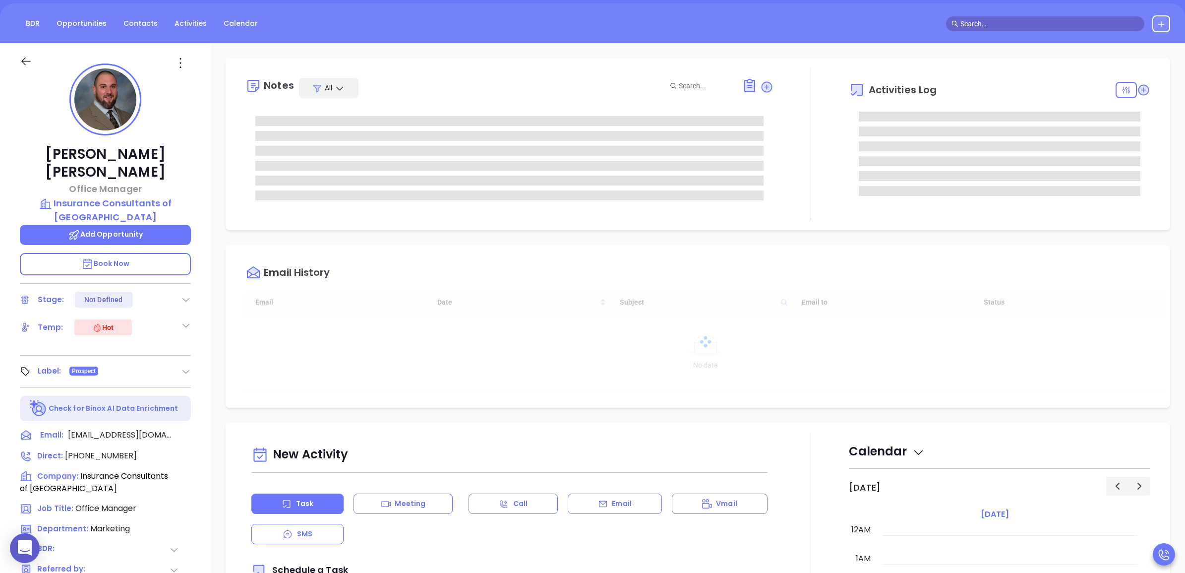
type input "[DATE]"
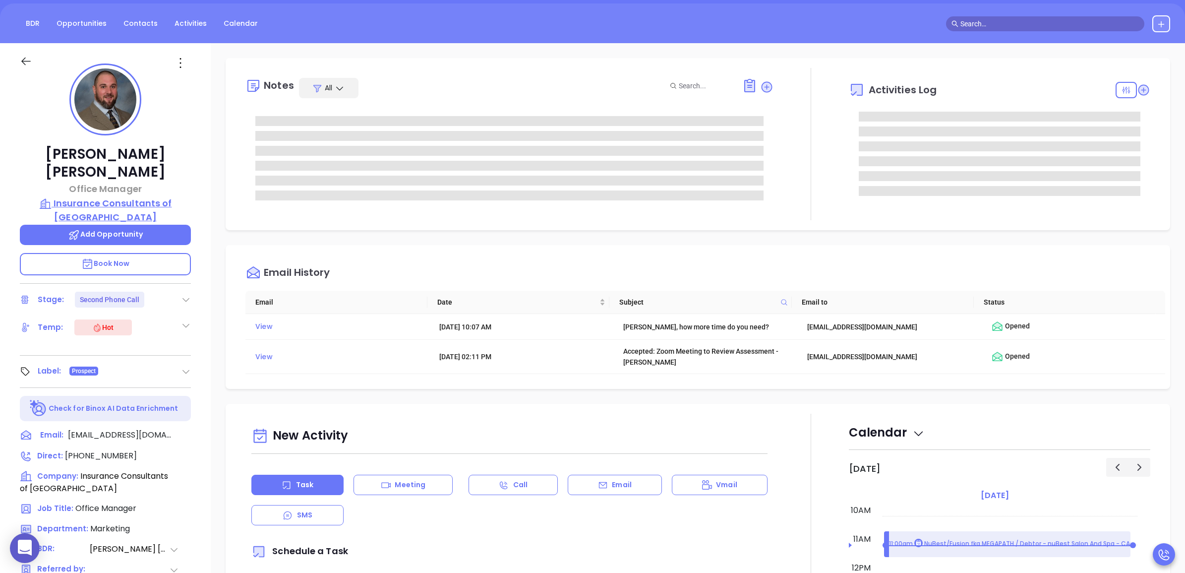
type input "[PERSON_NAME]"
click at [124, 196] on p "Insurance Consultants of [GEOGRAPHIC_DATA]" at bounding box center [105, 209] width 171 height 27
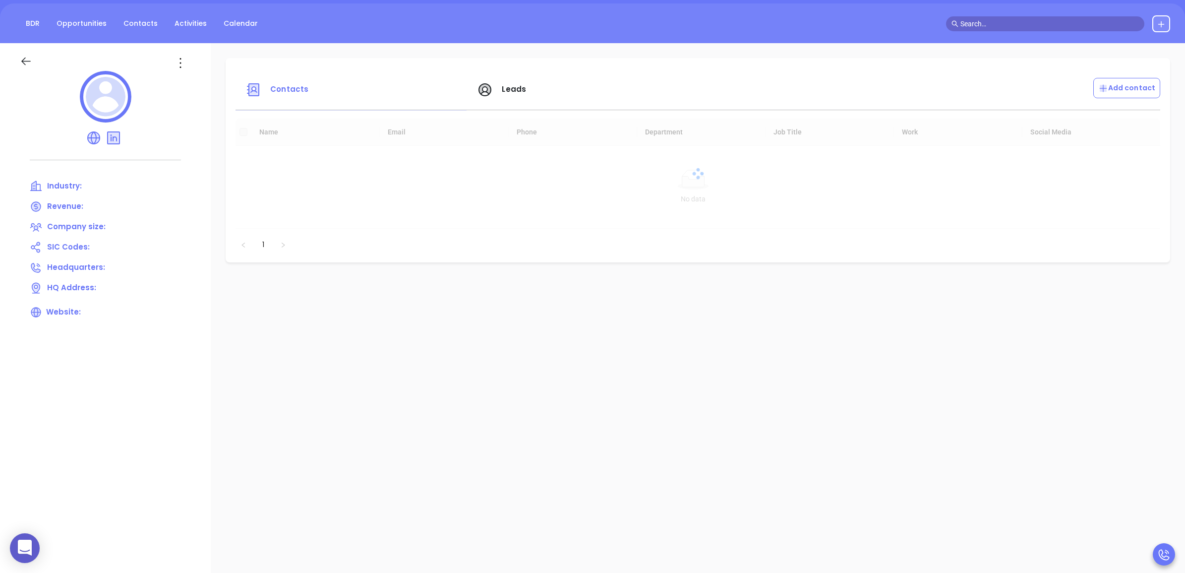
click at [516, 92] on span "Leads" at bounding box center [514, 89] width 24 height 10
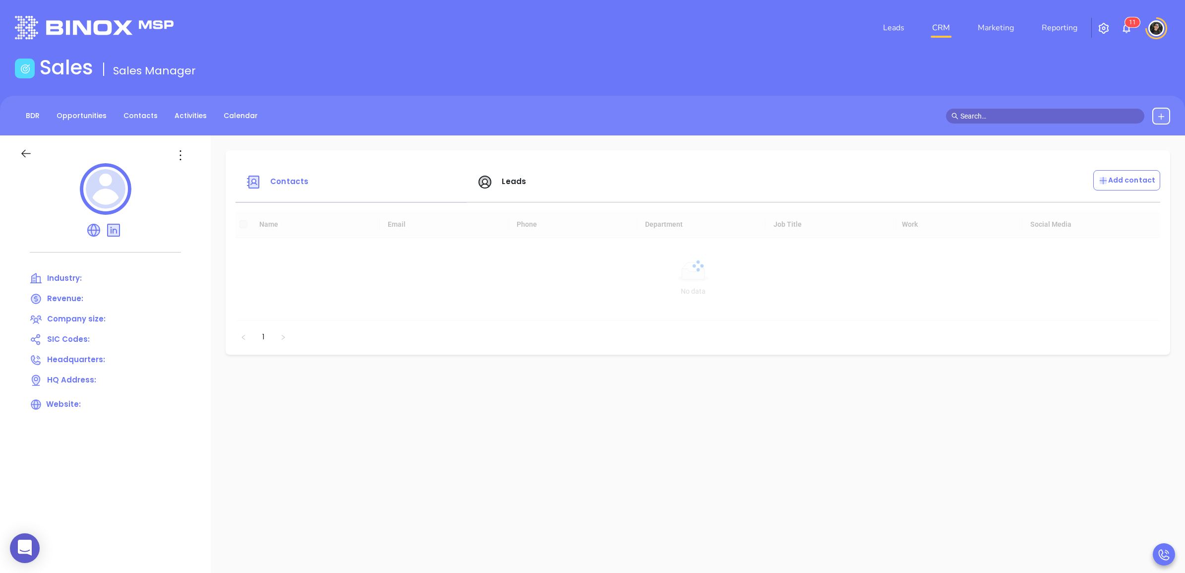
click at [517, 176] on span "Leads" at bounding box center [514, 181] width 24 height 10
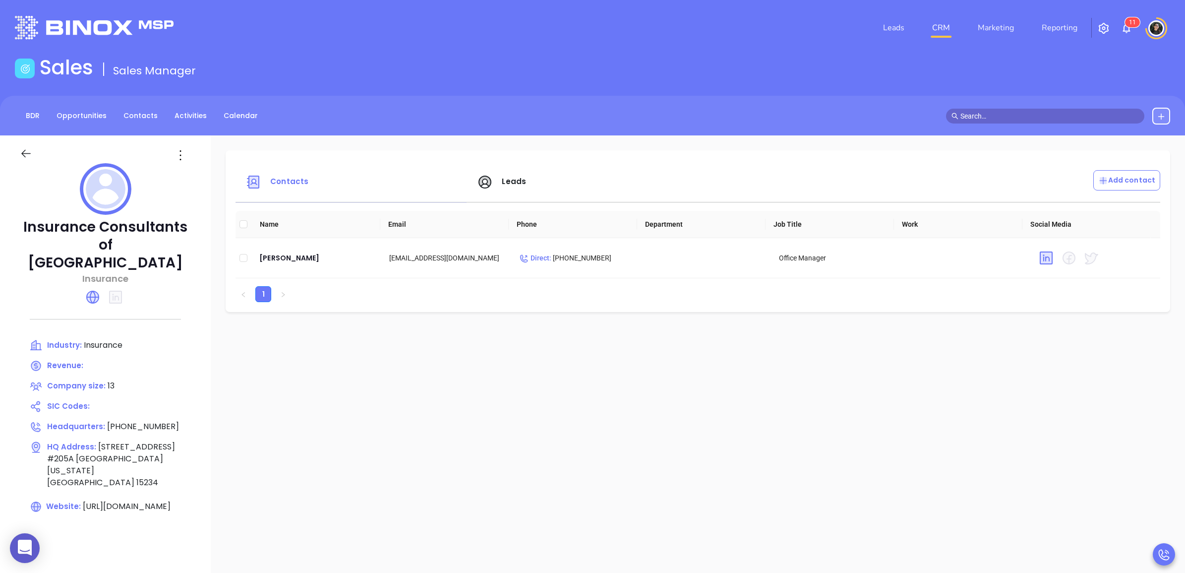
click at [520, 191] on div "Leads" at bounding box center [586, 182] width 231 height 24
click at [509, 185] on span "Leads" at bounding box center [514, 181] width 24 height 10
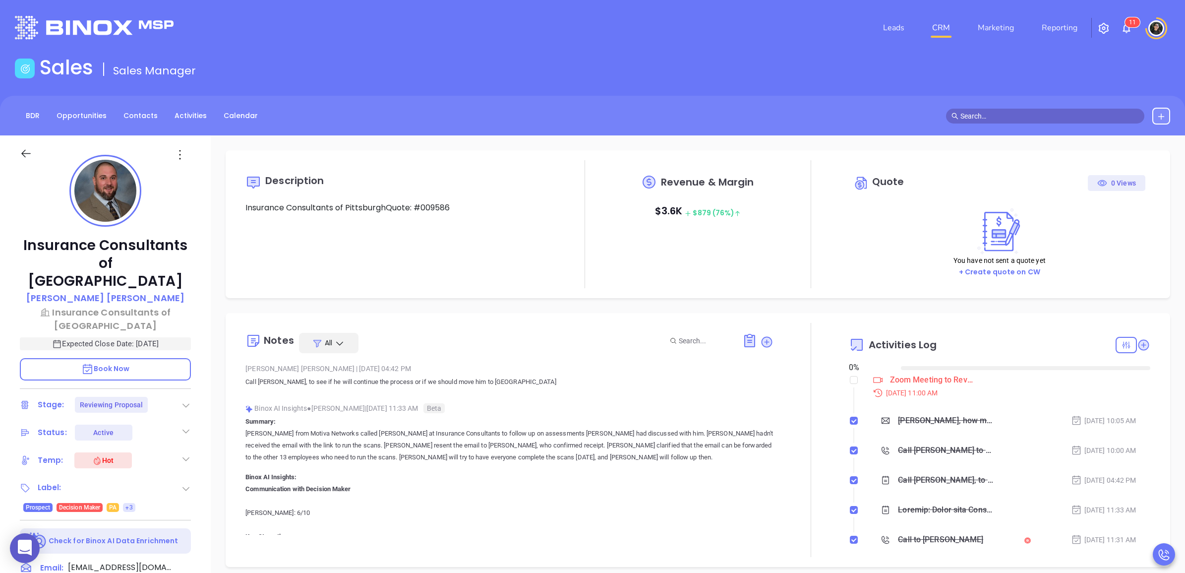
type input "[DATE]"
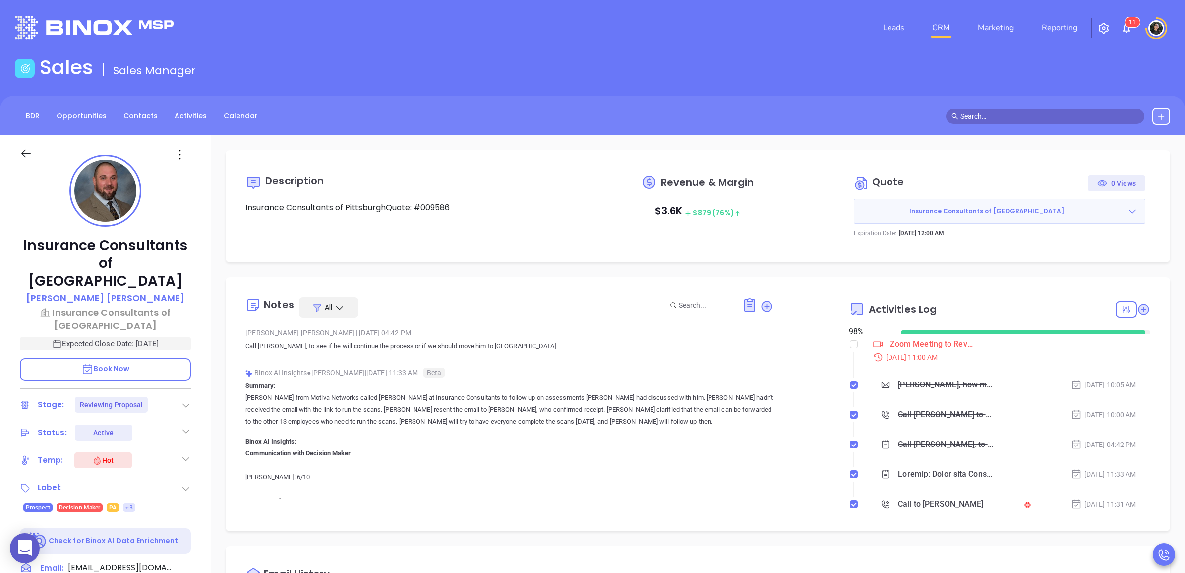
type input "Wendy Hernandez"
click at [841, 345] on div at bounding box center [810, 404] width 75 height 234
click at [850, 345] on input "checkbox" at bounding box center [854, 344] width 8 height 8
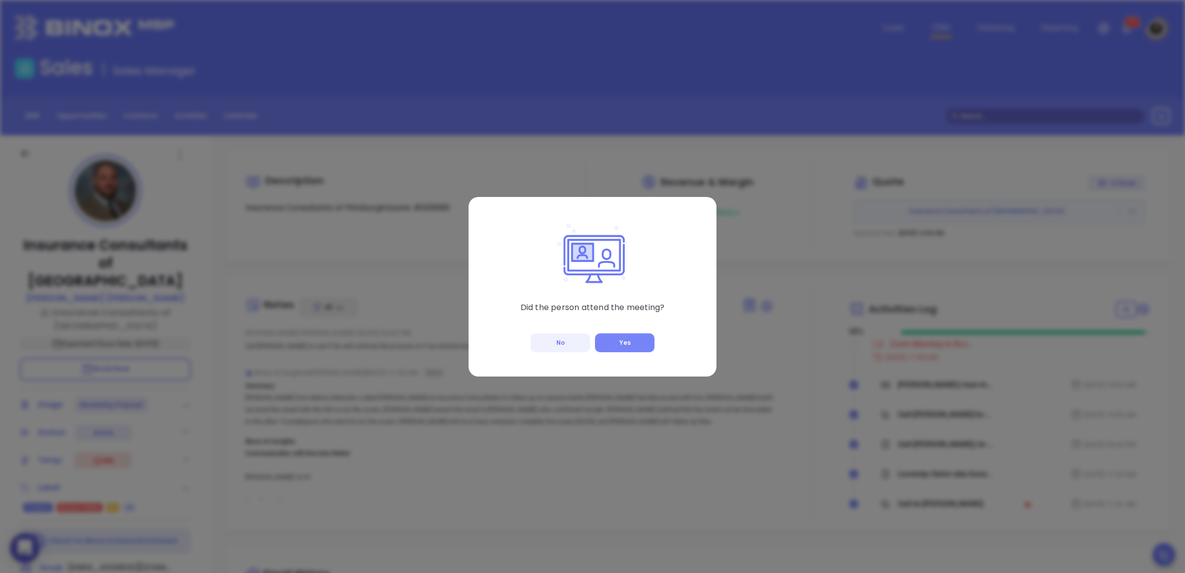
click at [645, 338] on button "Yes" at bounding box center [624, 342] width 59 height 19
checkbox input "true"
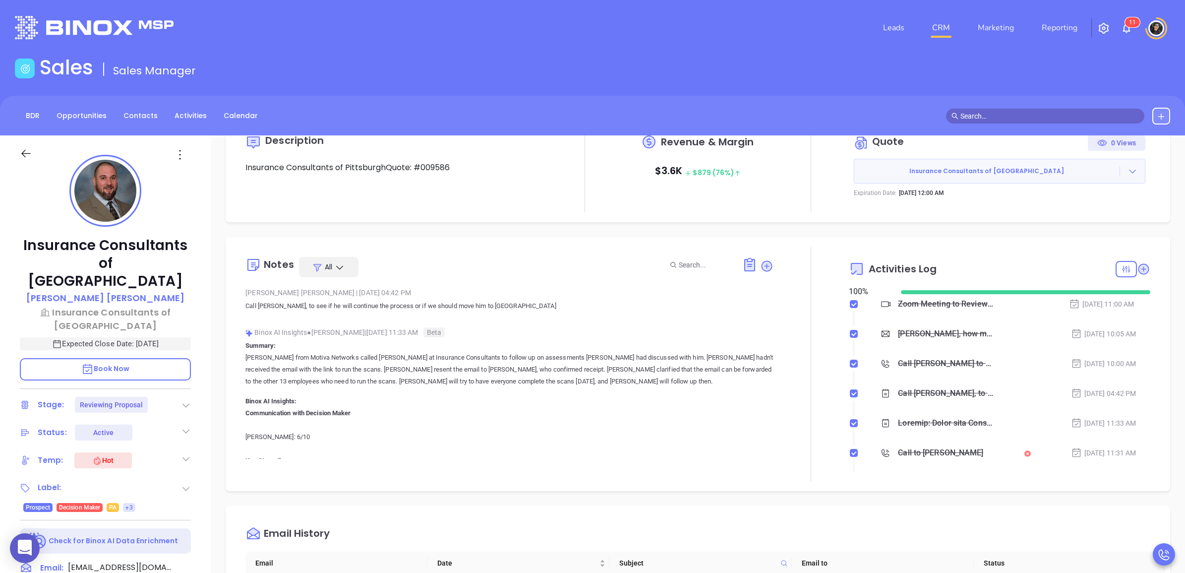
scroll to position [62, 0]
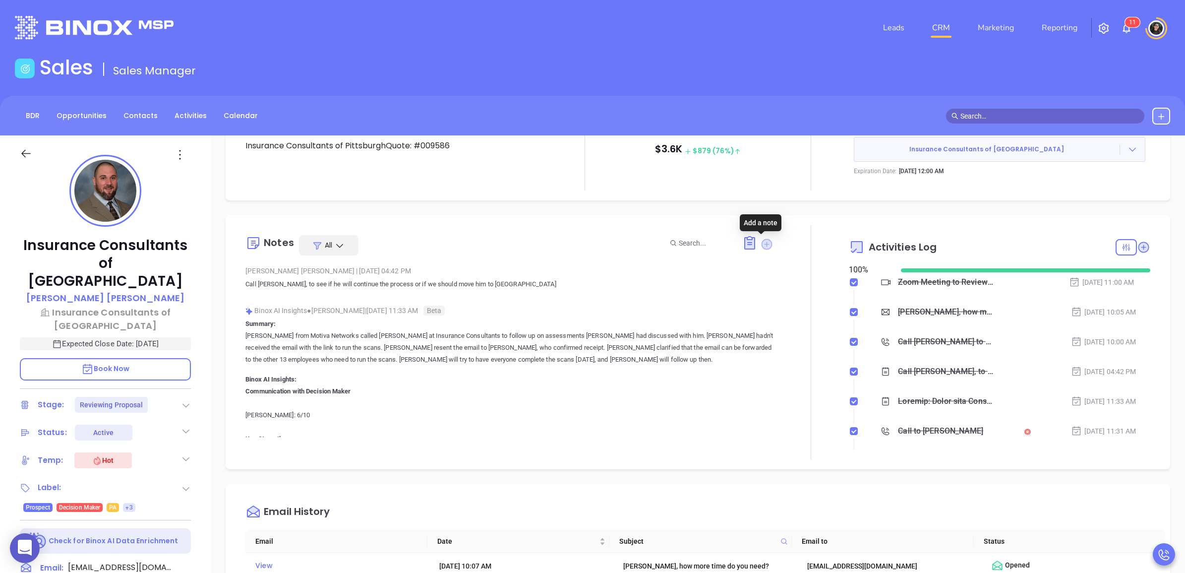
click at [765, 246] on icon at bounding box center [766, 243] width 11 height 11
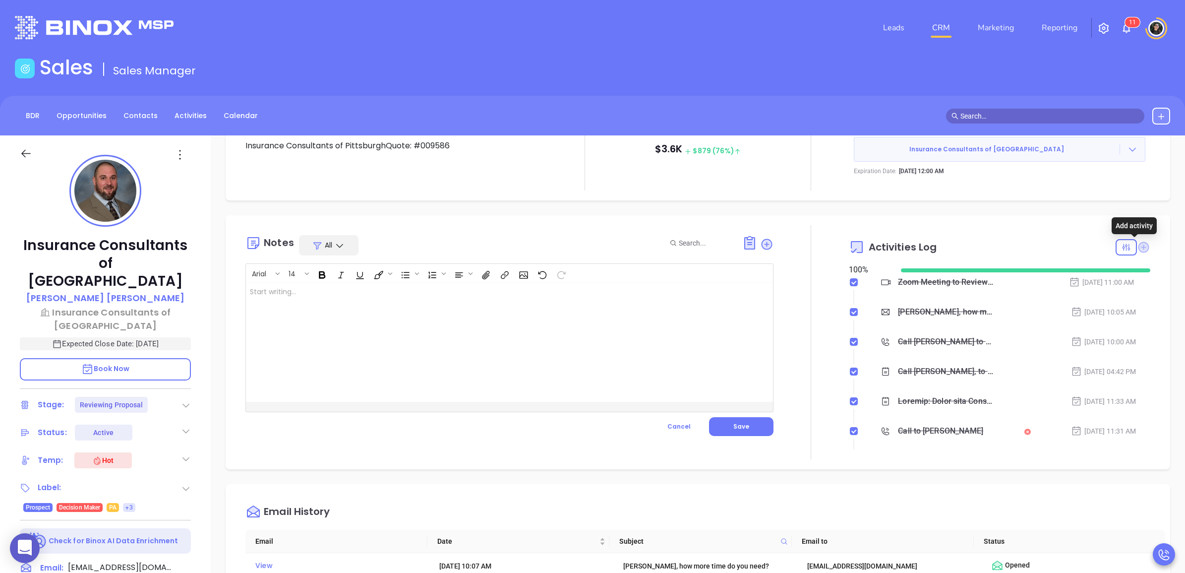
click at [1138, 246] on icon at bounding box center [1143, 246] width 11 height 11
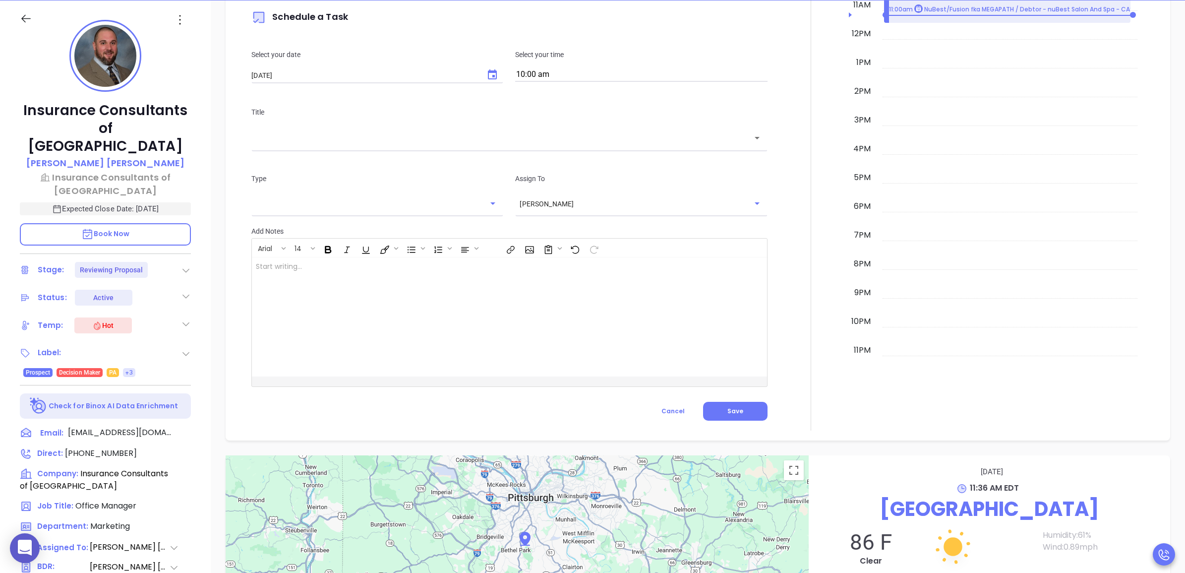
scroll to position [631, 0]
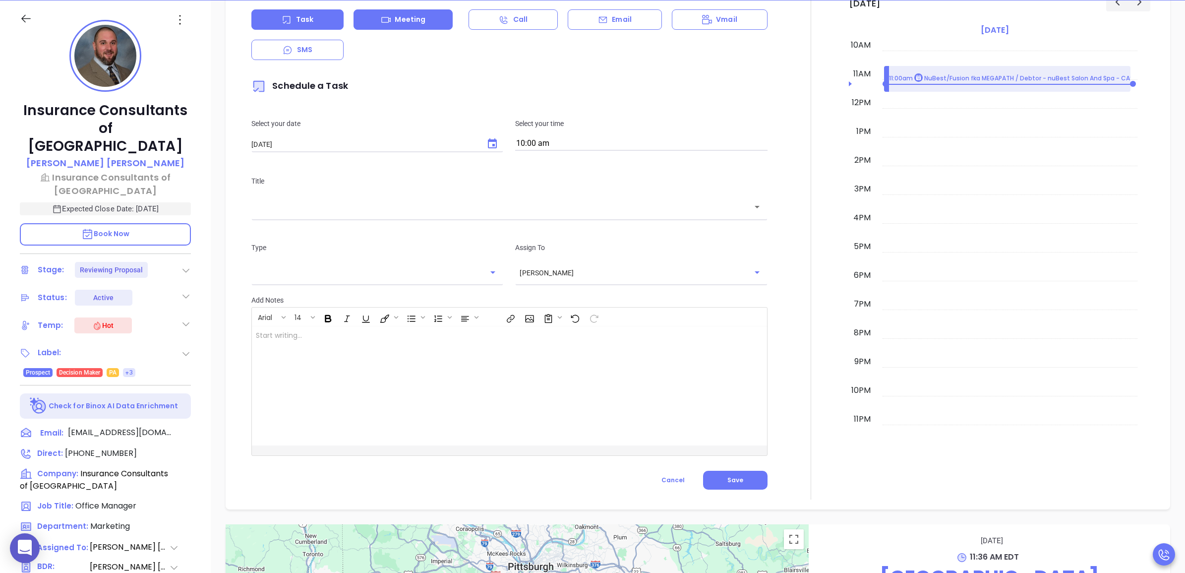
click at [432, 23] on div "Meeting" at bounding box center [402, 19] width 99 height 20
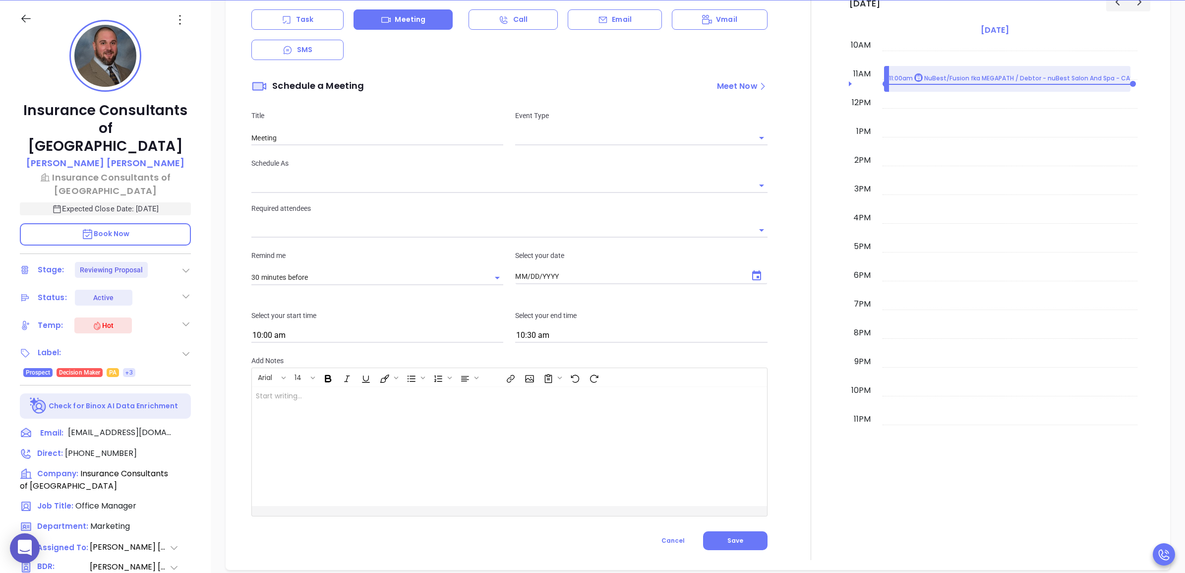
type input "08/13/2025"
click at [595, 133] on input "text" at bounding box center [633, 137] width 237 height 14
click at [585, 174] on li "Zoom" at bounding box center [637, 179] width 249 height 18
type input "Zoom Meeting"
type input "Zoom"
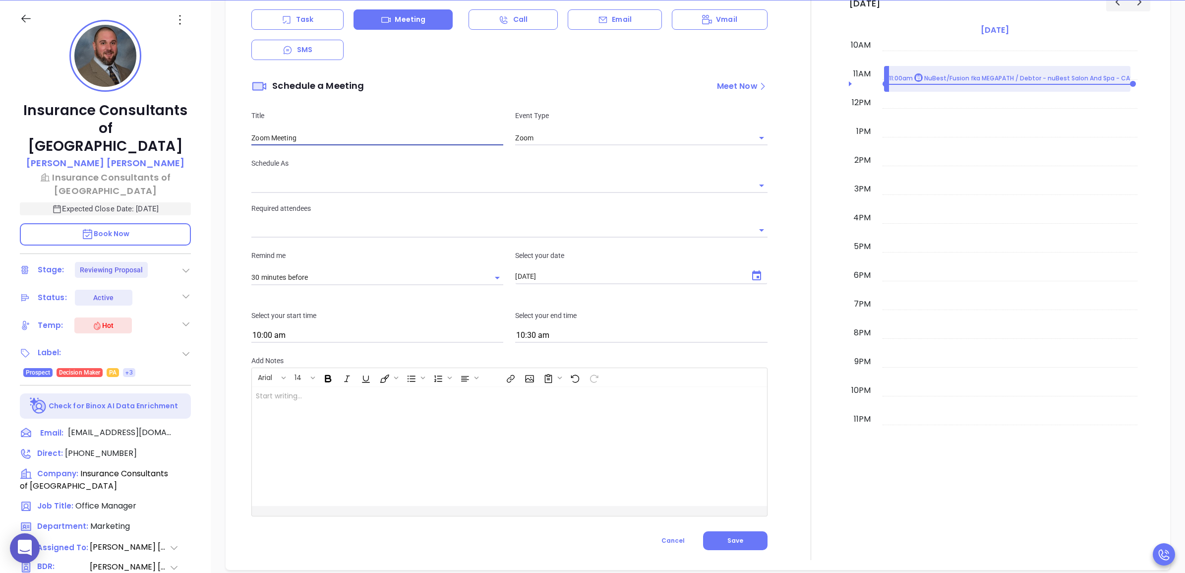
click at [419, 140] on input "Zoom Meeting" at bounding box center [377, 137] width 252 height 15
type input "[PERSON_NAME]"
type input "Zoom Meeting to Review Proposal"
click at [751, 275] on icon "Choose date, selected date is Aug 13, 2025" at bounding box center [756, 276] width 12 height 12
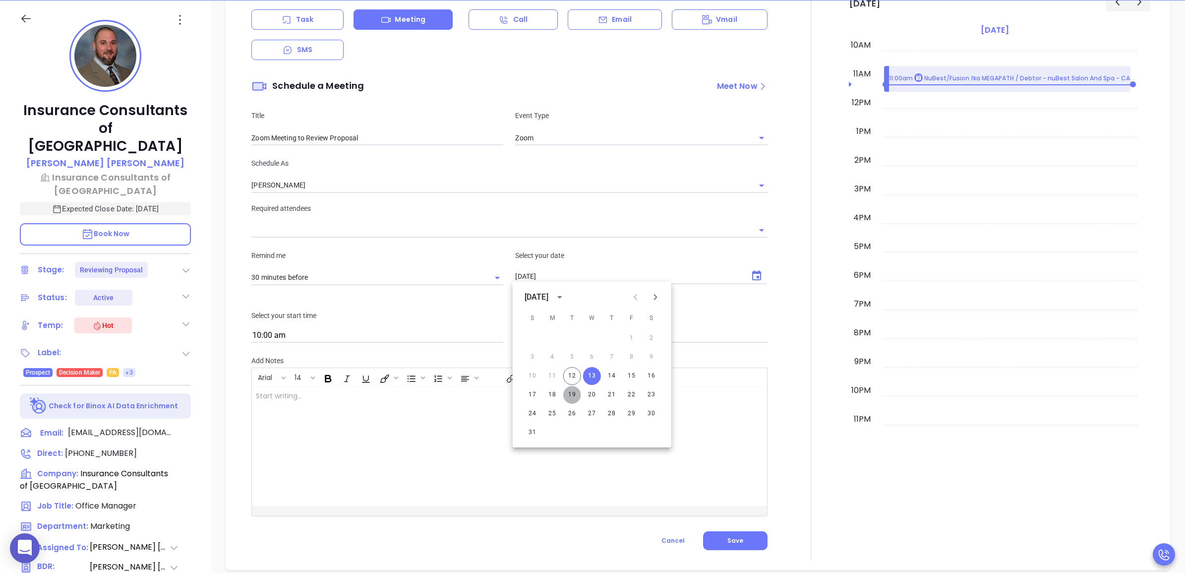
click at [570, 395] on button "19" at bounding box center [572, 395] width 18 height 18
type input "08/19/2025"
click at [387, 327] on div "Select your start time 10:00 am" at bounding box center [377, 326] width 264 height 33
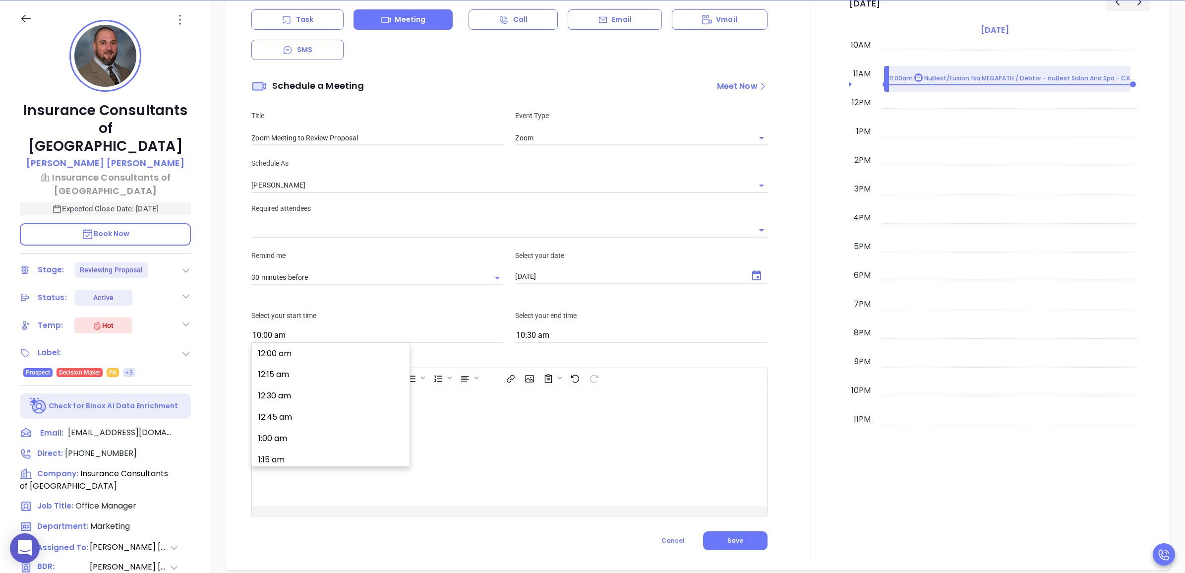
click at [373, 335] on input "10:00 am" at bounding box center [377, 336] width 252 height 14
click at [320, 386] on button "9:30 am" at bounding box center [333, 391] width 154 height 21
type input "9:30 am"
click at [598, 334] on input "10:30 am" at bounding box center [641, 336] width 252 height 14
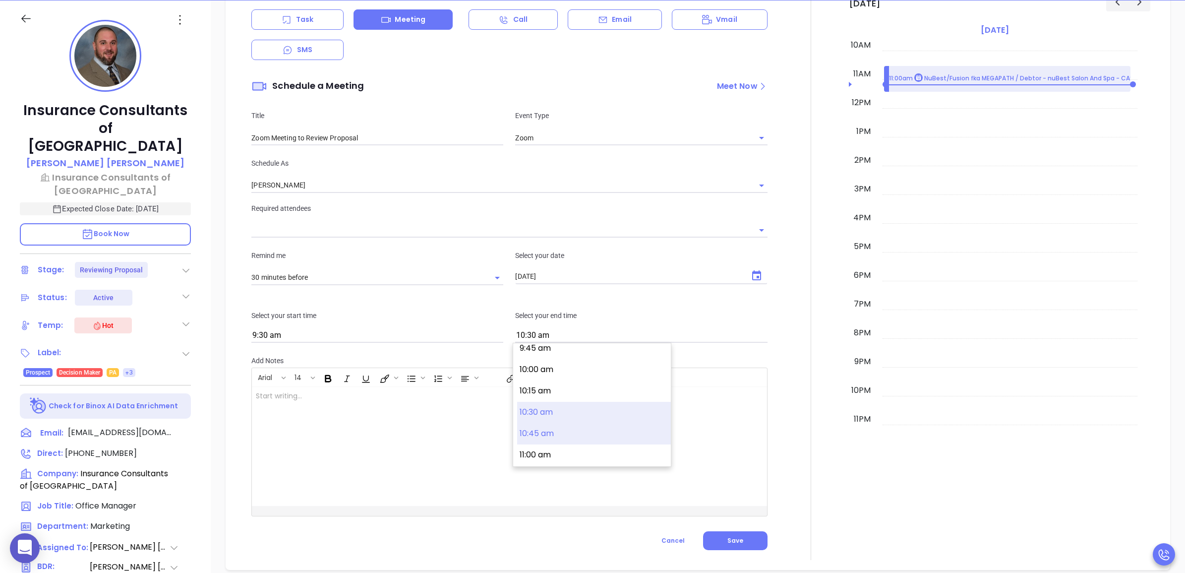
scroll to position [811, 0]
click at [564, 387] on button "10:00 am" at bounding box center [594, 391] width 154 height 21
type input "10:00 am"
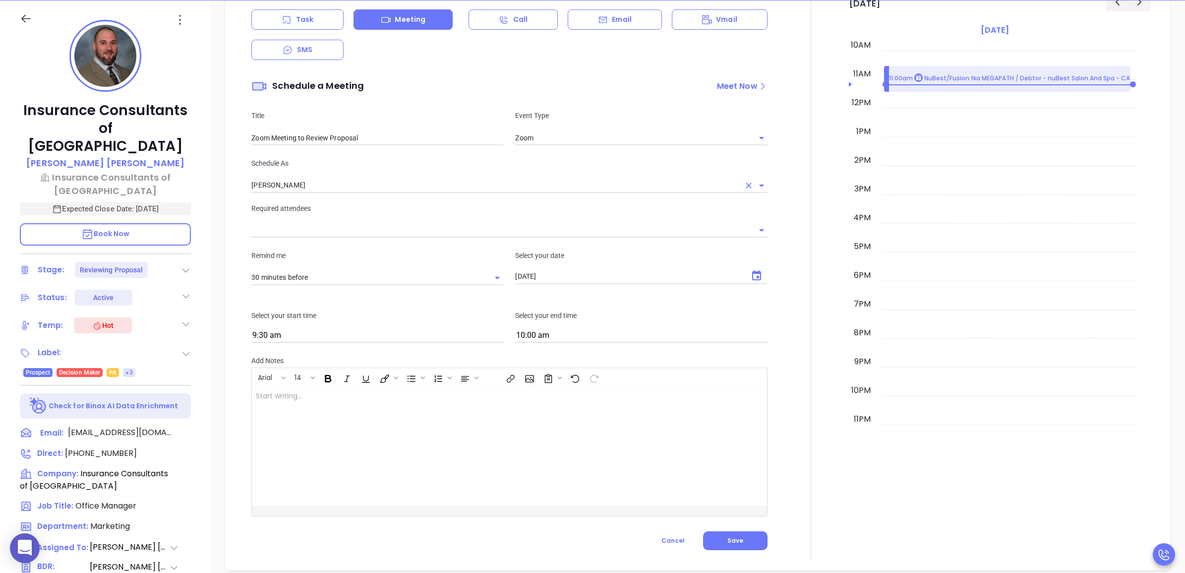
click at [388, 179] on input "[PERSON_NAME]" at bounding box center [495, 185] width 488 height 14
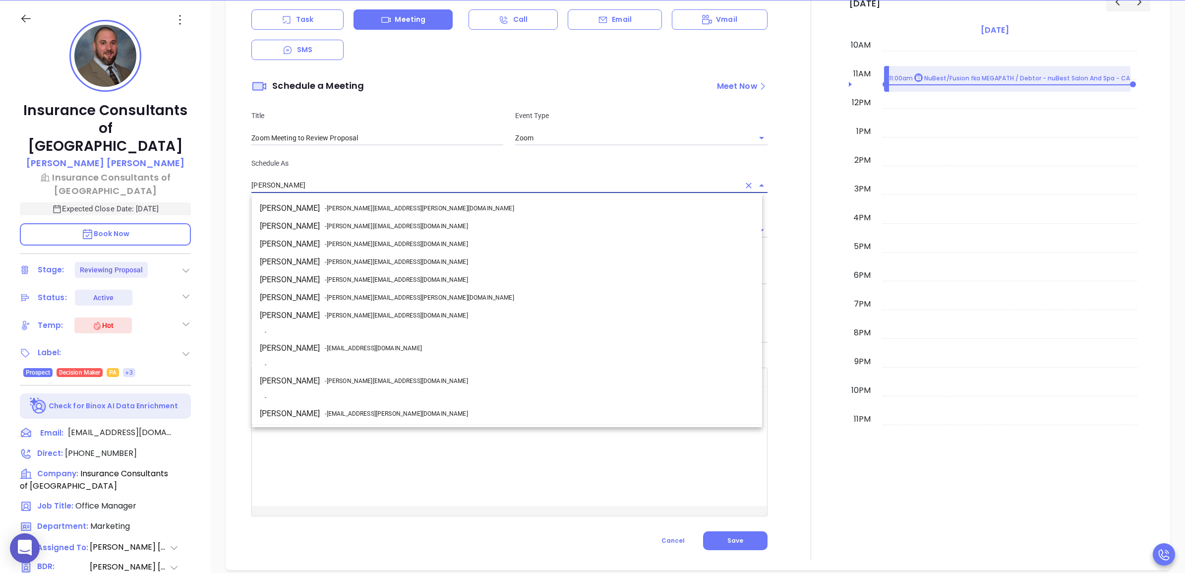
scroll to position [87, 0]
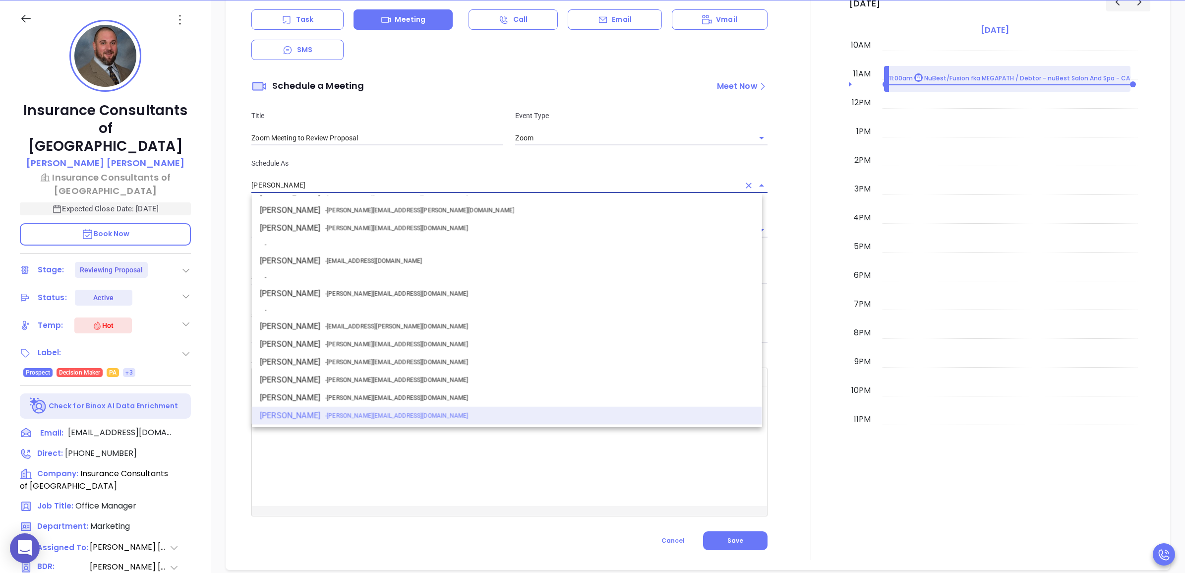
click at [350, 286] on li "Walter Contreras - walter@motiva.net" at bounding box center [507, 294] width 510 height 18
type input "Walter Contreras"
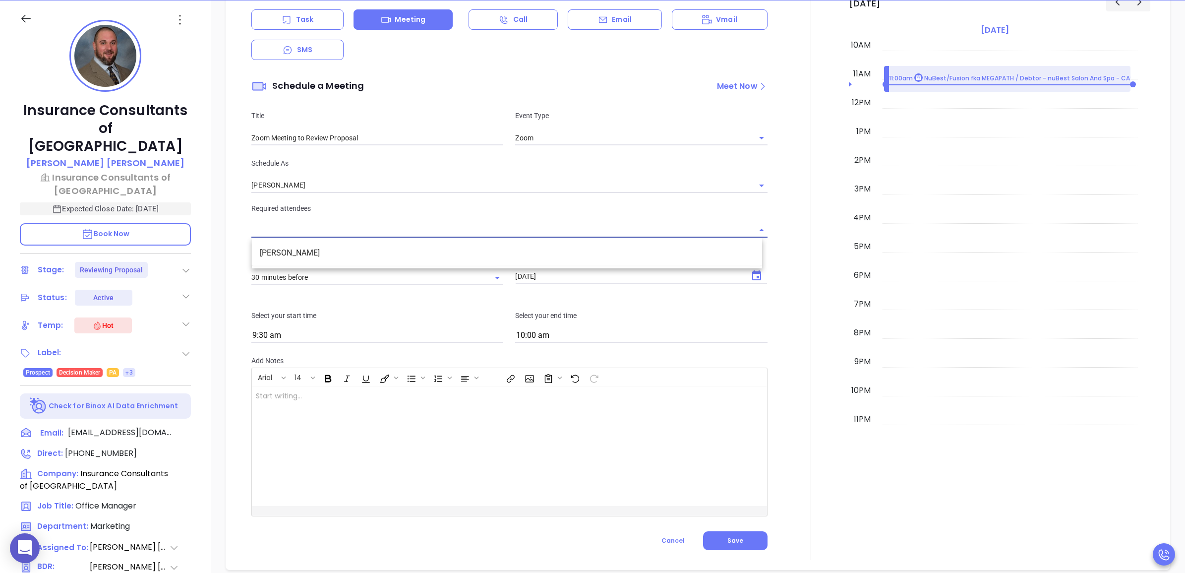
click at [375, 233] on input "text" at bounding box center [501, 230] width 501 height 14
click at [345, 251] on li "Matt Straley" at bounding box center [507, 253] width 510 height 18
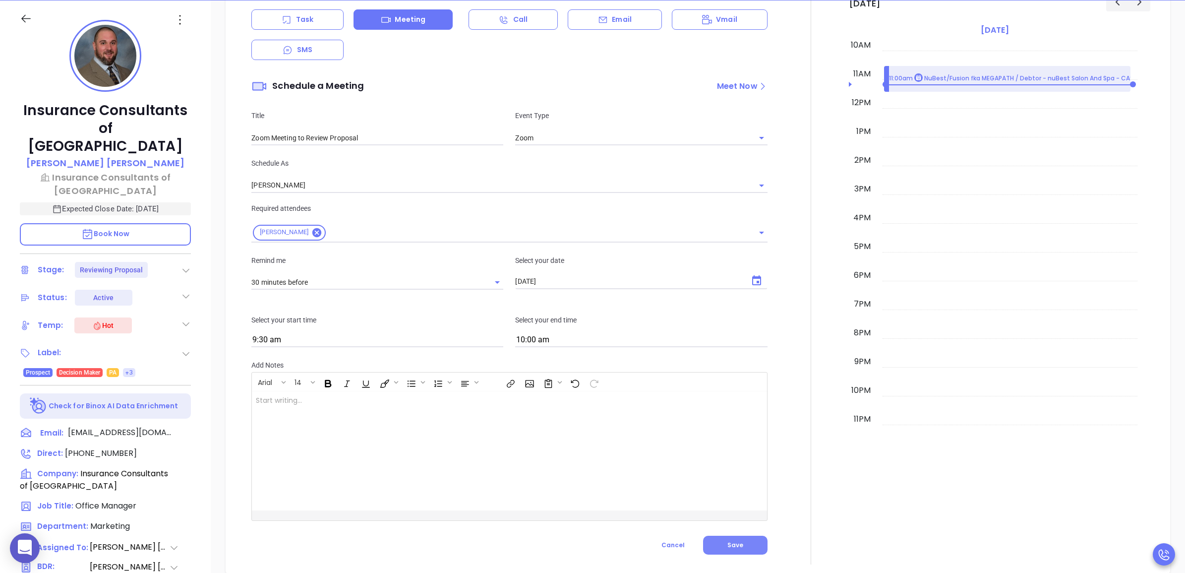
click at [718, 535] on button "Save" at bounding box center [735, 544] width 64 height 19
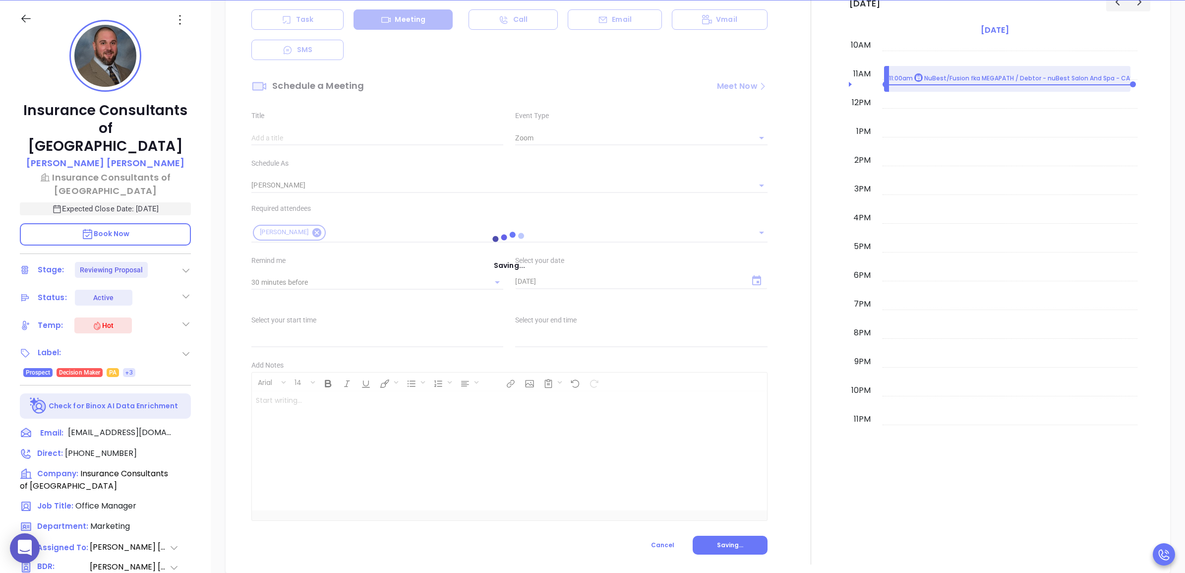
type input "Meeting"
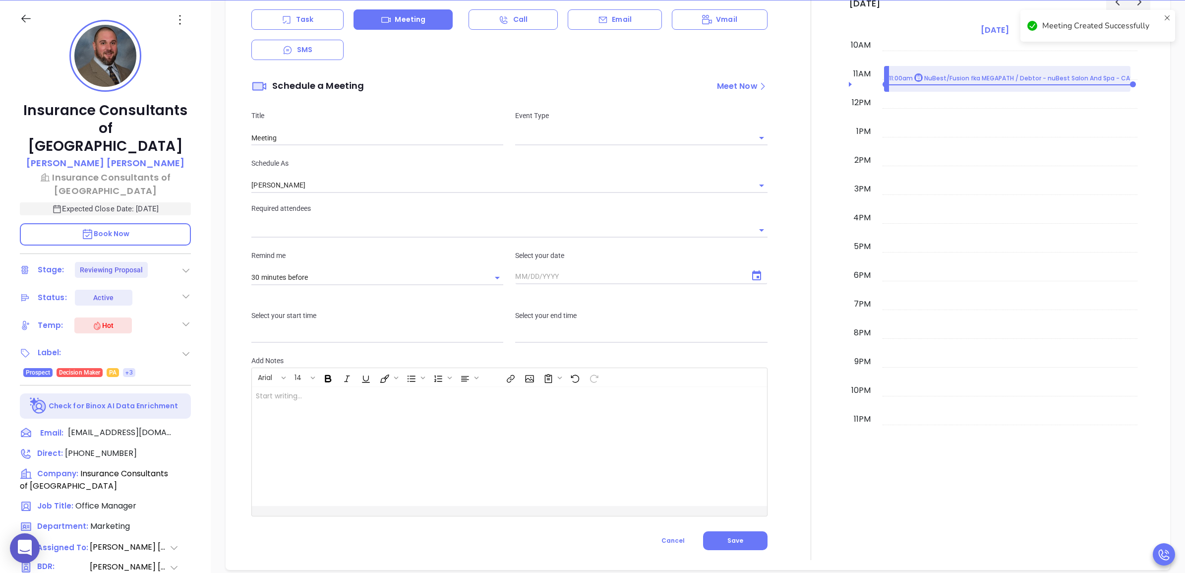
checkbox input "false"
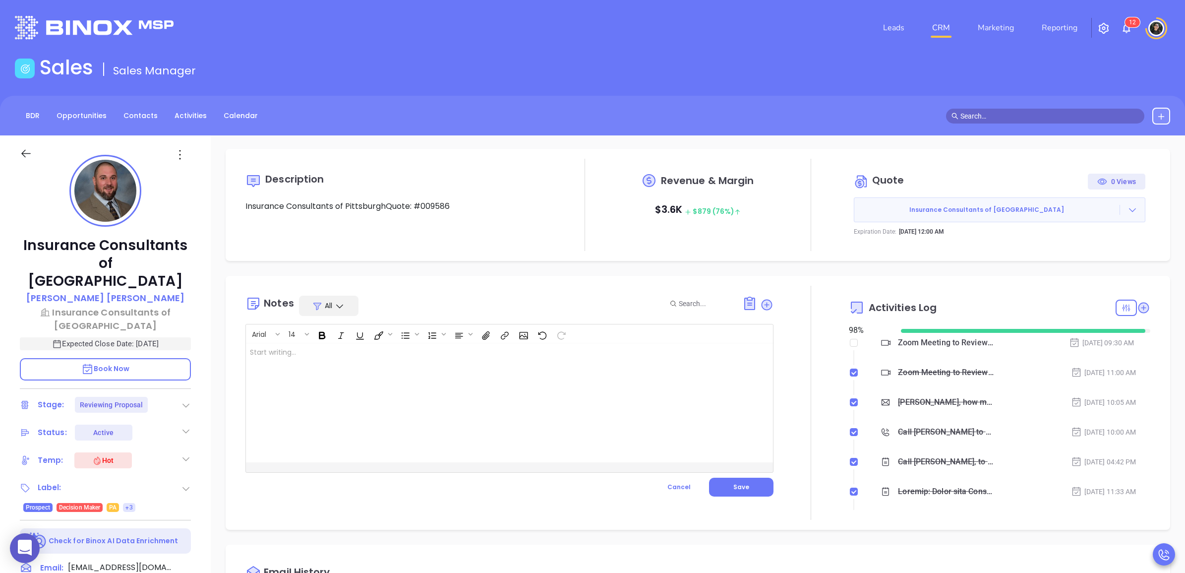
scroll to position [0, 0]
click at [946, 28] on link "CRM" at bounding box center [941, 28] width 26 height 20
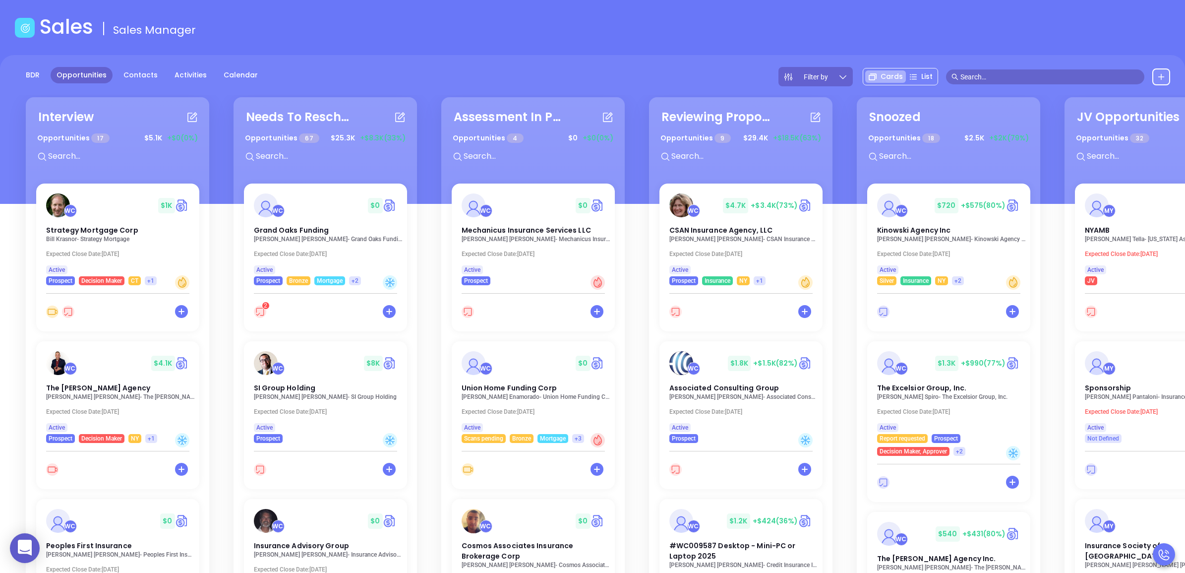
scroll to position [62, 0]
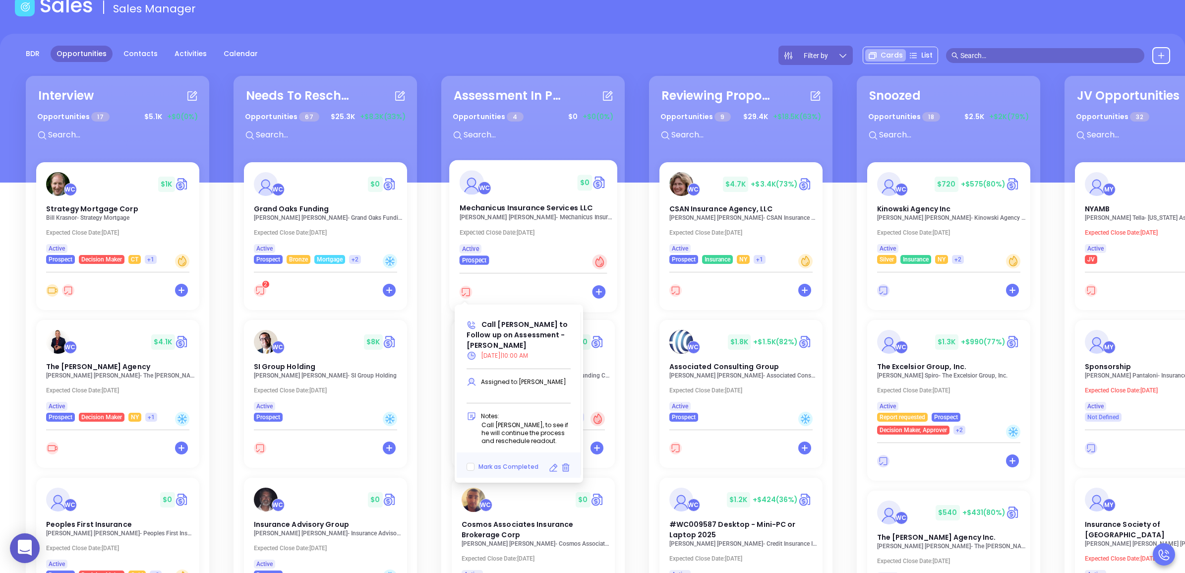
click at [462, 295] on icon at bounding box center [465, 292] width 13 height 13
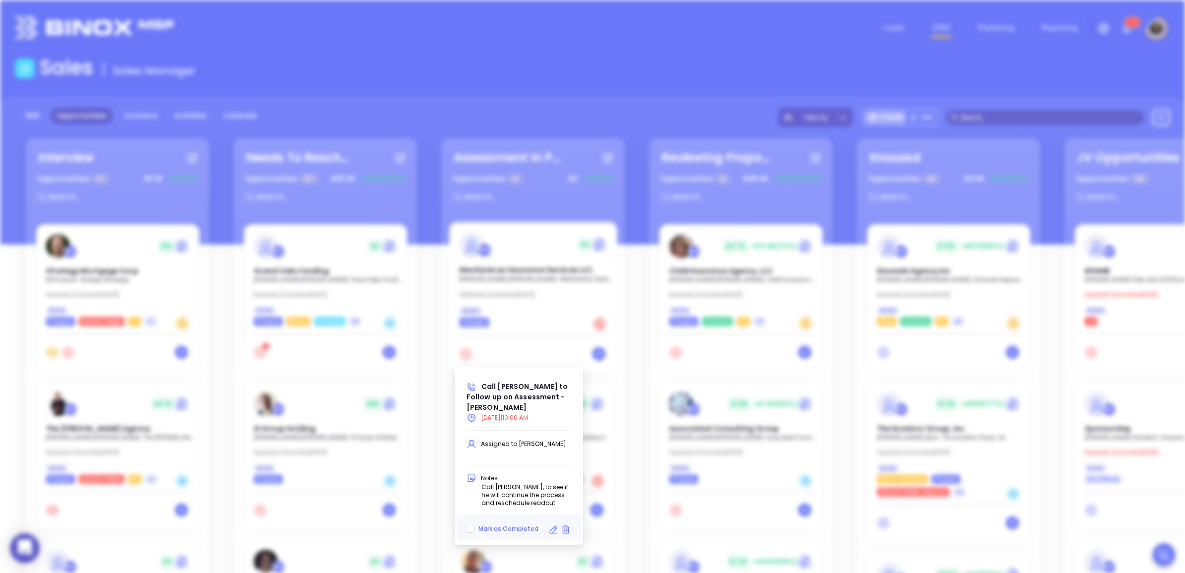
type input "08/12/2025"
type input "Call David to Follow up on Assessment - David Schonbrun"
type input "Call"
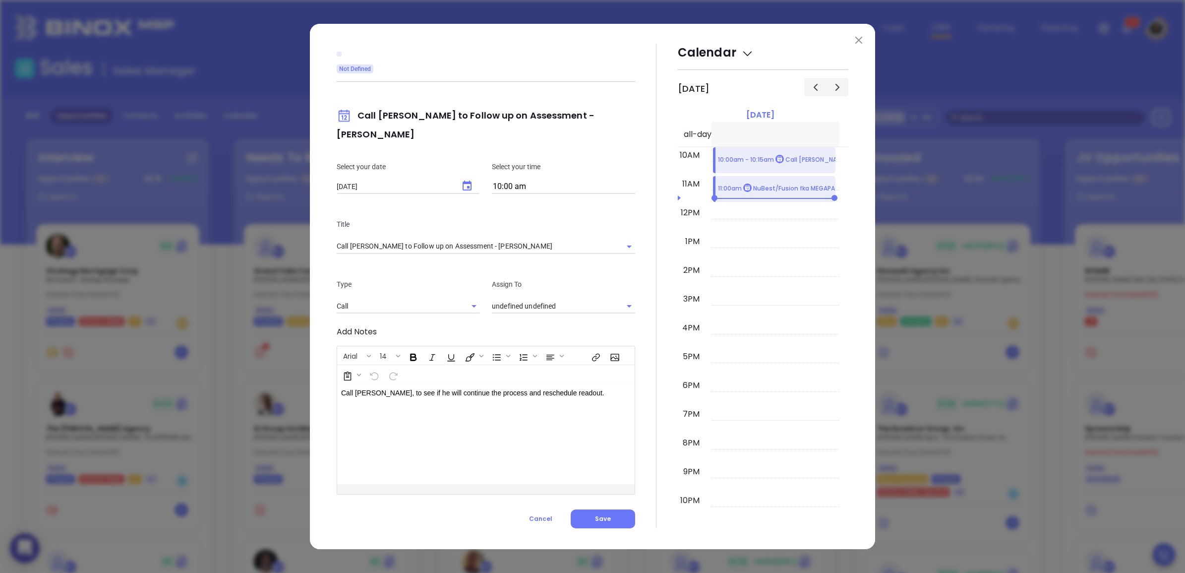
type input "[PERSON_NAME]"
click at [460, 173] on div "Select your date 08/12/2025 ​ Select your time 10:00 am" at bounding box center [486, 178] width 310 height 58
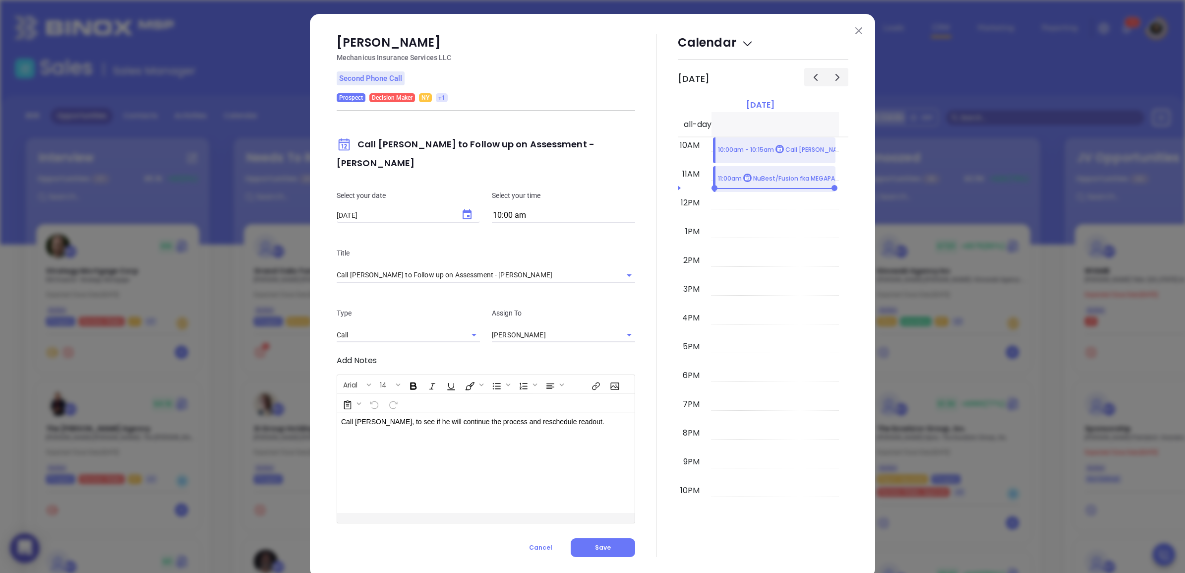
click at [461, 209] on icon "Choose date, selected date is Aug 12, 2025" at bounding box center [467, 215] width 12 height 12
click at [553, 209] on input "10:00 am" at bounding box center [563, 216] width 143 height 14
click at [543, 266] on button "2:00 pm" at bounding box center [569, 268] width 154 height 21
type input "2:00 pm"
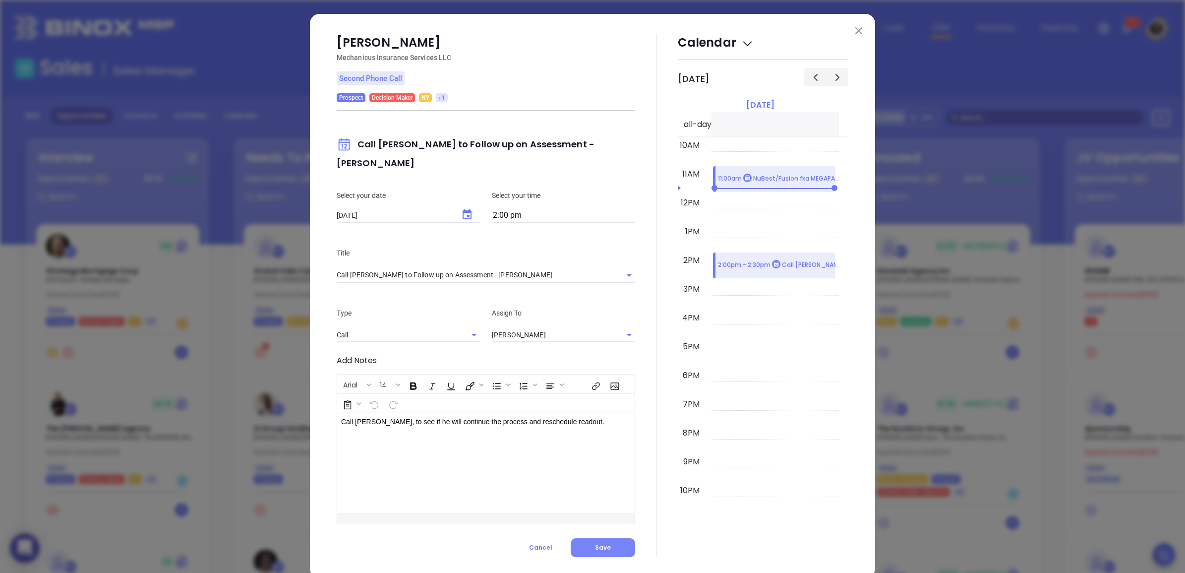
click at [605, 543] on span "Save" at bounding box center [603, 547] width 16 height 8
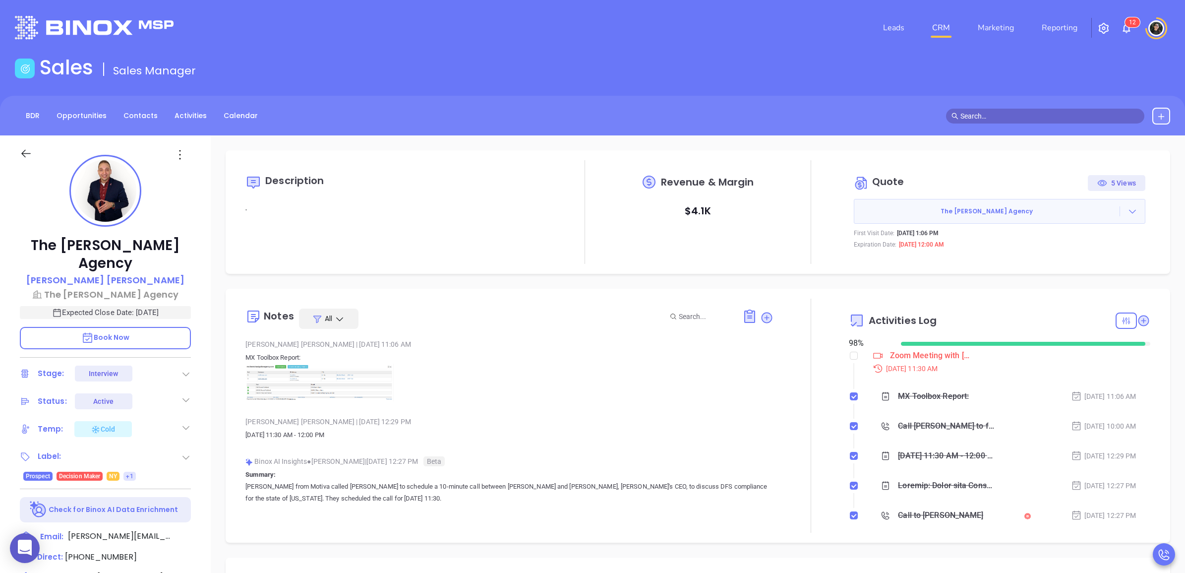
scroll to position [1922, 0]
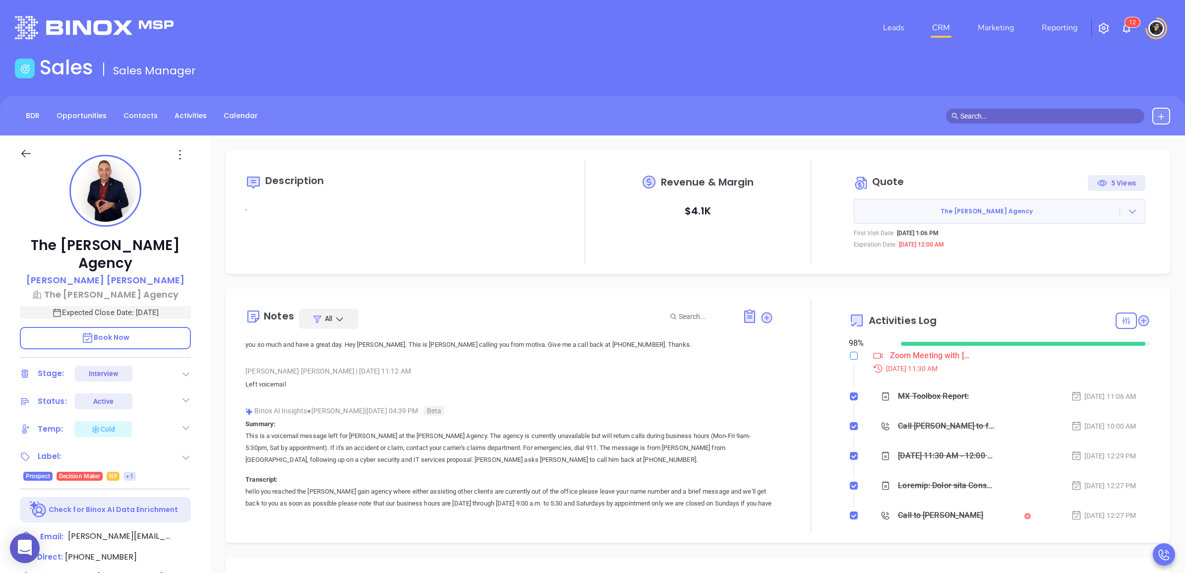
click at [850, 351] on input "checkbox" at bounding box center [854, 355] width 8 height 8
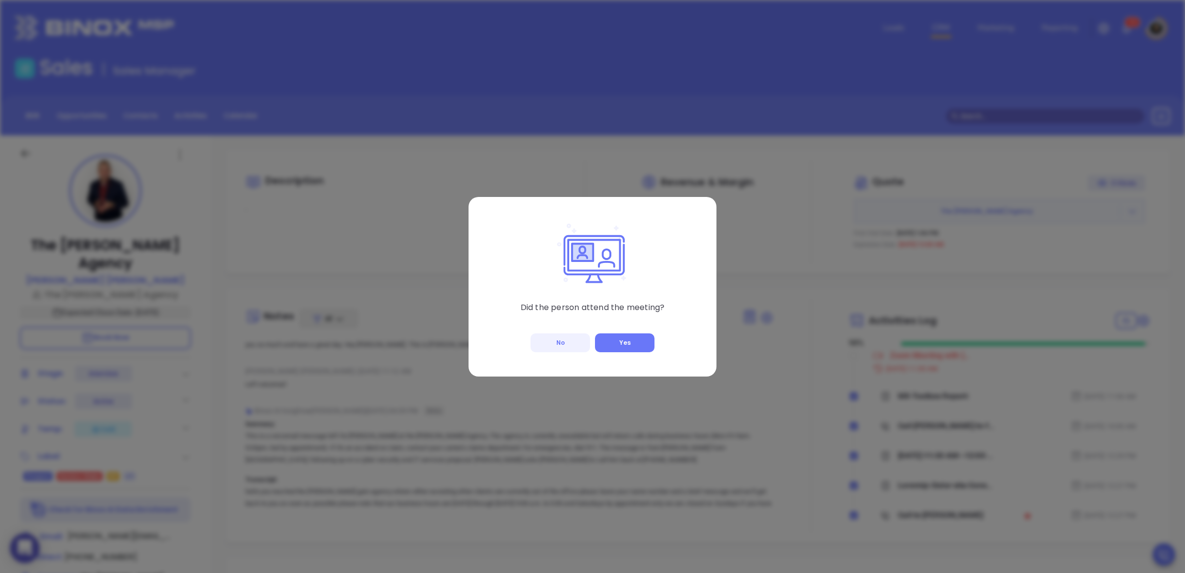
click at [565, 343] on button "No" at bounding box center [559, 342] width 59 height 19
checkbox input "true"
